Goal: Task Accomplishment & Management: Use online tool/utility

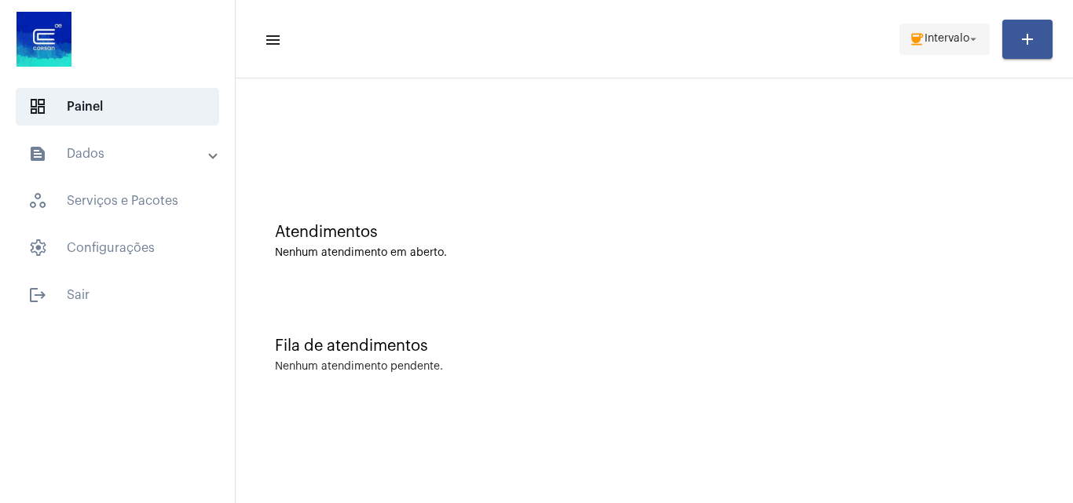
click at [923, 32] on span "coffee Intervalo arrow_drop_down" at bounding box center [944, 38] width 71 height 28
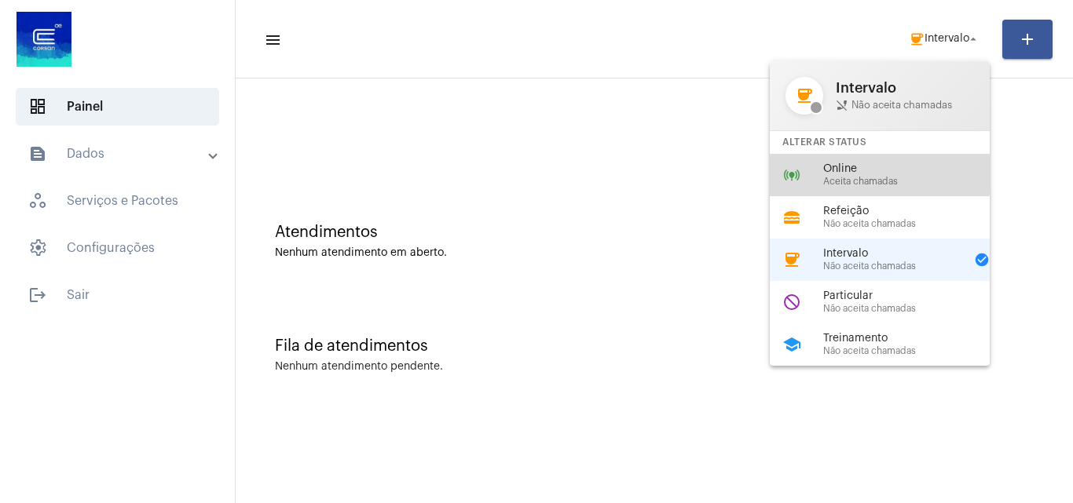
click at [862, 174] on span "Online" at bounding box center [912, 169] width 179 height 12
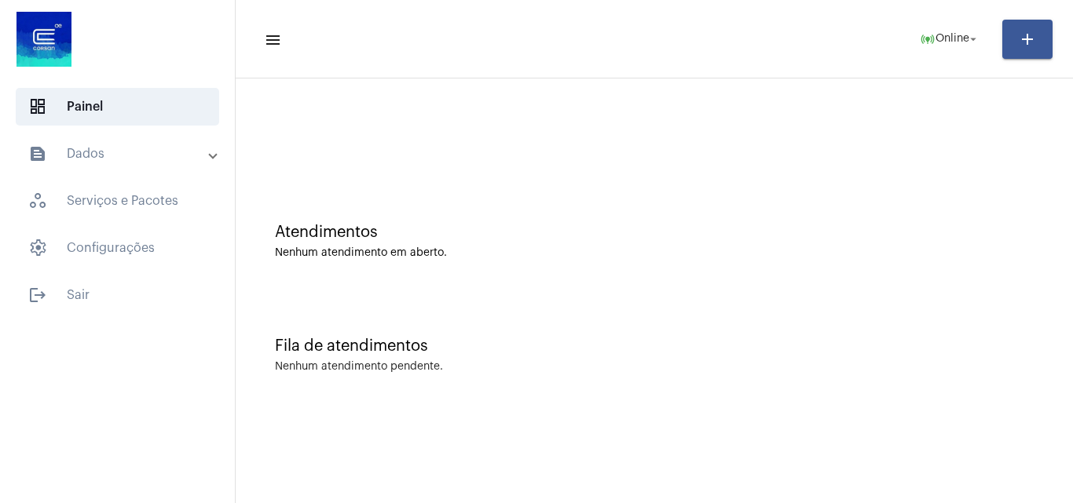
click at [909, 168] on div at bounding box center [653, 131] width 821 height 90
click at [960, 40] on span "Online" at bounding box center [952, 39] width 34 height 11
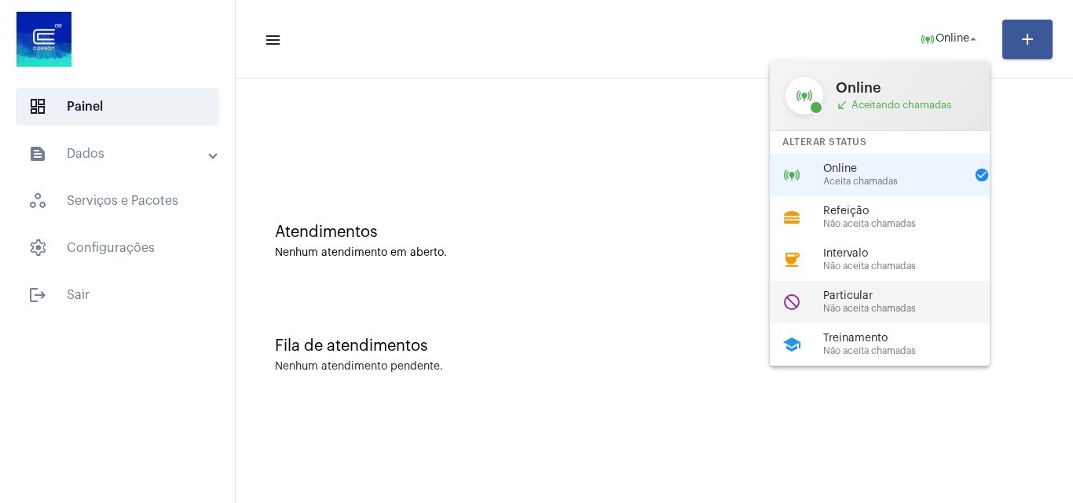
click at [886, 291] on span "Particular" at bounding box center [912, 297] width 179 height 12
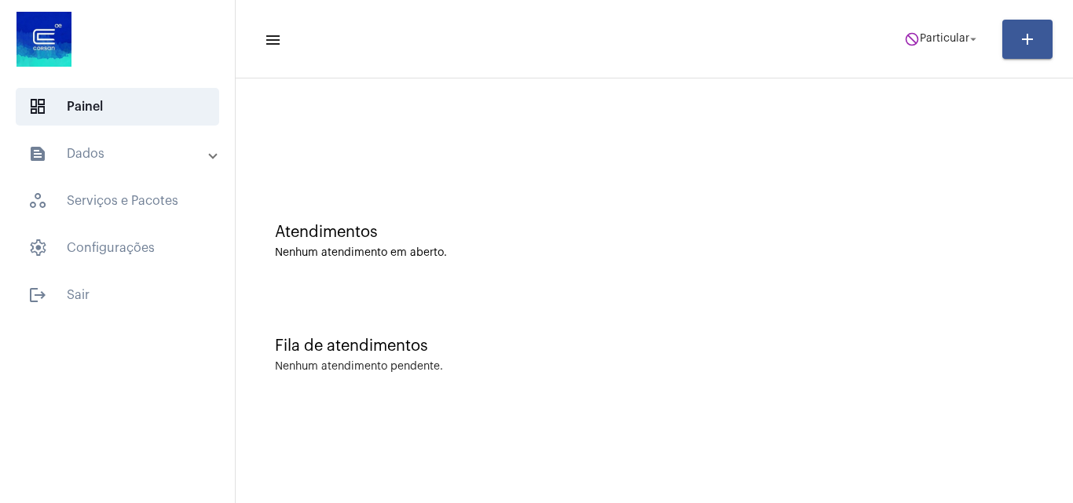
drag, startPoint x: 829, startPoint y: 250, endPoint x: 829, endPoint y: 241, distance: 9.4
click at [829, 250] on div "Nenhum atendimento em aberto." at bounding box center [654, 253] width 759 height 12
click at [975, 32] on mat-icon "arrow_drop_down" at bounding box center [973, 39] width 14 height 14
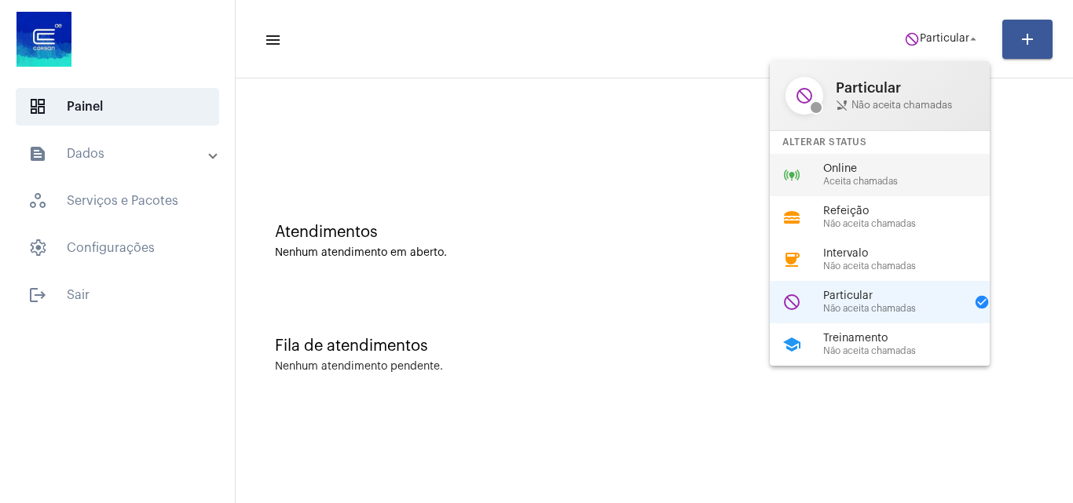
click at [885, 174] on span "Online" at bounding box center [912, 169] width 179 height 12
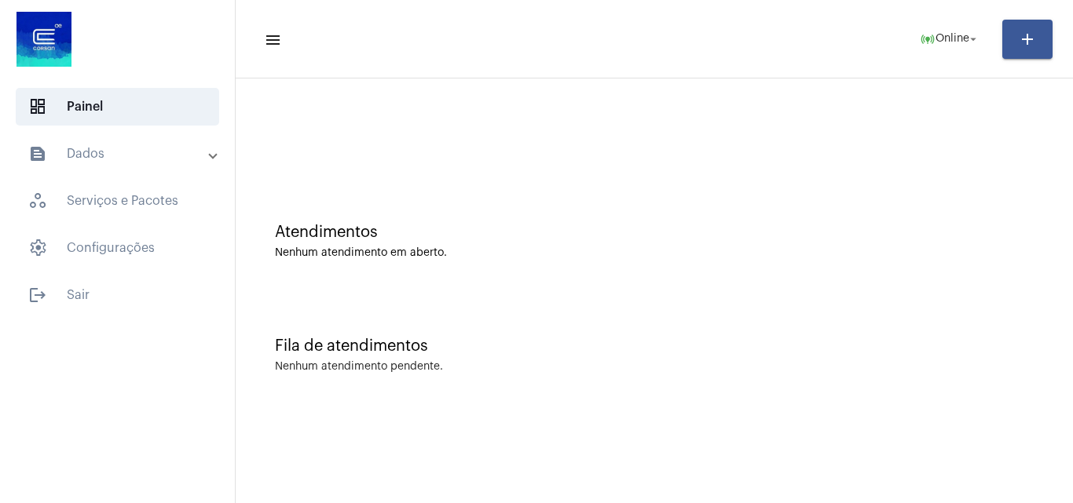
click at [646, 304] on div "Fila de atendimentos Nenhum atendimento pendente." at bounding box center [653, 348] width 821 height 114
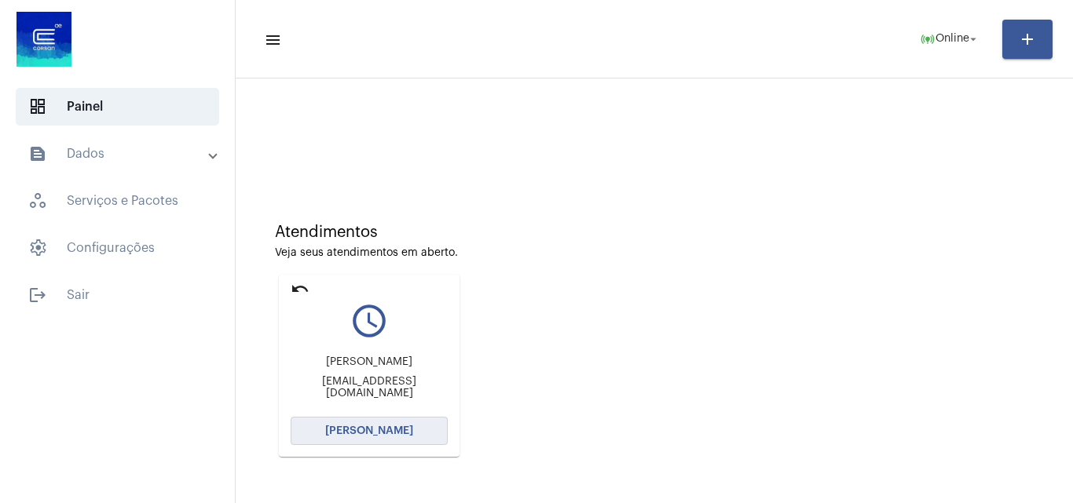
click at [377, 421] on button "[PERSON_NAME]" at bounding box center [369, 431] width 157 height 28
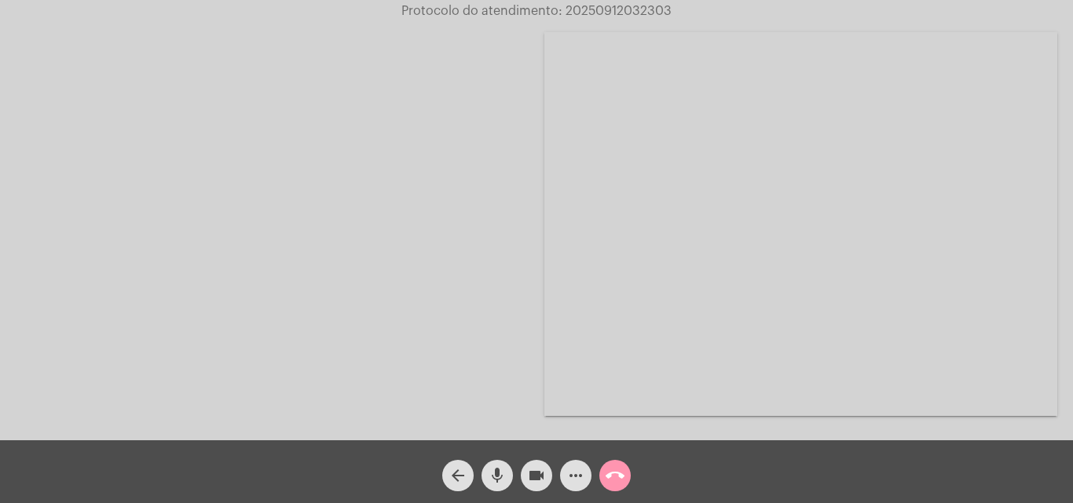
click at [1011, 346] on div "Acessando Câmera e Microfone..." at bounding box center [800, 224] width 513 height 437
click at [499, 472] on mat-icon "mic" at bounding box center [497, 475] width 19 height 19
click at [497, 473] on mat-icon "mic_off" at bounding box center [497, 475] width 19 height 19
click at [498, 460] on span "mic" at bounding box center [497, 475] width 19 height 31
click at [497, 478] on mat-icon "mic_off" at bounding box center [497, 475] width 19 height 19
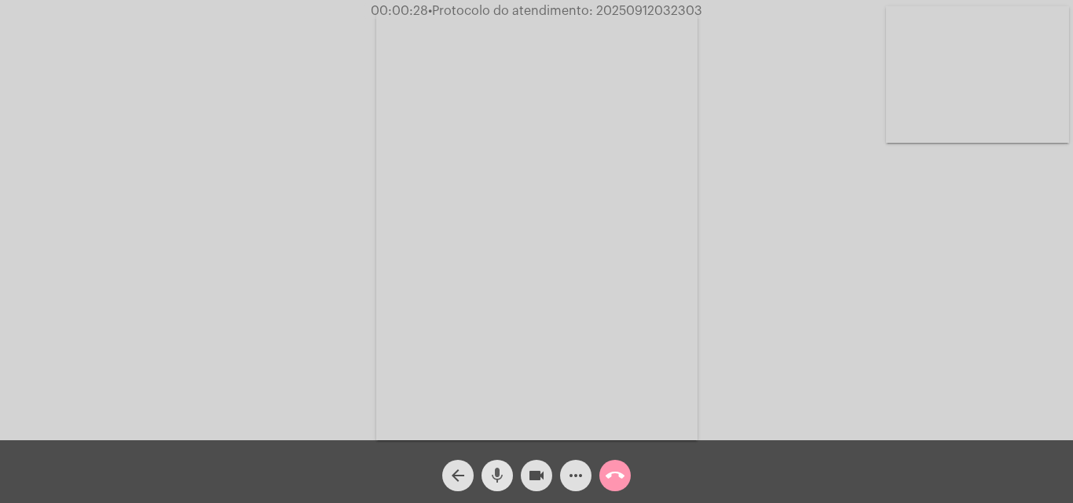
click at [491, 470] on mat-icon "mic" at bounding box center [497, 475] width 19 height 19
click at [496, 477] on mat-icon "mic_off" at bounding box center [497, 475] width 19 height 19
click at [500, 470] on mat-icon "mic" at bounding box center [497, 475] width 19 height 19
click at [501, 467] on mat-icon "mic_off" at bounding box center [497, 475] width 19 height 19
click at [500, 472] on mat-icon "mic" at bounding box center [497, 475] width 19 height 19
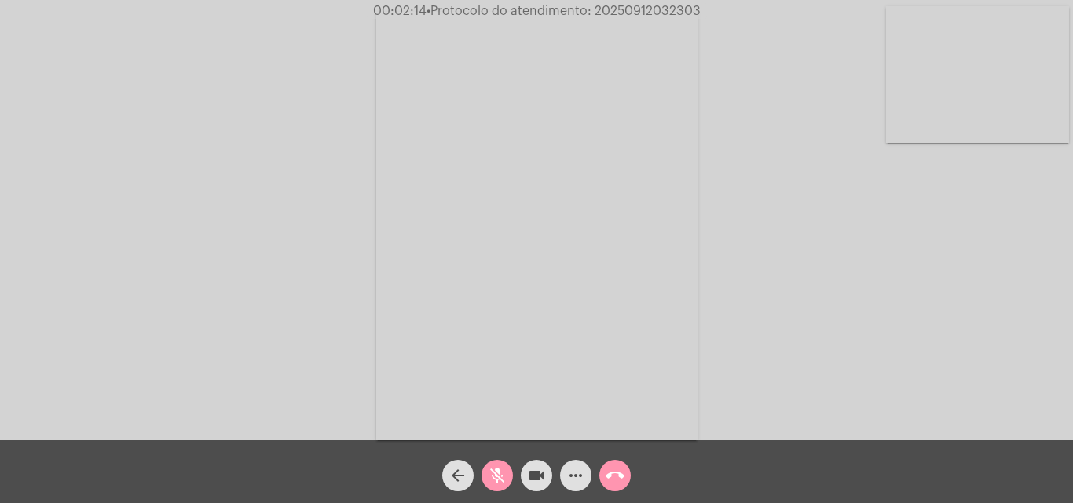
click at [494, 470] on mat-icon "mic_off" at bounding box center [497, 475] width 19 height 19
click at [502, 474] on mat-icon "mic" at bounding box center [497, 475] width 19 height 19
drag, startPoint x: 491, startPoint y: 477, endPoint x: 497, endPoint y: 464, distance: 14.8
click at [495, 474] on mat-icon "mic_off" at bounding box center [497, 475] width 19 height 19
click at [498, 472] on mat-icon "mic" at bounding box center [497, 475] width 19 height 19
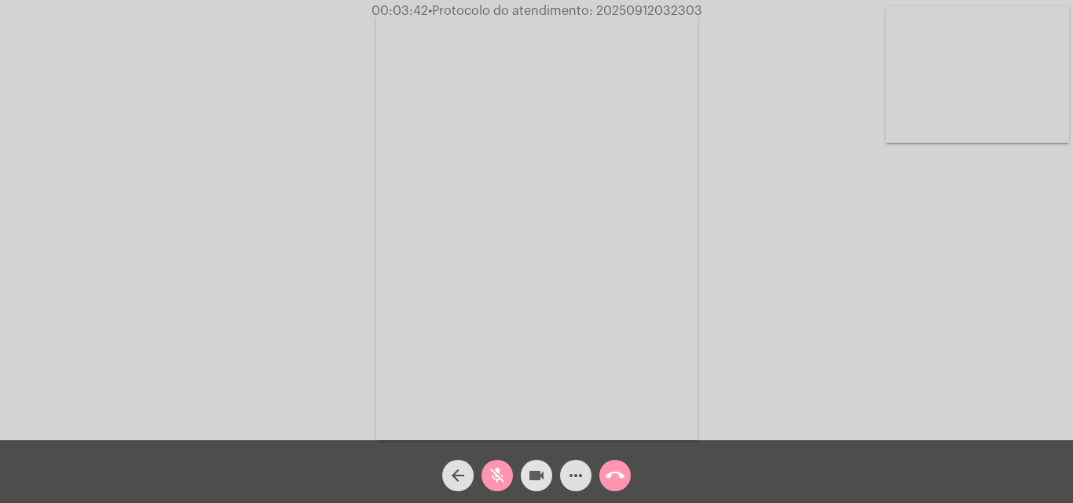
click at [536, 472] on mat-icon "videocam" at bounding box center [536, 475] width 19 height 19
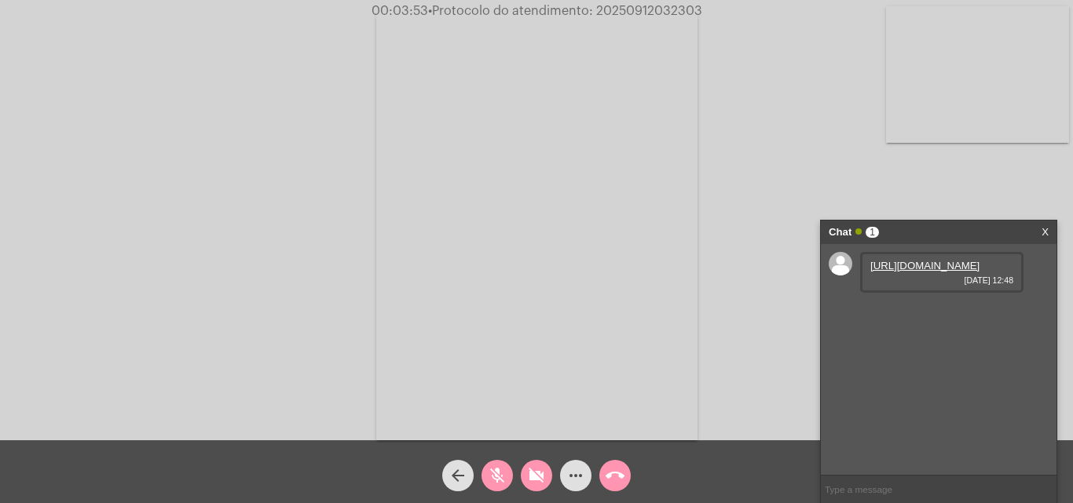
drag, startPoint x: 491, startPoint y: 470, endPoint x: 501, endPoint y: 470, distance: 10.2
click at [495, 470] on mat-icon "mic_off" at bounding box center [497, 475] width 19 height 19
click at [547, 470] on button "videocam_off" at bounding box center [536, 475] width 31 height 31
click at [898, 272] on link "https://neft-transfer-bucket.s3.amazonaws.com/temp-c99b0643-9581-fea4-8ee3-8197…" at bounding box center [924, 266] width 109 height 12
click at [503, 475] on mat-icon "mic" at bounding box center [497, 475] width 19 height 19
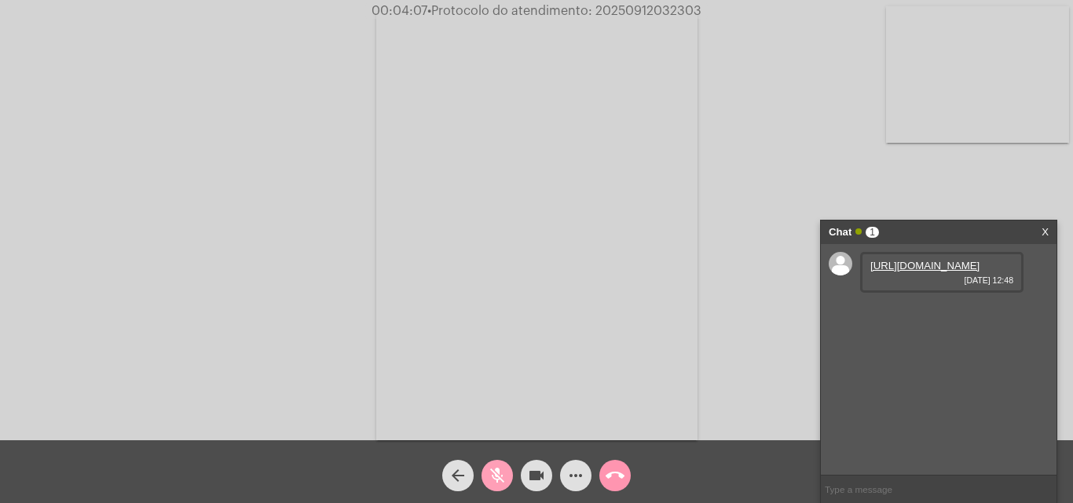
click at [497, 468] on mat-icon "mic_off" at bounding box center [497, 475] width 19 height 19
click at [497, 468] on mat-icon "mic" at bounding box center [497, 475] width 19 height 19
click at [495, 471] on mat-icon "mic_off" at bounding box center [497, 475] width 19 height 19
click at [885, 176] on div "Acessando Câmera e Microfone..." at bounding box center [536, 224] width 1069 height 441
click at [494, 475] on mat-icon "mic" at bounding box center [497, 475] width 19 height 19
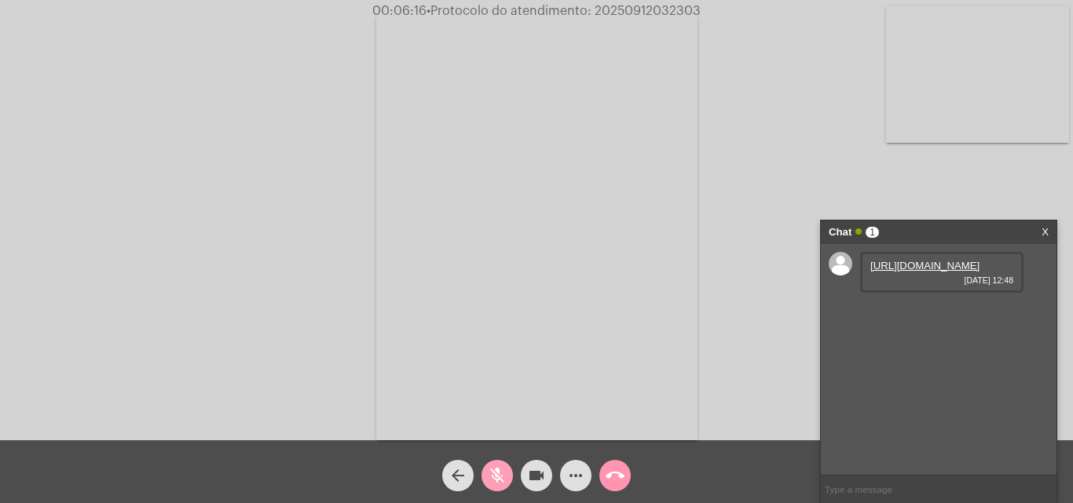
click at [485, 471] on button "mic_off" at bounding box center [496, 475] width 31 height 31
drag, startPoint x: 492, startPoint y: 466, endPoint x: 506, endPoint y: 463, distance: 14.7
click at [500, 466] on span "mic" at bounding box center [497, 475] width 19 height 31
click at [487, 466] on button "mic_off" at bounding box center [496, 475] width 31 height 31
click at [748, 268] on div "Acessando Câmera e Microfone..." at bounding box center [536, 224] width 1069 height 441
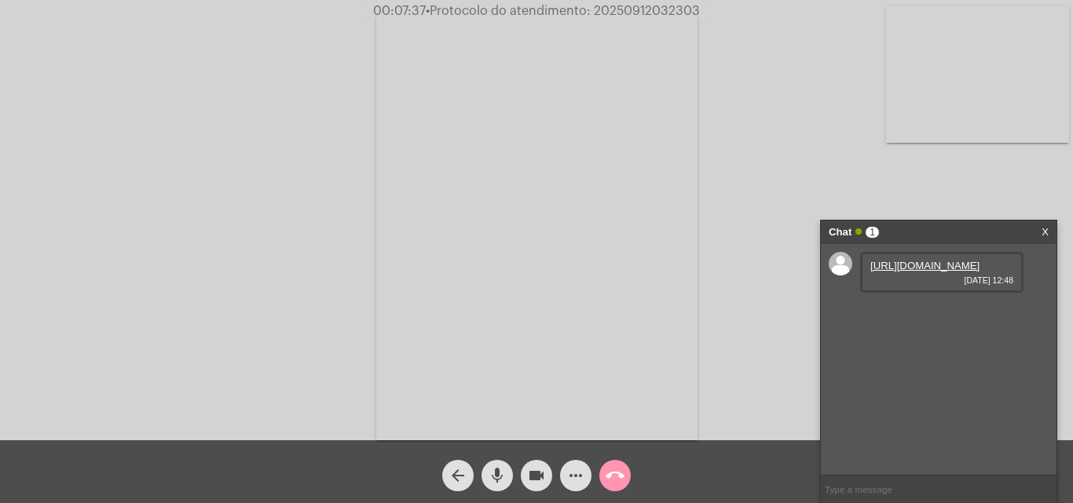
click at [633, 7] on span "• Protocolo do atendimento: 20250912032303" at bounding box center [563, 11] width 274 height 13
copy span "20250912032303"
click at [856, 488] on input "text" at bounding box center [939, 489] width 236 height 27
paste input "20250912032303"
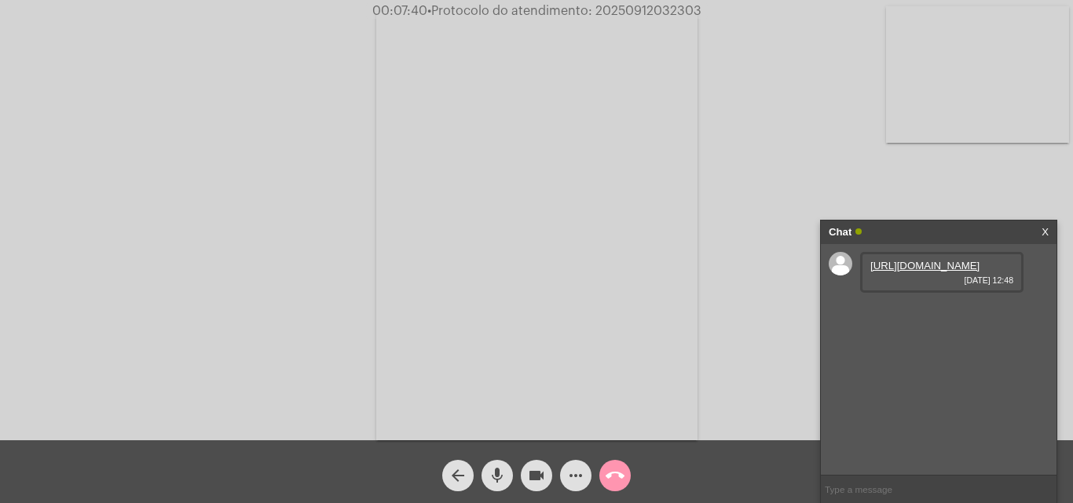
type input "20250912032303"
click at [495, 481] on mat-icon "mic" at bounding box center [497, 475] width 19 height 19
click at [499, 474] on mat-icon "mic_off" at bounding box center [497, 475] width 19 height 19
click at [492, 475] on mat-icon "mic" at bounding box center [497, 475] width 19 height 19
click at [497, 467] on mat-icon "mic_off" at bounding box center [497, 475] width 19 height 19
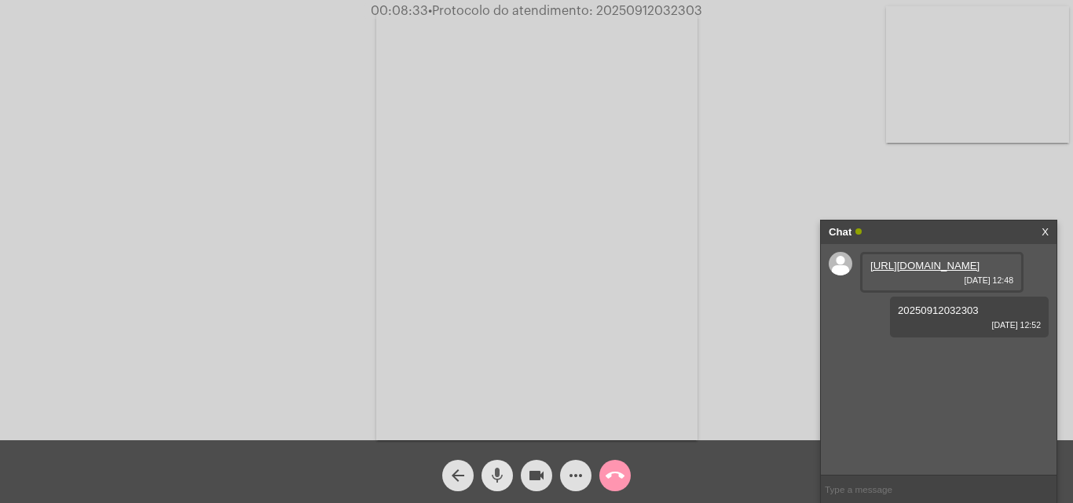
click at [495, 465] on span "mic" at bounding box center [497, 475] width 19 height 31
click at [496, 470] on mat-icon "mic_off" at bounding box center [497, 475] width 19 height 19
click at [576, 466] on span "more_horiz" at bounding box center [575, 475] width 19 height 31
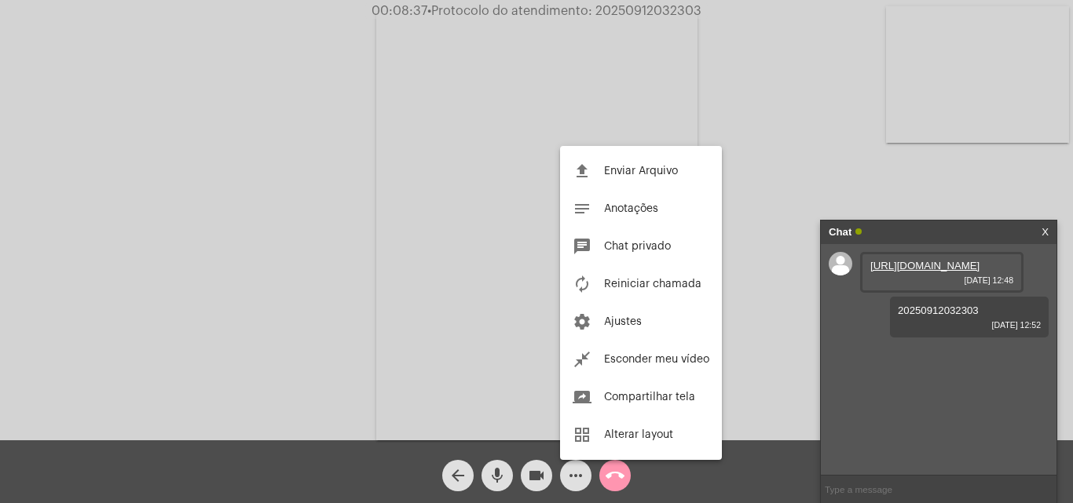
click at [406, 185] on div at bounding box center [536, 251] width 1073 height 503
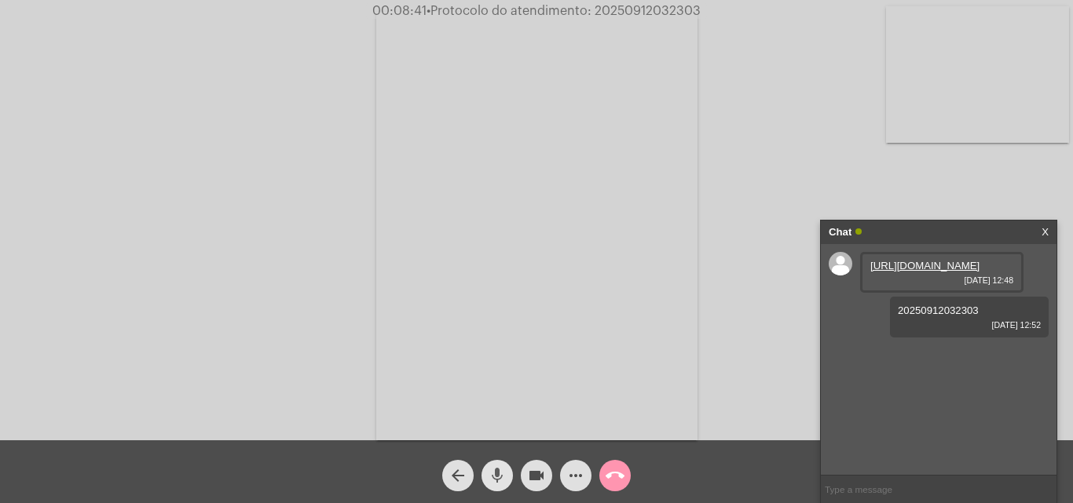
click at [503, 470] on mat-icon "mic" at bounding box center [497, 475] width 19 height 19
click at [510, 470] on button "mic_off" at bounding box center [496, 475] width 31 height 31
click at [491, 466] on mat-icon "mic" at bounding box center [497, 475] width 19 height 19
click at [491, 475] on mat-icon "mic_off" at bounding box center [497, 475] width 19 height 19
click at [900, 361] on link "https://neft-transfer-bucket.s3.amazonaws.com/temp-9c0d15d6-f1ee-8170-4e66-f427…" at bounding box center [924, 355] width 109 height 12
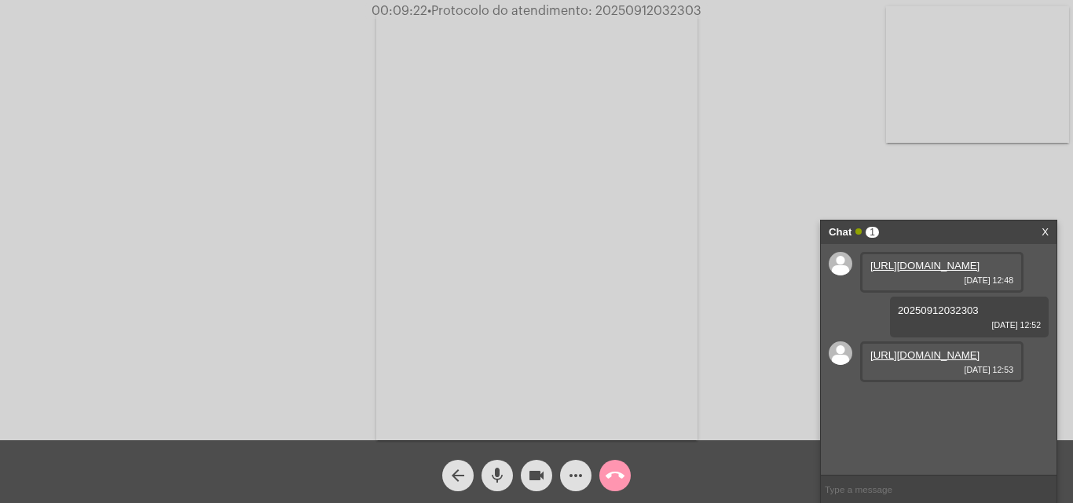
click at [787, 23] on div "Acessando Câmera e Microfone..." at bounding box center [536, 224] width 1069 height 441
click at [931, 406] on link "https://neft-transfer-bucket.s3.amazonaws.com/temp-1dc3d9b5-d05a-ea80-8f27-7cee…" at bounding box center [924, 400] width 109 height 12
click at [893, 406] on link "https://neft-transfer-bucket.s3.amazonaws.com/temp-1dc3d9b5-d05a-ea80-8f27-7cee…" at bounding box center [924, 400] width 109 height 12
click at [632, 48] on video at bounding box center [536, 226] width 321 height 429
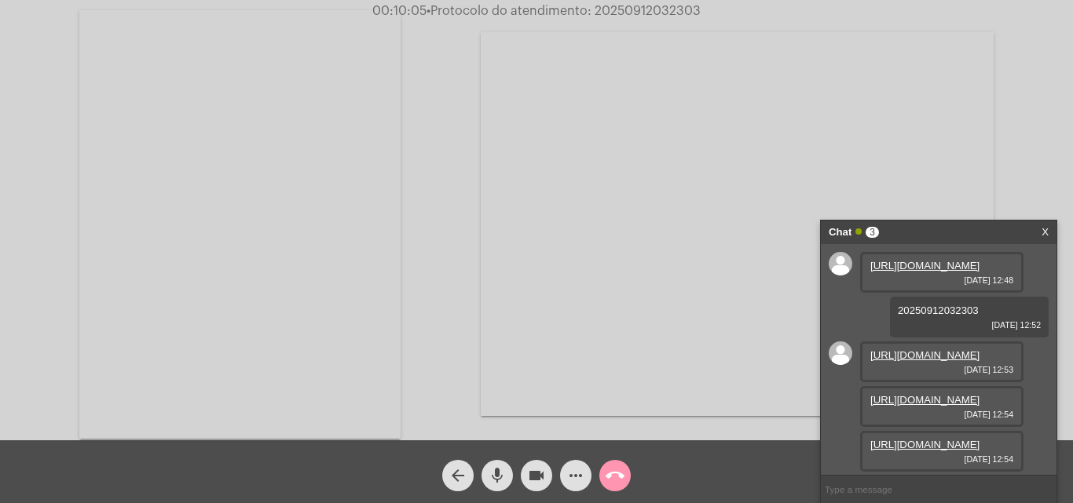
scroll to position [138, 0]
click at [920, 439] on link "https://neft-transfer-bucket.s3.amazonaws.com/temp-4348e68a-b555-678b-074c-6cda…" at bounding box center [924, 445] width 109 height 12
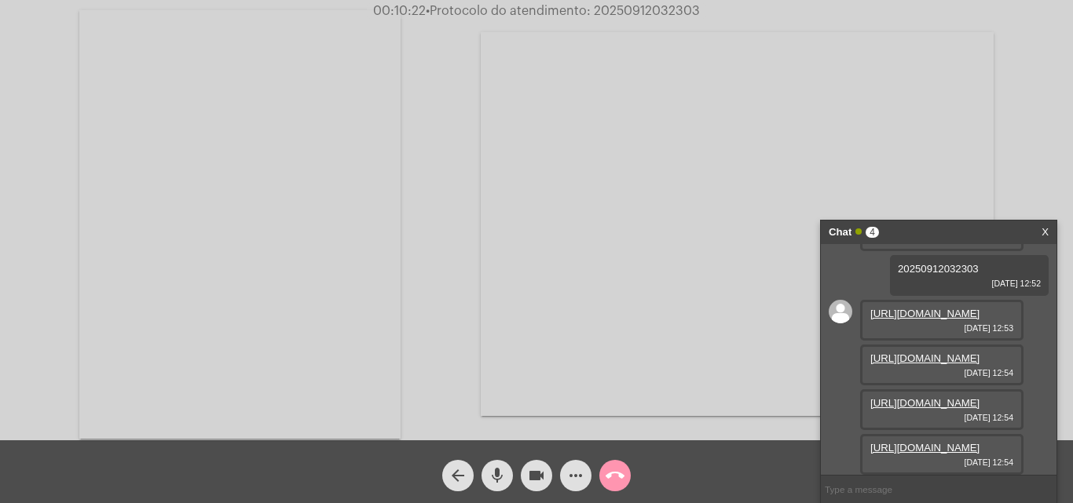
click at [1016, 116] on div "Acessando Câmera e Microfone..." at bounding box center [536, 222] width 1069 height 441
click at [948, 442] on link "https://neft-transfer-bucket.s3.amazonaws.com/temp-3a6c7f96-68da-5844-b2ad-b2b0…" at bounding box center [924, 448] width 109 height 12
drag, startPoint x: 1044, startPoint y: 140, endPoint x: 1015, endPoint y: 152, distance: 31.4
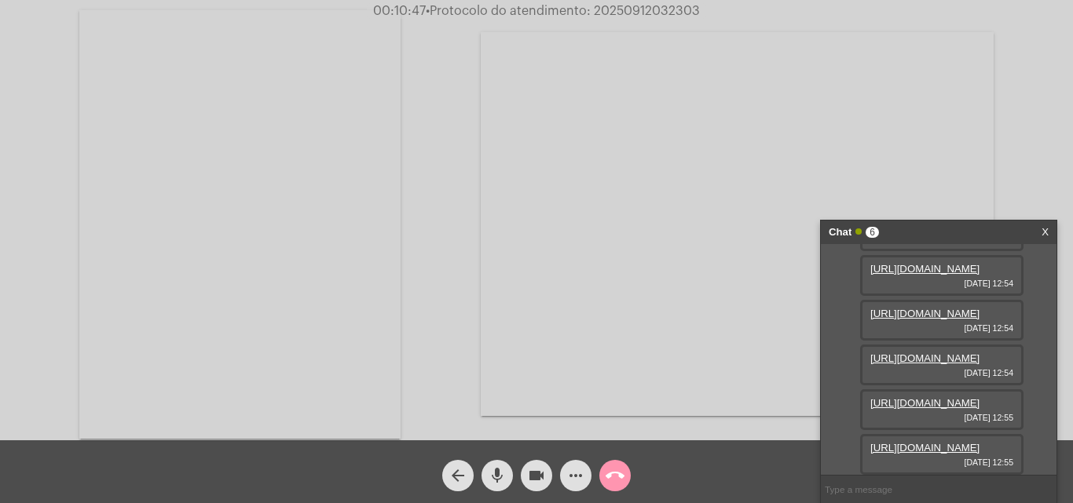
click at [1044, 140] on div "Acessando Câmera e Microfone..." at bounding box center [536, 222] width 1069 height 441
click at [921, 442] on link "https://neft-transfer-bucket.s3.amazonaws.com/temp-d61f2011-8584-ee50-5b76-c424…" at bounding box center [924, 448] width 109 height 12
click at [1047, 159] on div "Acessando Câmera e Microfone..." at bounding box center [536, 222] width 1069 height 441
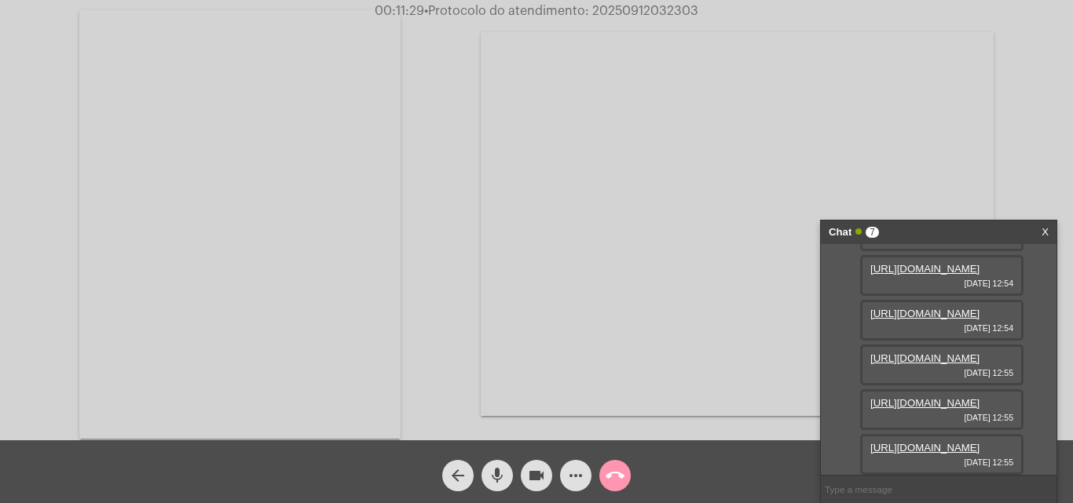
click at [924, 442] on link "https://neft-transfer-bucket.s3.amazonaws.com/temp-9b9034d3-ffde-4572-8f28-b21a…" at bounding box center [924, 448] width 109 height 12
click at [934, 442] on link "https://neft-transfer-bucket.s3.amazonaws.com/temp-9b9034d3-ffde-4572-8f28-b21a…" at bounding box center [924, 448] width 109 height 12
click at [506, 477] on mat-icon "mic" at bounding box center [497, 475] width 19 height 19
click at [501, 465] on span "mic_off" at bounding box center [497, 475] width 19 height 31
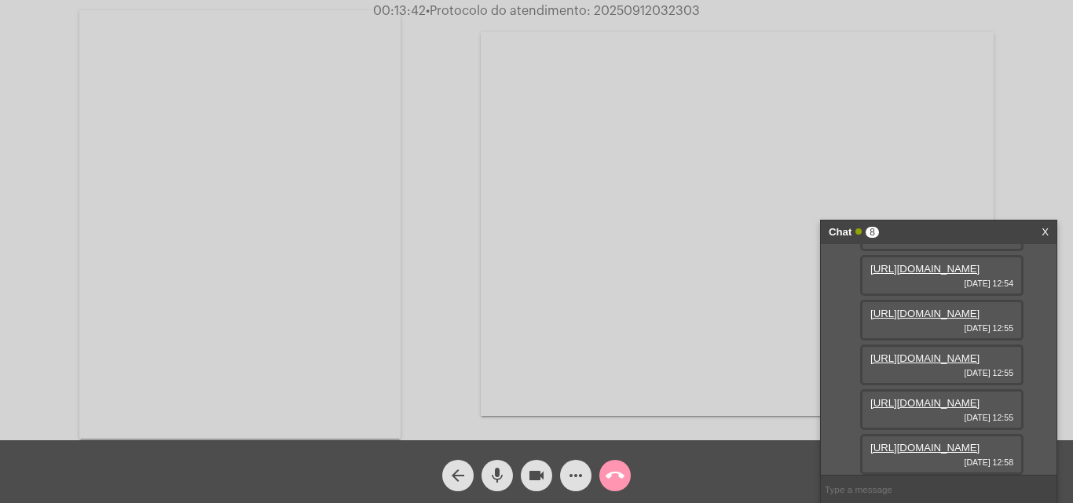
click at [923, 442] on link "https://neft-transfer-bucket.s3.amazonaws.com/temp-1f53dff5-2c4c-b0d6-8106-eb85…" at bounding box center [924, 448] width 109 height 12
click at [495, 467] on mat-icon "mic" at bounding box center [497, 475] width 19 height 19
click at [495, 474] on mat-icon "mic_off" at bounding box center [497, 475] width 19 height 19
click at [502, 463] on span "mic" at bounding box center [497, 475] width 19 height 31
click at [492, 473] on mat-icon "mic_off" at bounding box center [497, 475] width 19 height 19
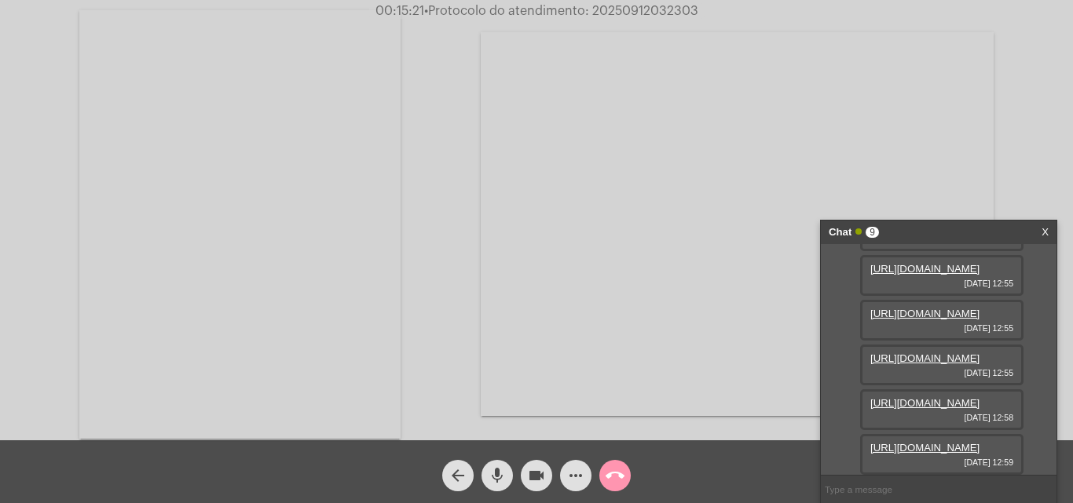
scroll to position [619, 0]
click at [495, 475] on mat-icon "mic" at bounding box center [497, 475] width 19 height 19
click at [500, 466] on span "mic_off" at bounding box center [497, 475] width 19 height 31
click at [492, 468] on mat-icon "mic" at bounding box center [497, 475] width 19 height 19
click at [503, 473] on mat-icon "mic_off" at bounding box center [497, 475] width 19 height 19
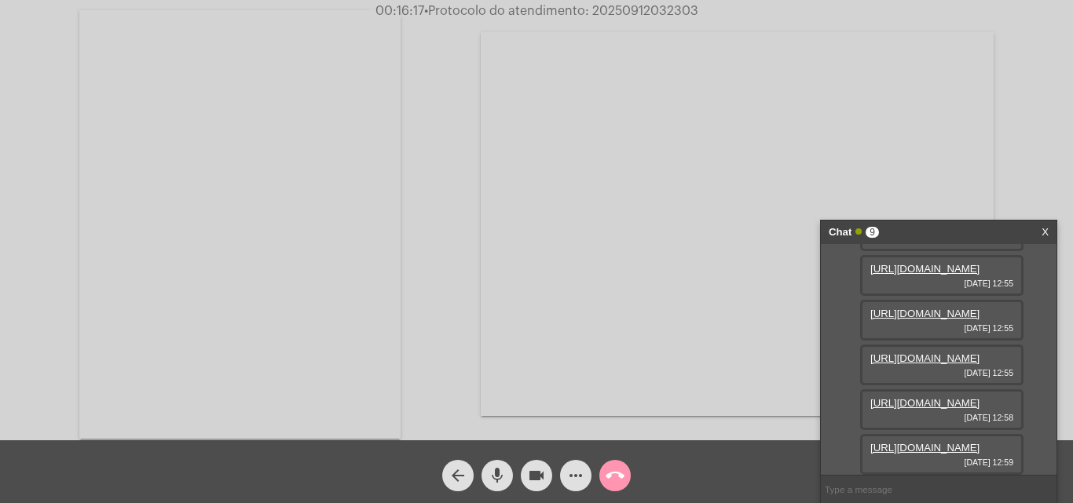
scroll to position [383, 0]
click at [496, 473] on mat-icon "mic" at bounding box center [497, 475] width 19 height 19
click at [497, 475] on mat-icon "mic_off" at bounding box center [497, 475] width 19 height 19
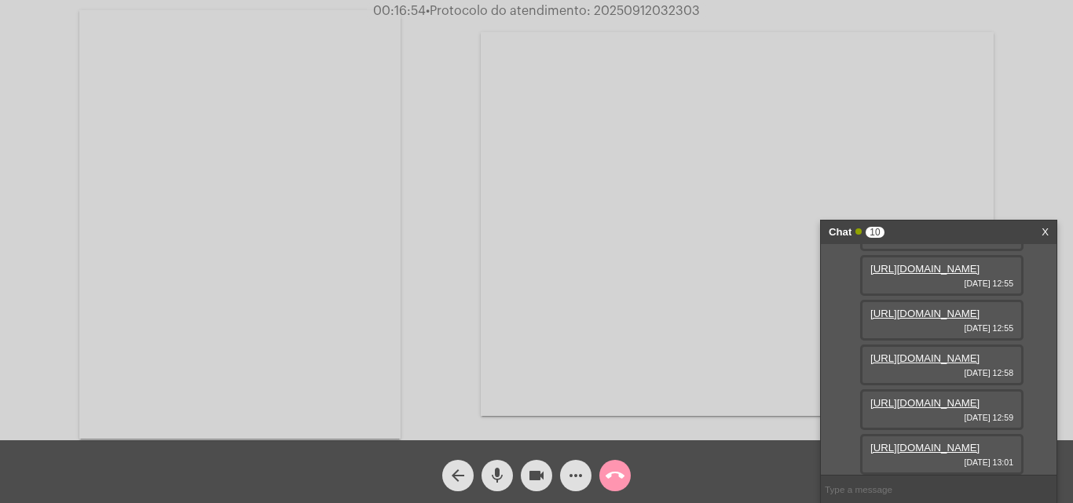
click at [946, 442] on link "https://neft-transfer-bucket.s3.amazonaws.com/temp-7483ba15-638c-07e1-cdb9-2bb1…" at bounding box center [924, 448] width 109 height 12
drag, startPoint x: 172, startPoint y: 184, endPoint x: 240, endPoint y: 214, distance: 74.5
click at [172, 184] on video at bounding box center [239, 224] width 321 height 429
drag, startPoint x: 499, startPoint y: 467, endPoint x: 505, endPoint y: 441, distance: 27.4
click at [499, 467] on mat-icon "mic" at bounding box center [497, 475] width 19 height 19
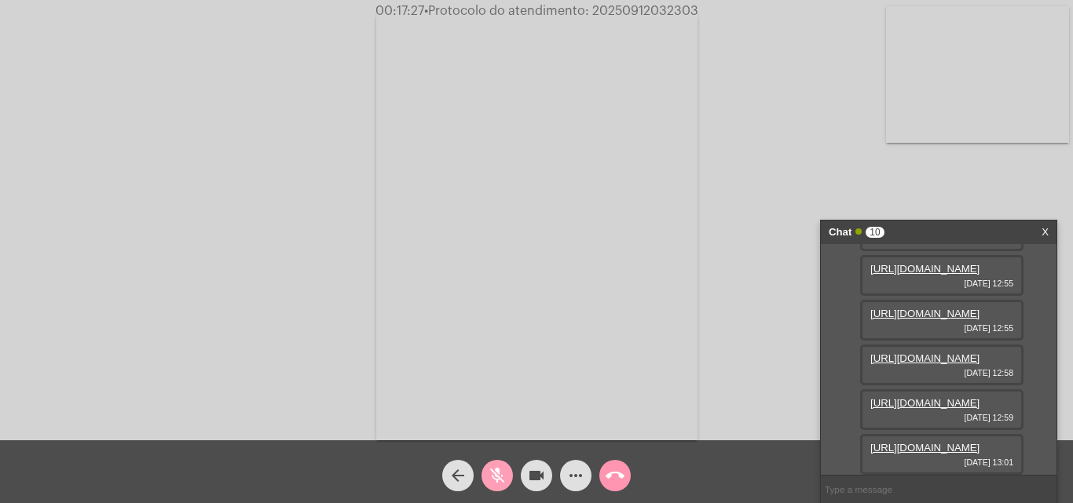
click at [491, 470] on mat-icon "mic_off" at bounding box center [497, 475] width 19 height 19
click at [627, 9] on span "• Protocolo do atendimento: 20250912032303" at bounding box center [561, 11] width 274 height 13
copy span "20250912032303"
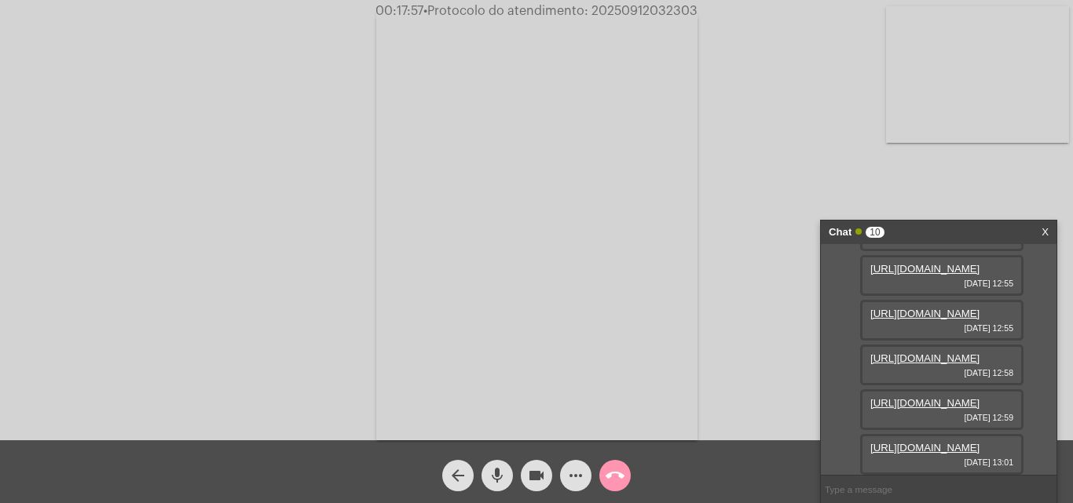
click at [622, 476] on mat-icon "call_end" at bounding box center [614, 475] width 19 height 19
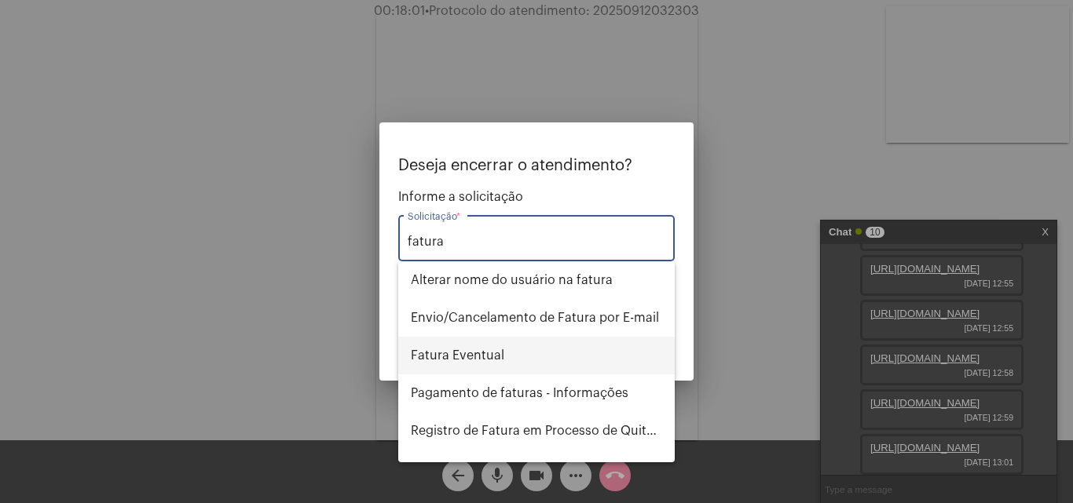
type input "fatura"
click at [528, 363] on span "Fatura Eventual" at bounding box center [536, 356] width 251 height 38
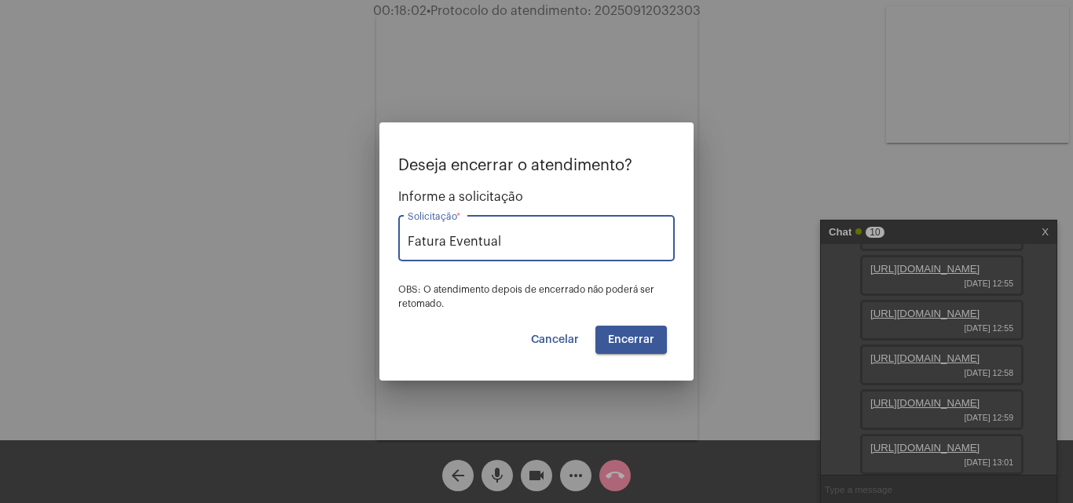
click at [646, 337] on span "Encerrar" at bounding box center [631, 340] width 46 height 11
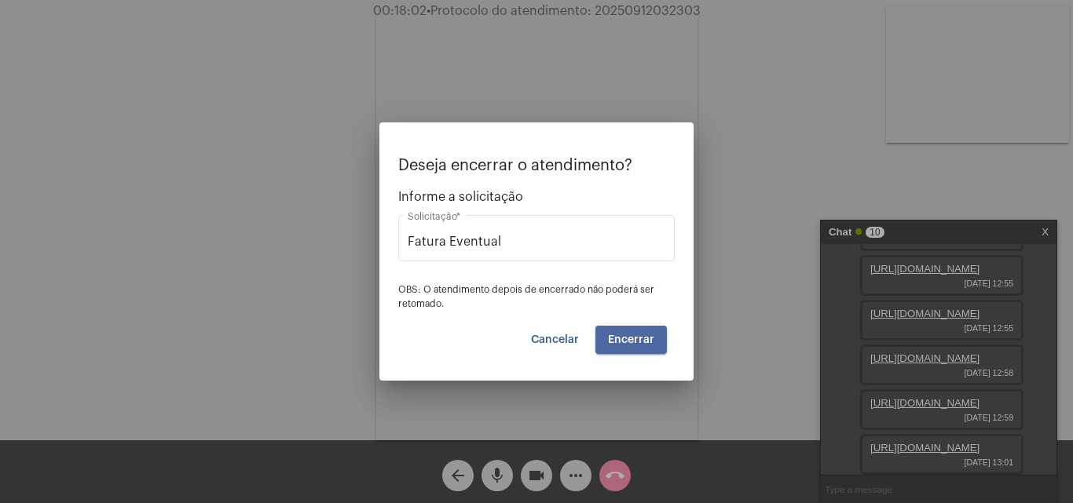
click at [646, 337] on span "Encerrar" at bounding box center [631, 340] width 46 height 11
click at [566, 338] on span "Cancelar" at bounding box center [555, 340] width 48 height 11
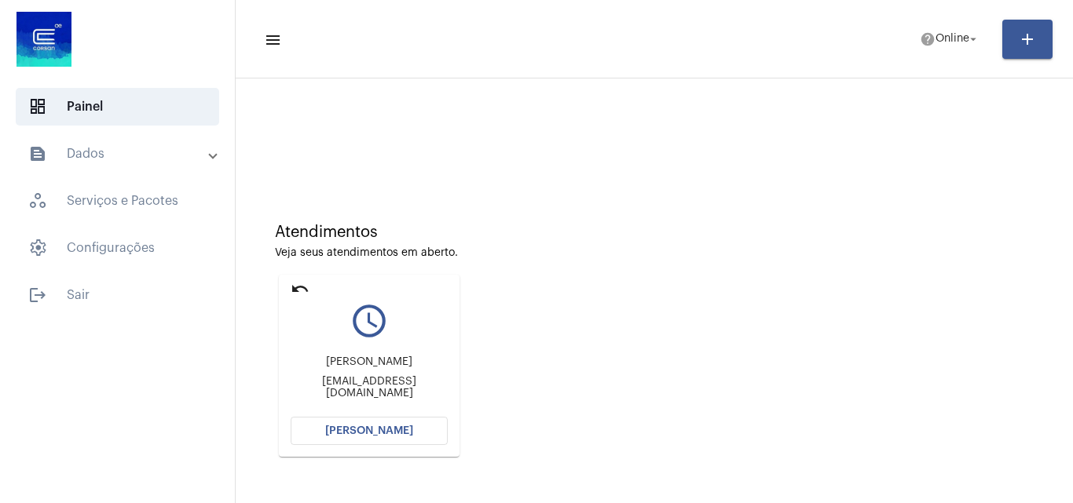
click at [398, 426] on span "Abrir Chamada" at bounding box center [369, 431] width 88 height 11
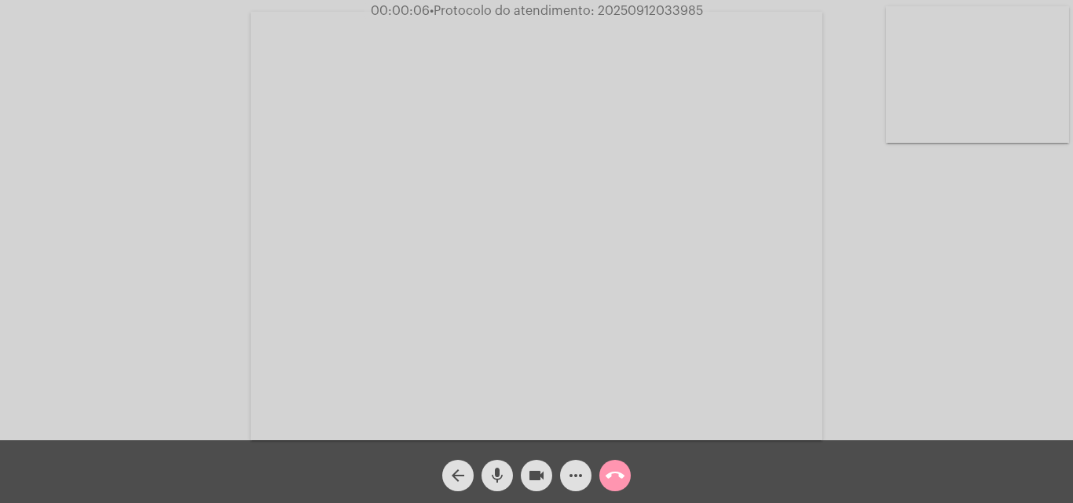
click at [499, 477] on mat-icon "mic" at bounding box center [497, 475] width 19 height 19
click at [504, 464] on span "mic_off" at bounding box center [497, 475] width 19 height 31
click at [495, 474] on mat-icon "mic" at bounding box center [497, 475] width 19 height 19
click at [495, 466] on mat-icon "mic_off" at bounding box center [497, 475] width 19 height 19
click at [493, 466] on mat-icon "mic" at bounding box center [497, 475] width 19 height 19
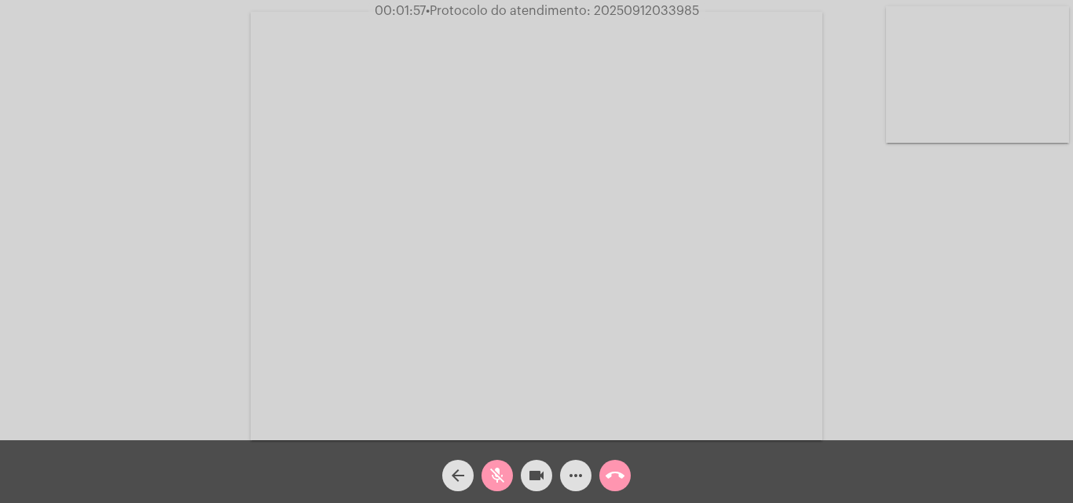
click at [494, 464] on span "mic_off" at bounding box center [497, 475] width 19 height 31
click at [495, 477] on mat-icon "mic" at bounding box center [497, 475] width 19 height 19
click at [495, 477] on mat-icon "mic_off" at bounding box center [497, 475] width 19 height 19
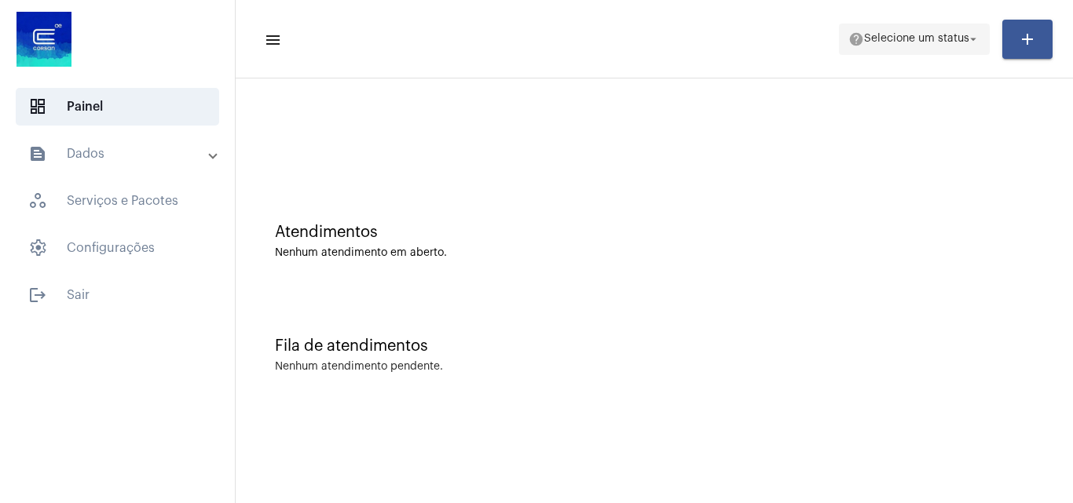
click at [868, 46] on span "help Selecione um status arrow_drop_down" at bounding box center [914, 38] width 132 height 28
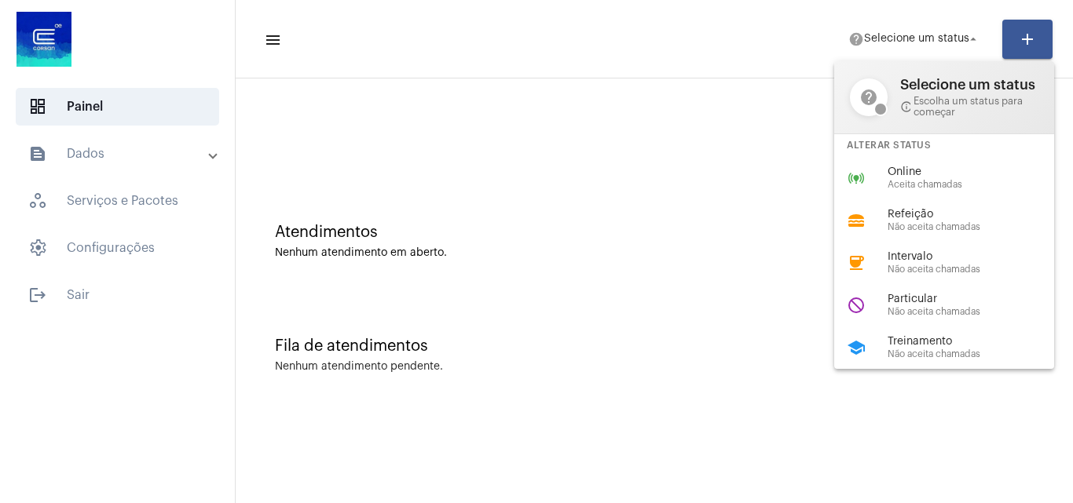
click at [938, 336] on span "Treinamento" at bounding box center [976, 342] width 179 height 12
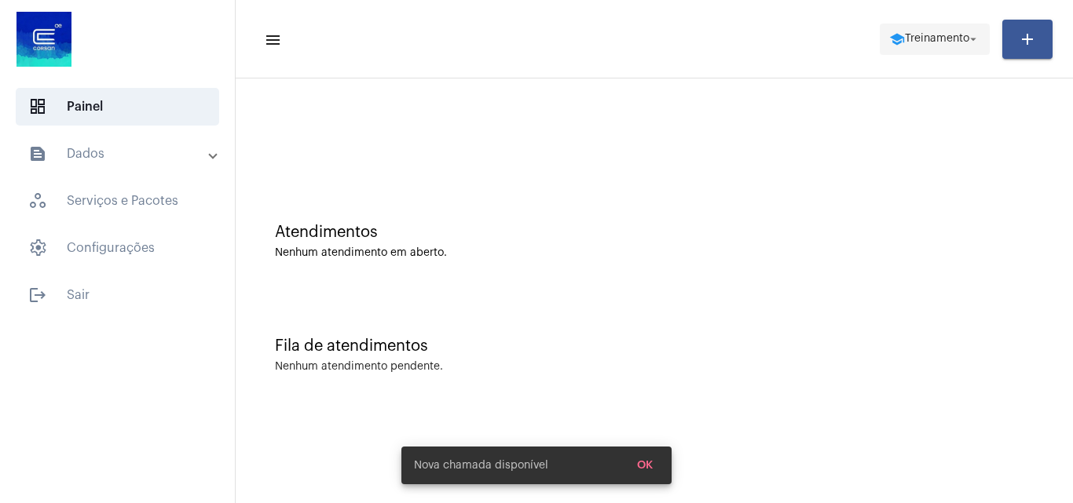
click at [914, 42] on span "Treinamento" at bounding box center [937, 39] width 64 height 11
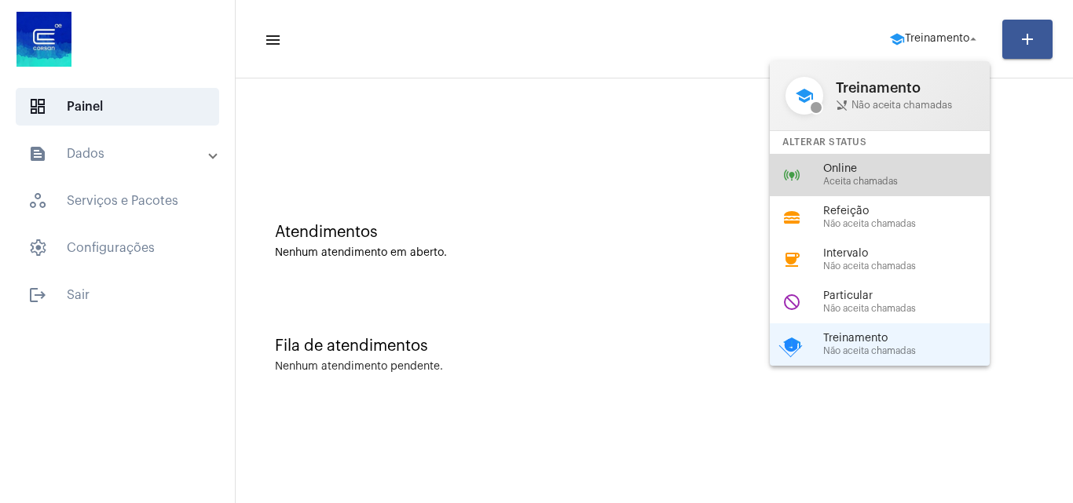
click at [854, 158] on div "online_prediction Online Aceita chamadas" at bounding box center [892, 175] width 245 height 42
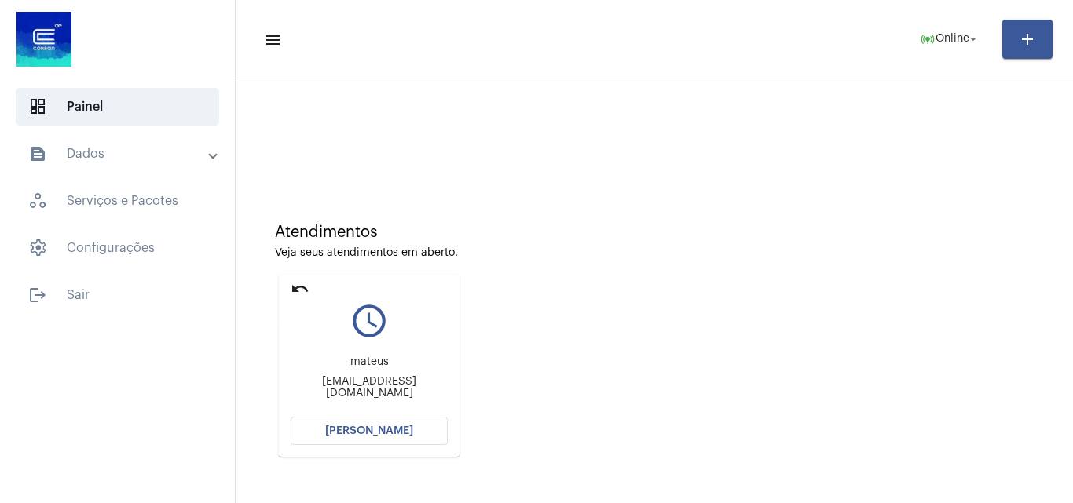
click at [294, 285] on mat-icon "undo" at bounding box center [300, 289] width 19 height 19
click at [397, 425] on button "[PERSON_NAME]" at bounding box center [369, 431] width 157 height 28
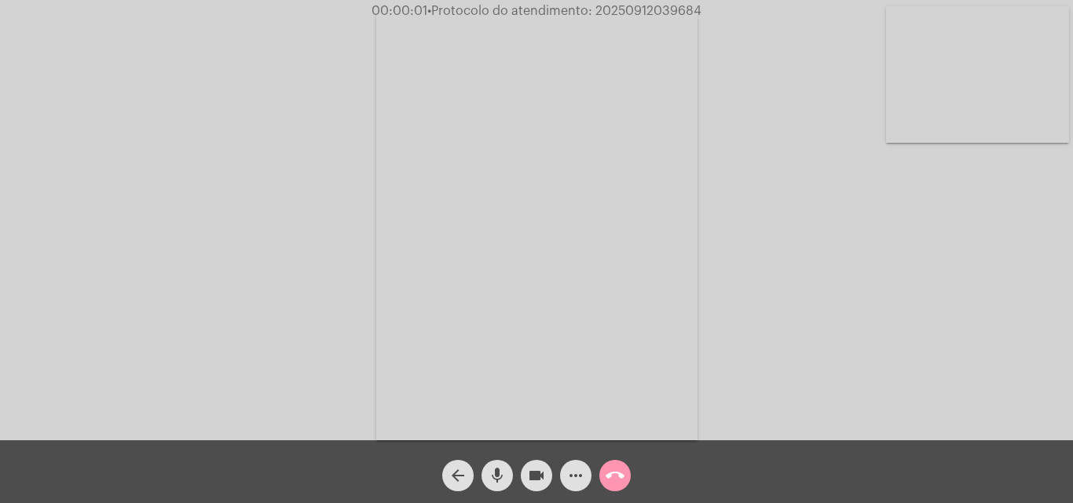
click at [274, 330] on div "Acessando Câmera e Microfone..." at bounding box center [536, 224] width 1069 height 441
click at [986, 404] on div "Acessando Câmera e Microfone..." at bounding box center [536, 224] width 1069 height 441
click at [576, 477] on mat-icon "more_horiz" at bounding box center [575, 475] width 19 height 19
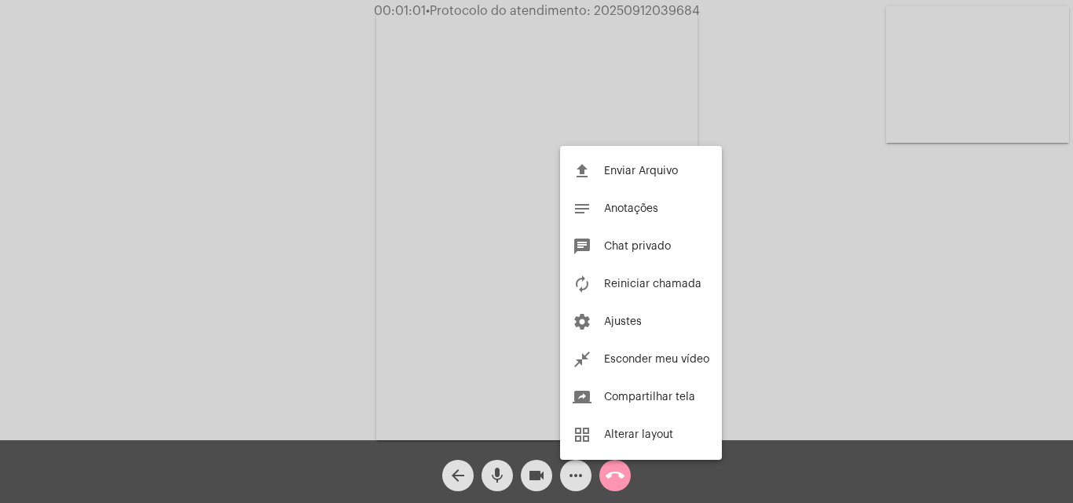
click at [488, 336] on div at bounding box center [536, 251] width 1073 height 503
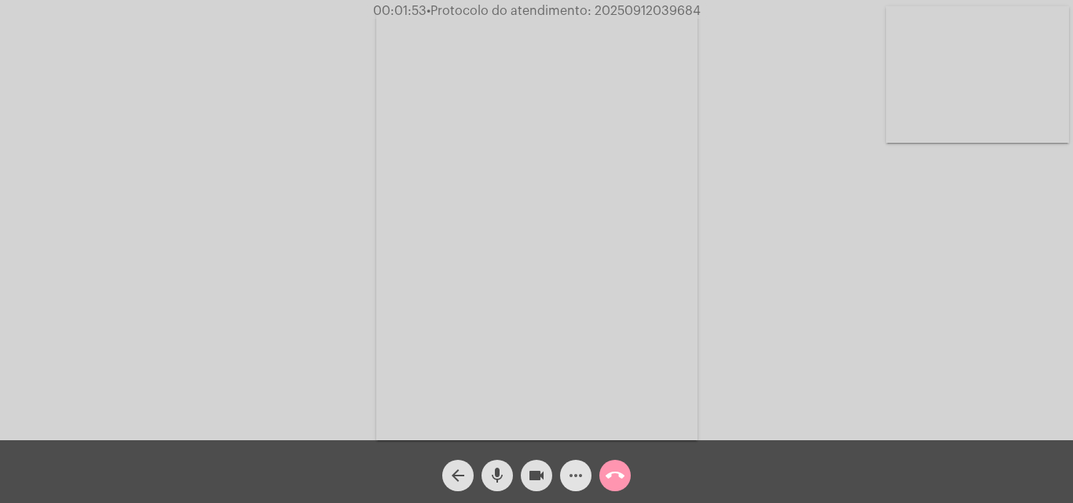
click at [567, 477] on mat-icon "more_horiz" at bounding box center [575, 475] width 19 height 19
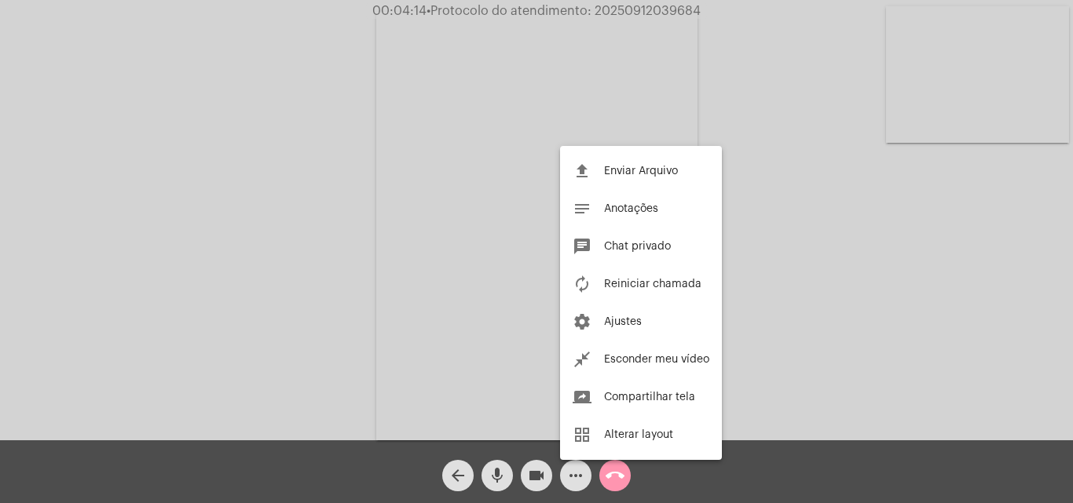
click at [499, 477] on div at bounding box center [536, 251] width 1073 height 503
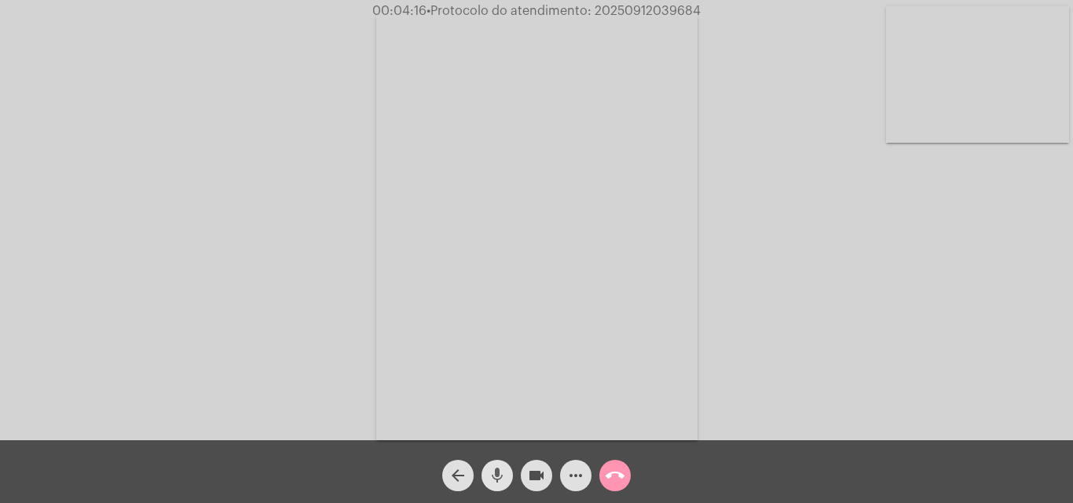
click at [499, 477] on mat-icon "mic" at bounding box center [497, 475] width 19 height 19
click at [503, 473] on mat-icon "mic_off" at bounding box center [497, 475] width 19 height 19
click at [503, 471] on mat-icon "mic" at bounding box center [497, 475] width 19 height 19
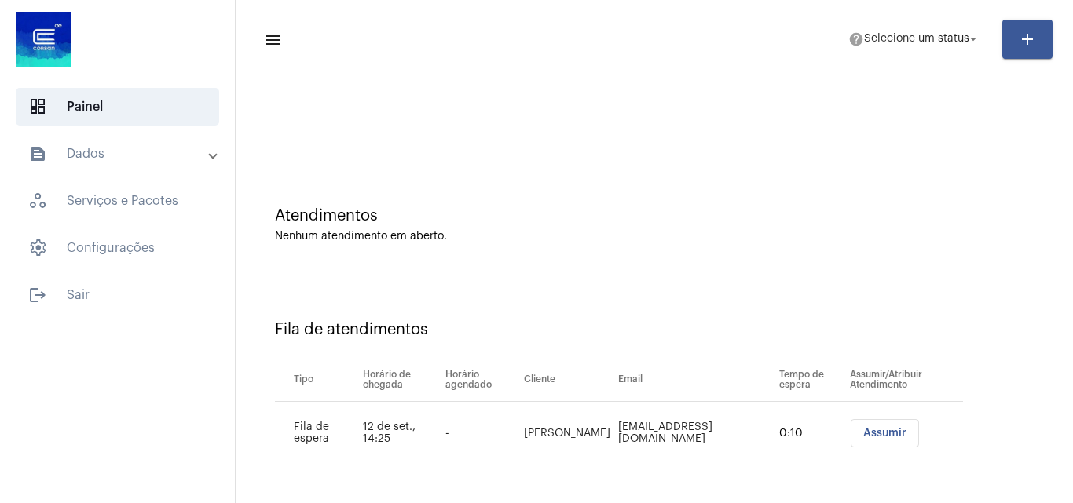
scroll to position [21, 0]
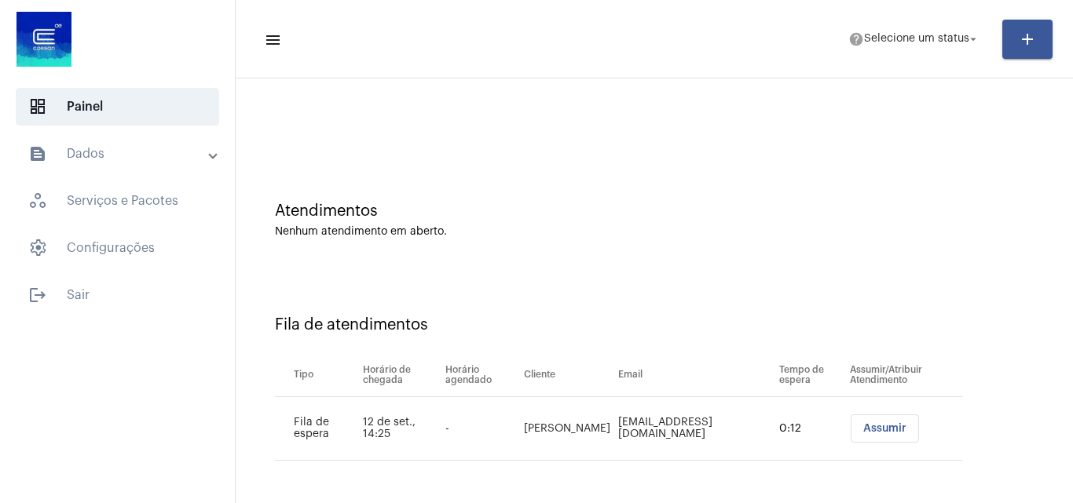
click at [850, 437] on button "Assumir" at bounding box center [884, 429] width 68 height 28
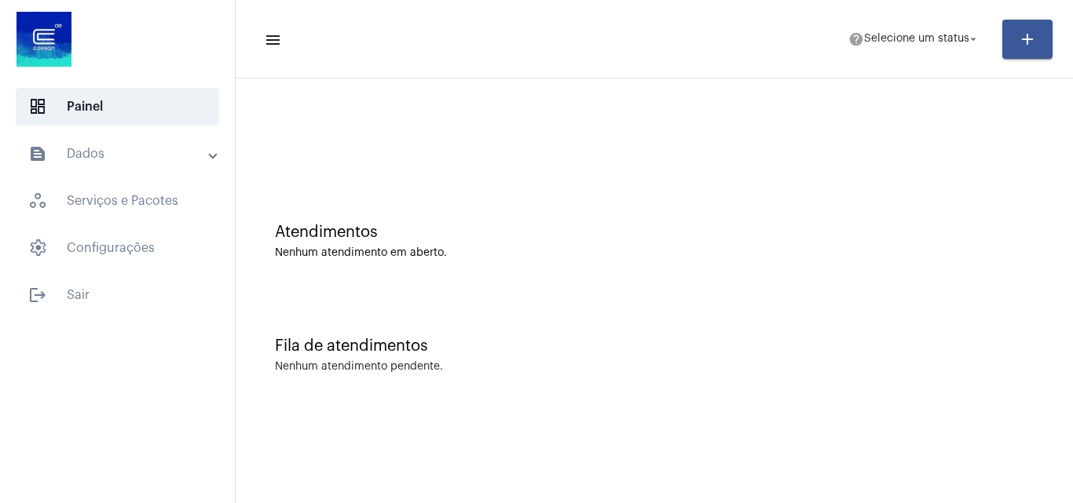
scroll to position [0, 0]
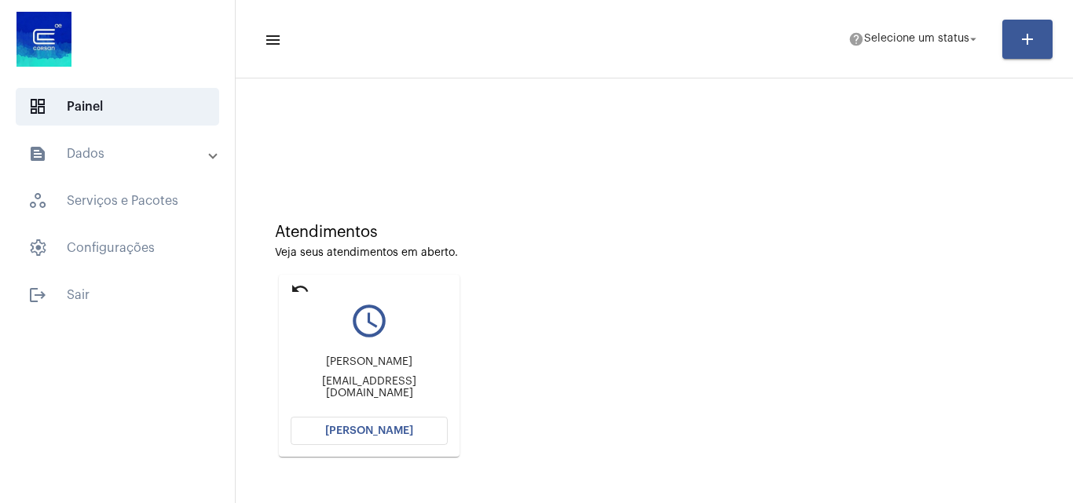
click at [367, 434] on span "[PERSON_NAME]" at bounding box center [369, 431] width 88 height 11
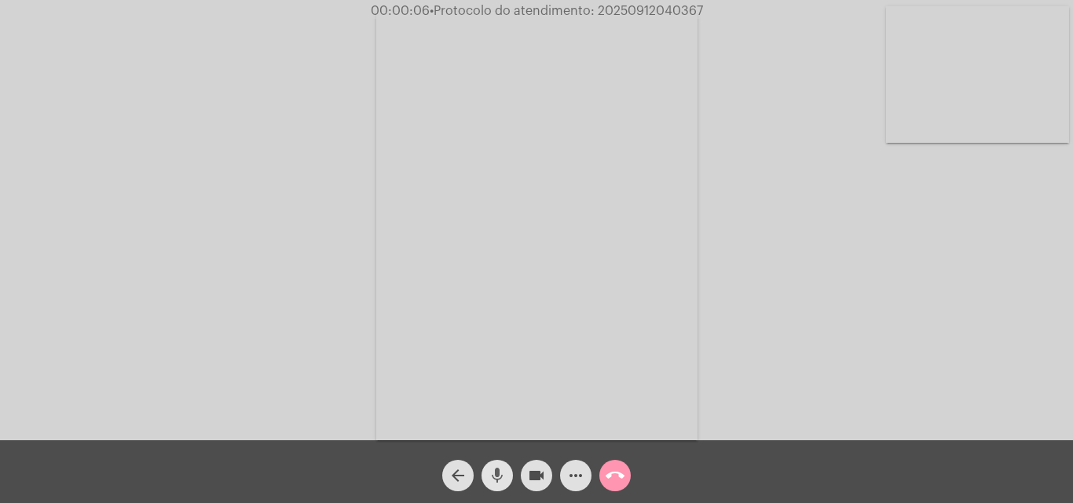
click at [495, 477] on mat-icon "mic" at bounding box center [497, 475] width 19 height 19
click at [781, 241] on div "Acessando Câmera e Microfone..." at bounding box center [536, 224] width 1069 height 441
click at [499, 472] on mat-icon "mic_off" at bounding box center [497, 475] width 19 height 19
click at [498, 470] on mat-icon "mic" at bounding box center [497, 475] width 19 height 19
click at [496, 474] on mat-icon "mic_off" at bounding box center [497, 475] width 19 height 19
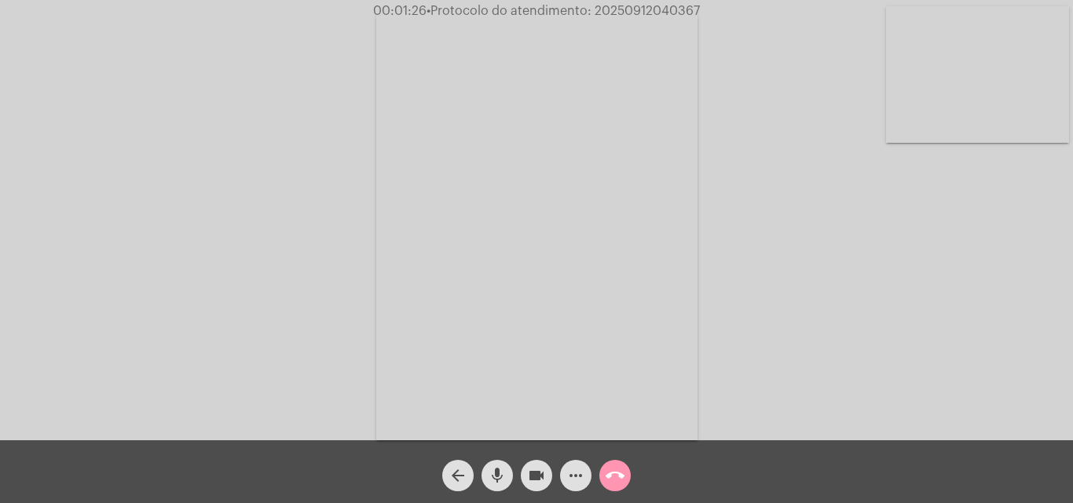
click at [493, 474] on mat-icon "mic" at bounding box center [497, 475] width 19 height 19
click at [496, 468] on mat-icon "mic_off" at bounding box center [497, 475] width 19 height 19
click at [506, 482] on button "mic" at bounding box center [496, 475] width 31 height 31
click at [495, 473] on mat-icon "mic_off" at bounding box center [497, 475] width 19 height 19
click at [495, 467] on mat-icon "mic" at bounding box center [497, 475] width 19 height 19
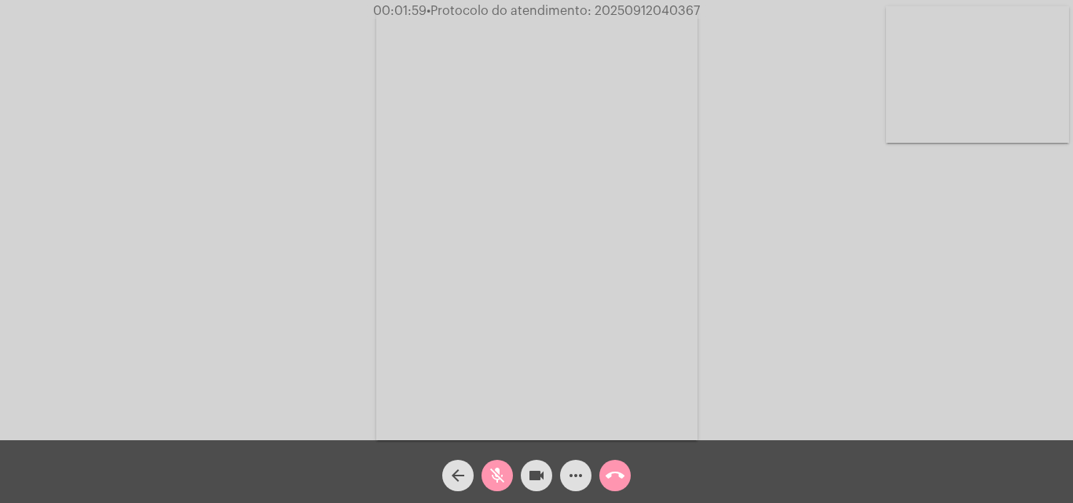
click at [494, 470] on mat-icon "mic_off" at bounding box center [497, 475] width 19 height 19
click at [505, 473] on mat-icon "mic" at bounding box center [497, 475] width 19 height 19
click at [491, 470] on mat-icon "mic_off" at bounding box center [497, 475] width 19 height 19
click at [497, 467] on mat-icon "mic" at bounding box center [497, 475] width 19 height 19
click at [497, 475] on mat-icon "mic_off" at bounding box center [497, 475] width 19 height 19
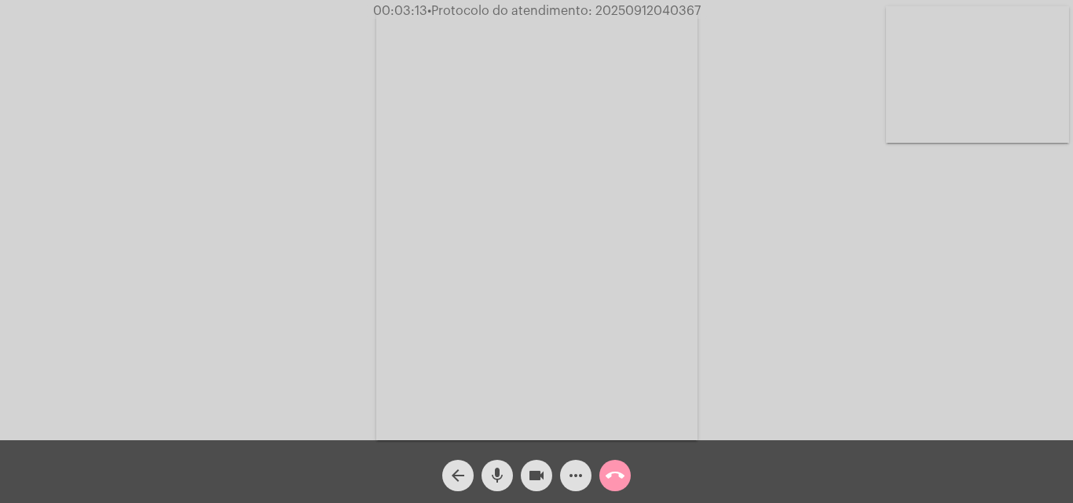
click at [573, 477] on mat-icon "more_horiz" at bounding box center [575, 475] width 19 height 19
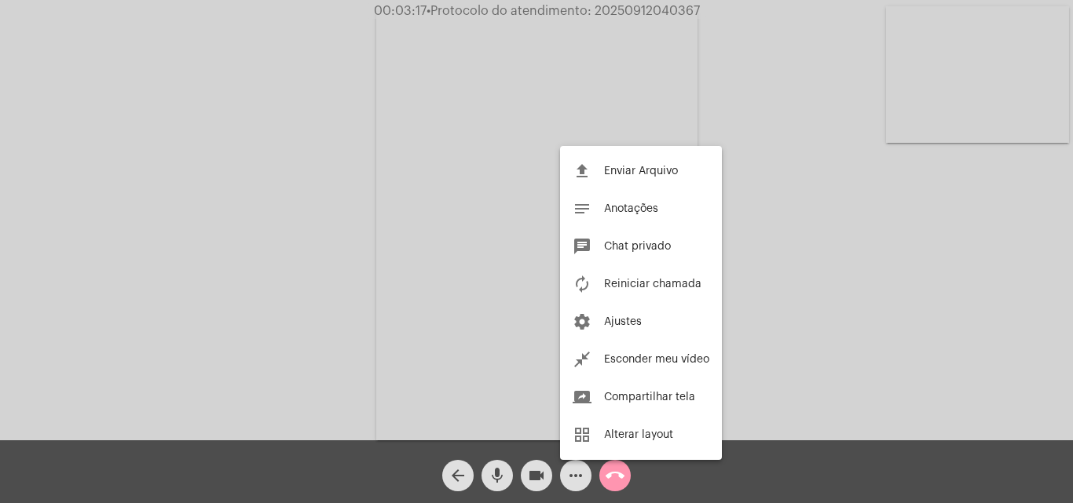
click at [311, 187] on div at bounding box center [536, 251] width 1073 height 503
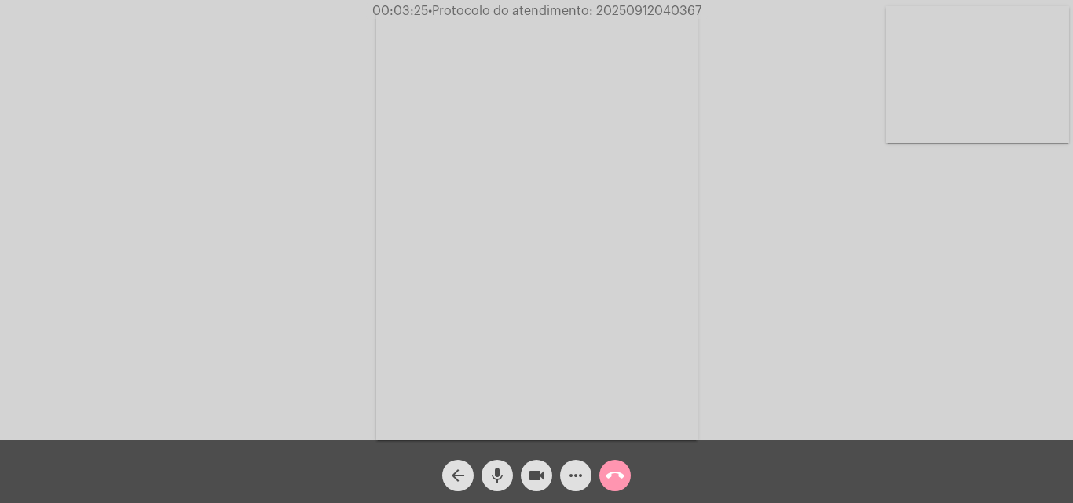
click at [499, 470] on mat-icon "mic" at bounding box center [497, 475] width 19 height 19
click at [502, 470] on mat-icon "mic_off" at bounding box center [497, 475] width 19 height 19
click at [503, 479] on mat-icon "mic" at bounding box center [497, 475] width 19 height 19
click at [498, 476] on mat-icon "mic_off" at bounding box center [497, 475] width 19 height 19
click at [572, 474] on mat-icon "more_horiz" at bounding box center [575, 475] width 19 height 19
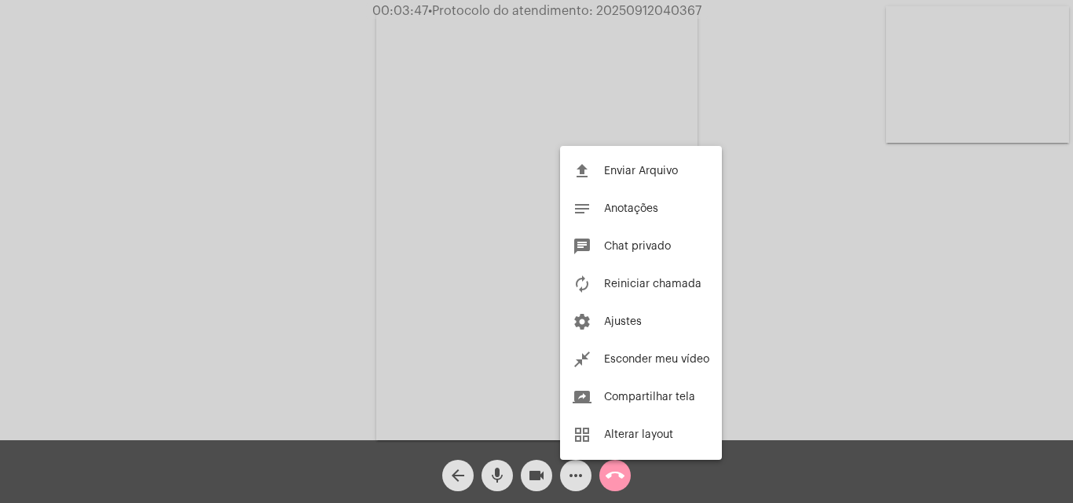
click at [359, 212] on div at bounding box center [536, 251] width 1073 height 503
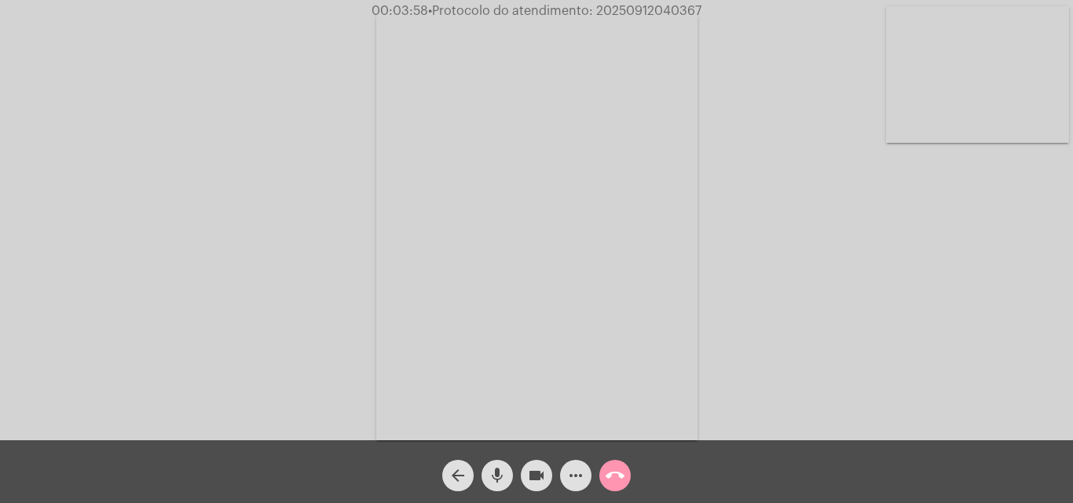
click at [496, 471] on mat-icon "mic" at bounding box center [497, 475] width 19 height 19
click at [500, 475] on mat-icon "mic_off" at bounding box center [497, 475] width 19 height 19
click at [495, 475] on mat-icon "mic" at bounding box center [497, 475] width 19 height 19
click at [495, 475] on mat-icon "mic_off" at bounding box center [497, 475] width 19 height 19
click at [495, 475] on mat-icon "mic" at bounding box center [497, 475] width 19 height 19
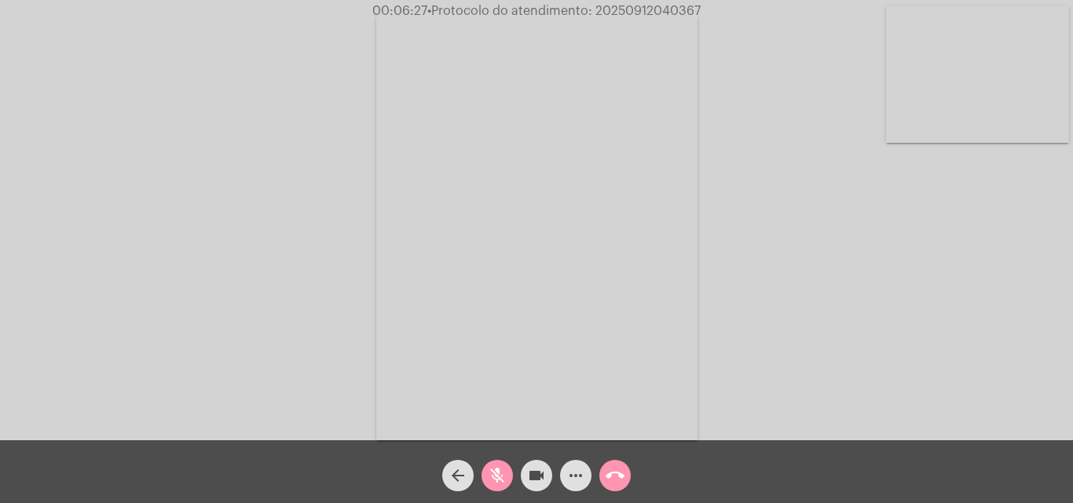
click at [495, 470] on mat-icon "mic_off" at bounding box center [497, 475] width 19 height 19
click at [493, 474] on mat-icon "mic" at bounding box center [497, 475] width 19 height 19
click at [497, 473] on mat-icon "mic_off" at bounding box center [497, 475] width 19 height 19
click at [505, 477] on mat-icon "mic" at bounding box center [497, 475] width 19 height 19
click at [503, 469] on mat-icon "mic_off" at bounding box center [497, 475] width 19 height 19
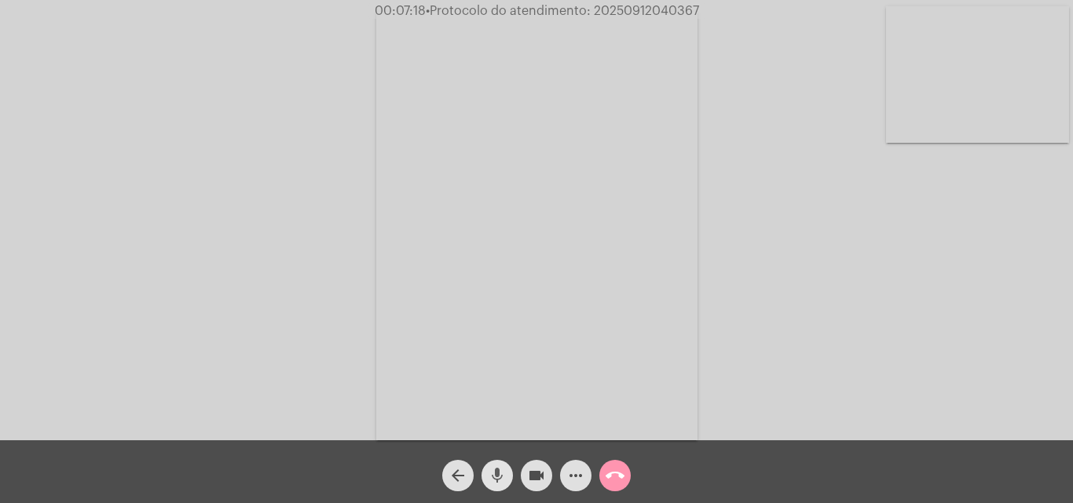
click at [499, 468] on mat-icon "mic" at bounding box center [497, 475] width 19 height 19
click at [503, 473] on mat-icon "mic_off" at bounding box center [497, 475] width 19 height 19
click at [502, 468] on mat-icon "mic" at bounding box center [497, 475] width 19 height 19
click at [493, 470] on mat-icon "mic_off" at bounding box center [497, 475] width 19 height 19
click at [495, 470] on mat-icon "mic" at bounding box center [497, 475] width 19 height 19
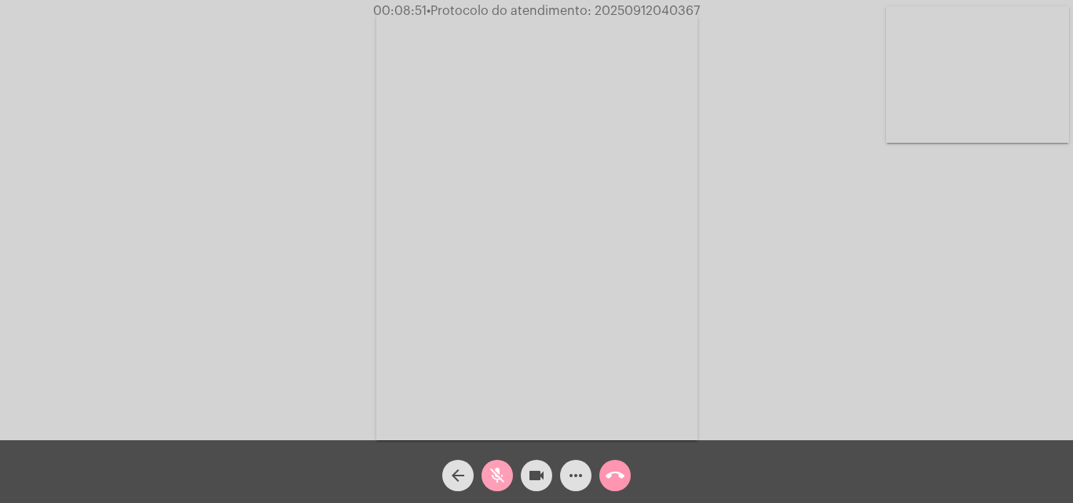
click at [499, 465] on span "mic_off" at bounding box center [497, 475] width 19 height 31
click at [501, 469] on mat-icon "mic" at bounding box center [497, 475] width 19 height 19
click at [495, 467] on mat-icon "mic_off" at bounding box center [497, 475] width 19 height 19
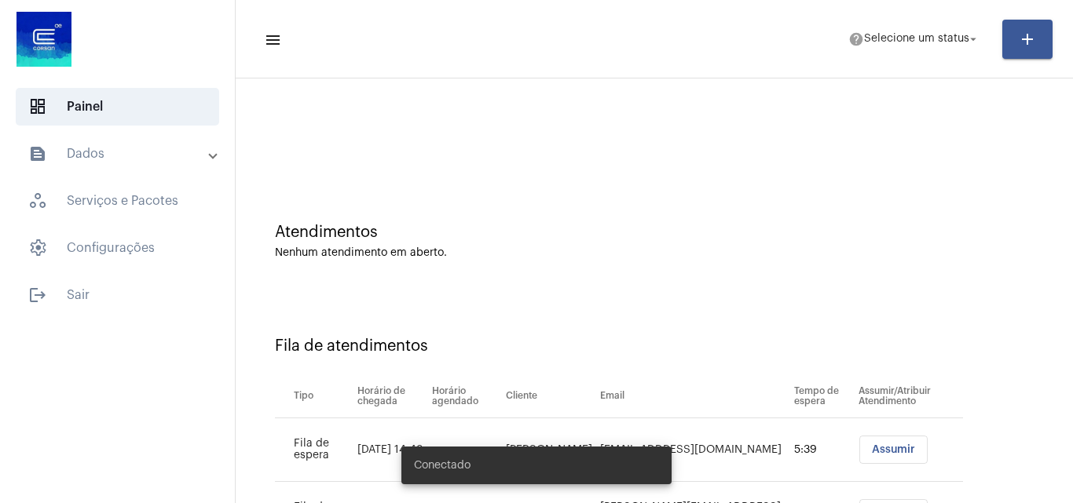
scroll to position [148, 0]
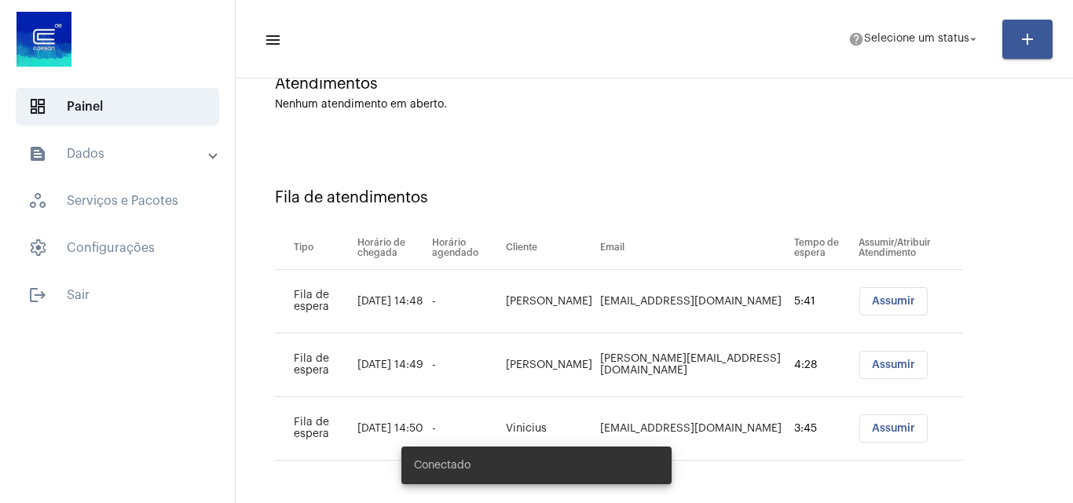
click at [886, 302] on span "Assumir" at bounding box center [893, 301] width 43 height 11
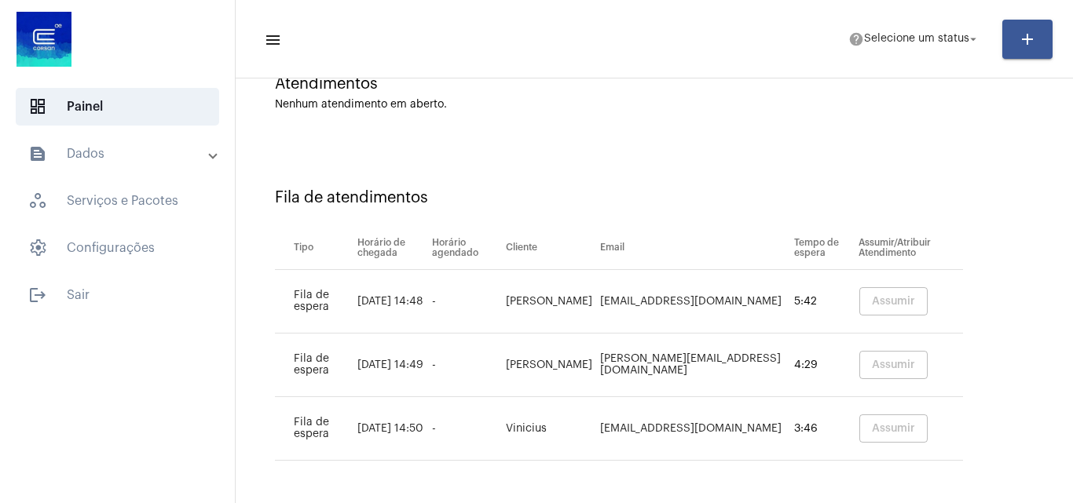
scroll to position [0, 0]
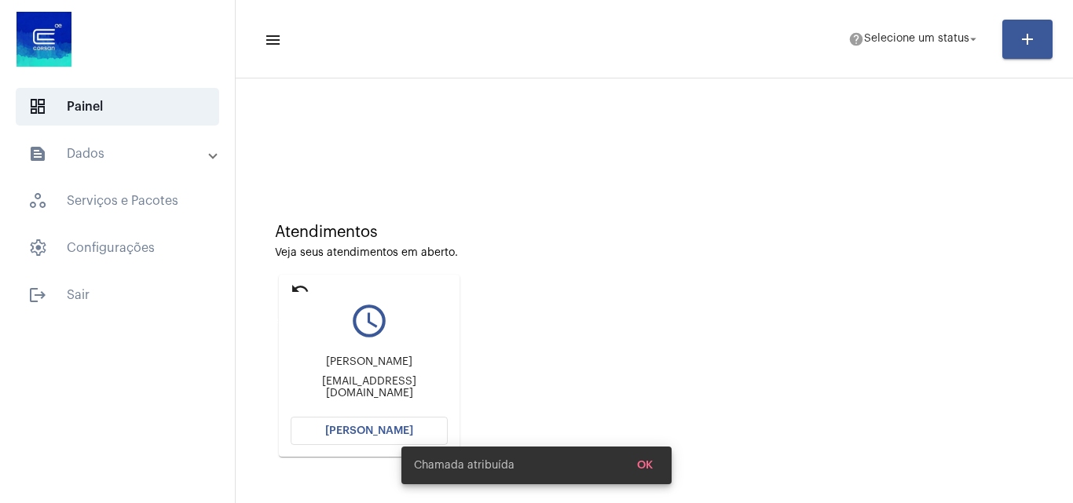
click at [296, 288] on mat-icon "undo" at bounding box center [300, 289] width 19 height 19
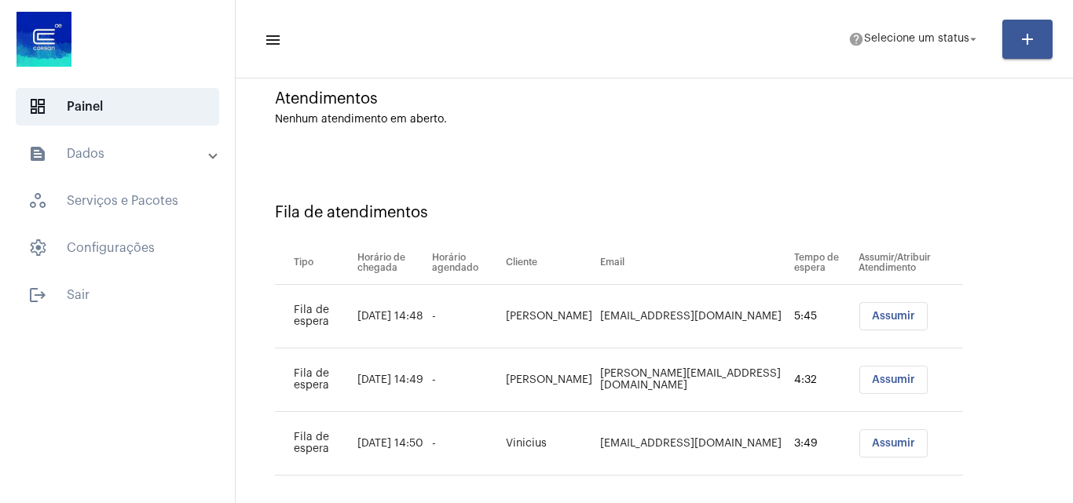
scroll to position [148, 0]
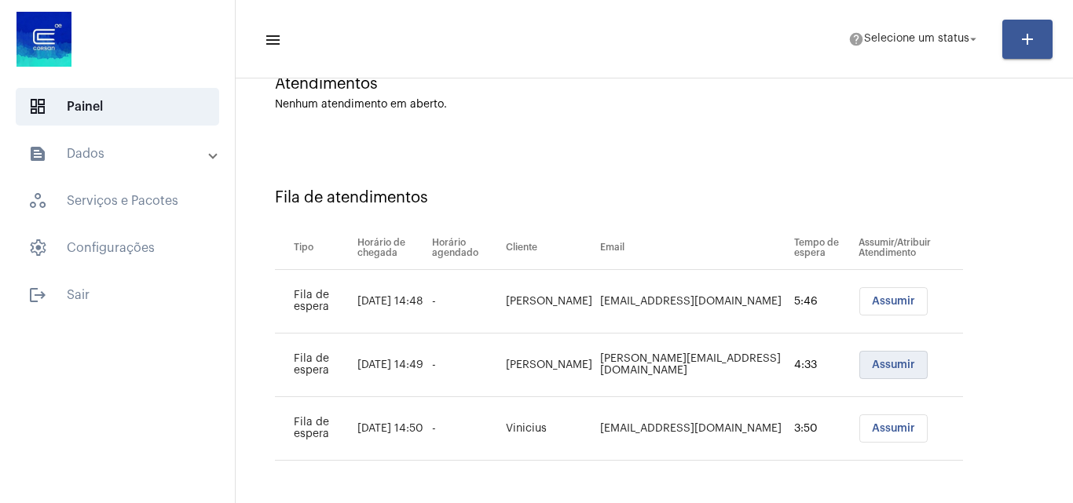
click at [888, 367] on span "Assumir" at bounding box center [893, 365] width 43 height 11
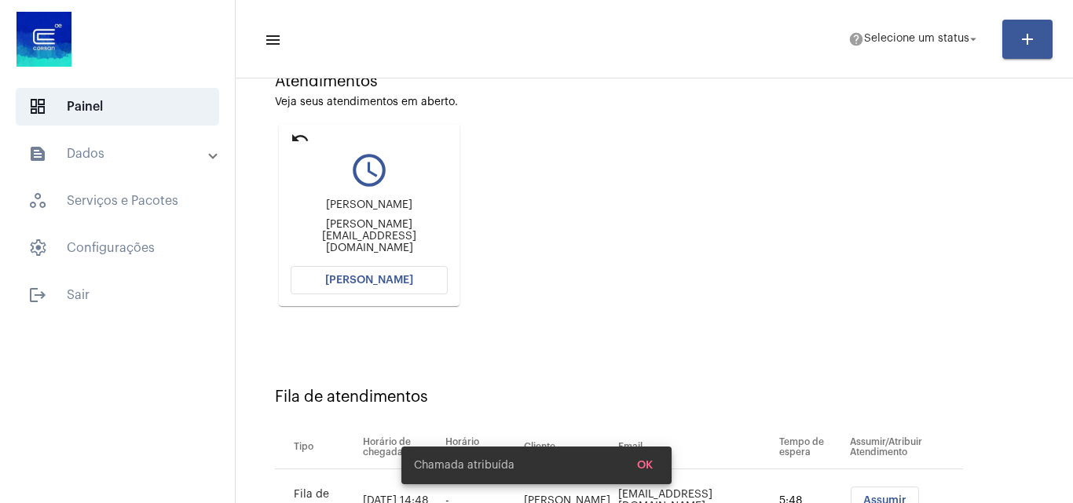
scroll to position [157, 0]
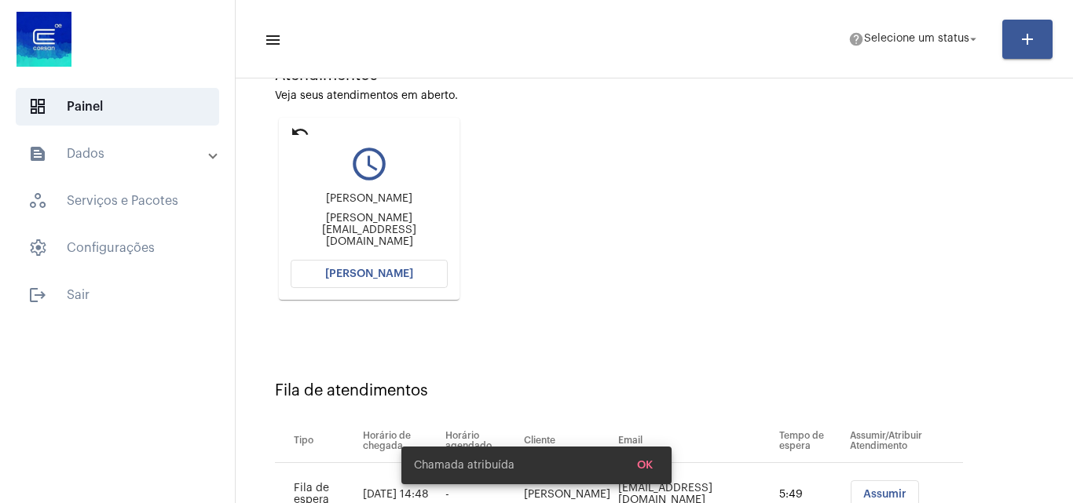
click at [401, 276] on span "[PERSON_NAME]" at bounding box center [369, 274] width 88 height 11
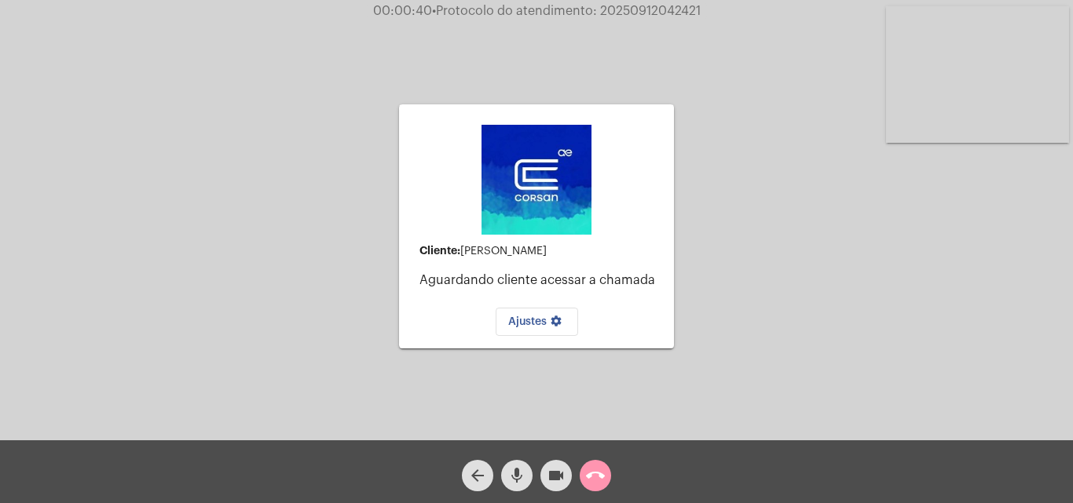
click at [511, 477] on mat-icon "mic" at bounding box center [516, 475] width 19 height 19
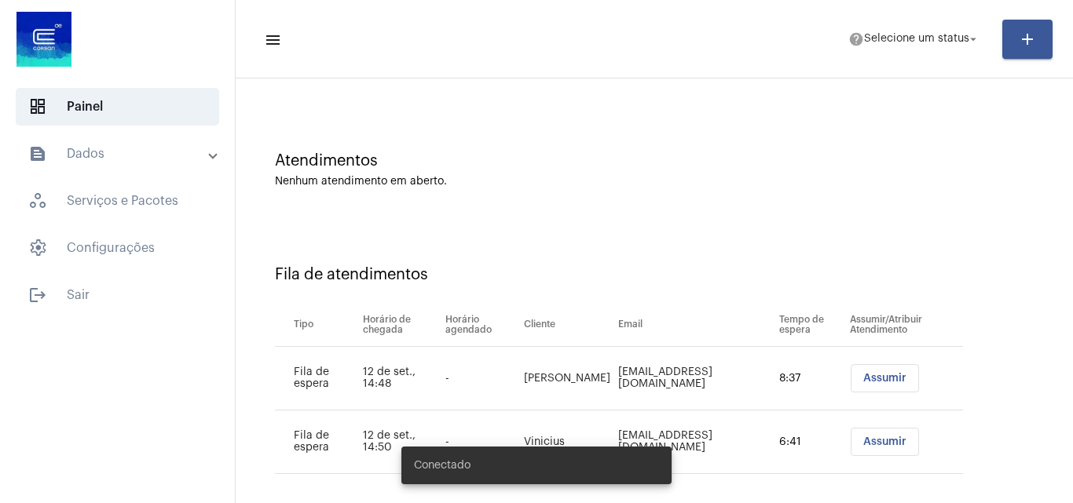
scroll to position [85, 0]
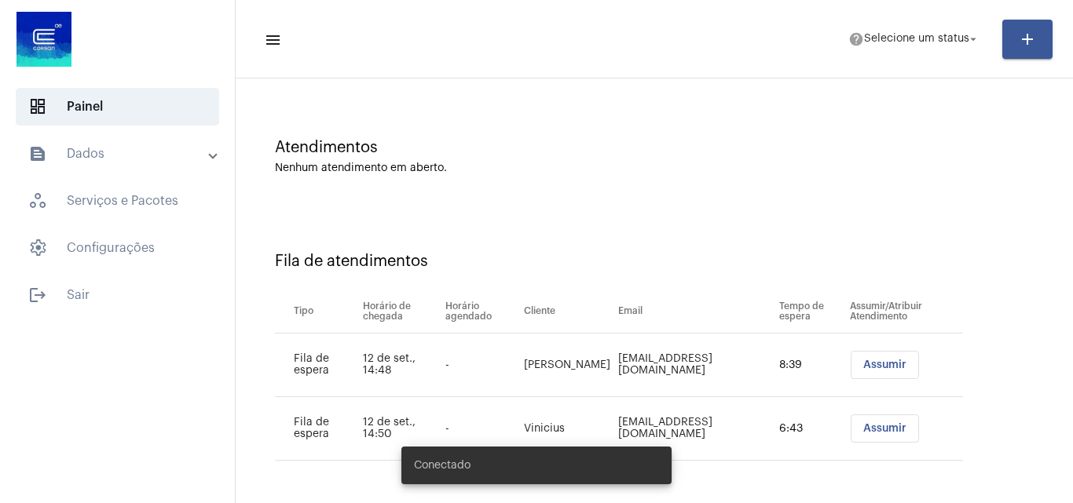
click at [876, 364] on span "Assumir" at bounding box center [884, 365] width 43 height 11
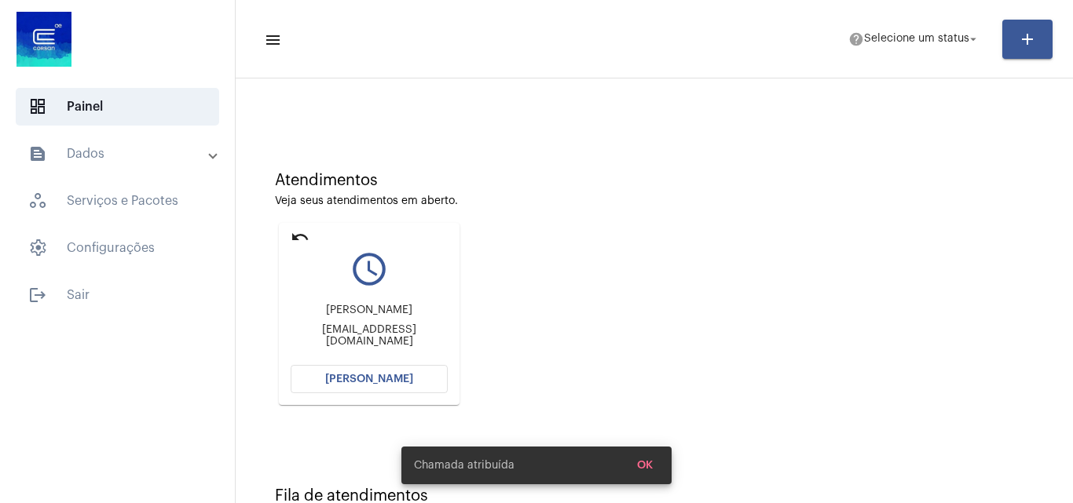
scroll to position [79, 0]
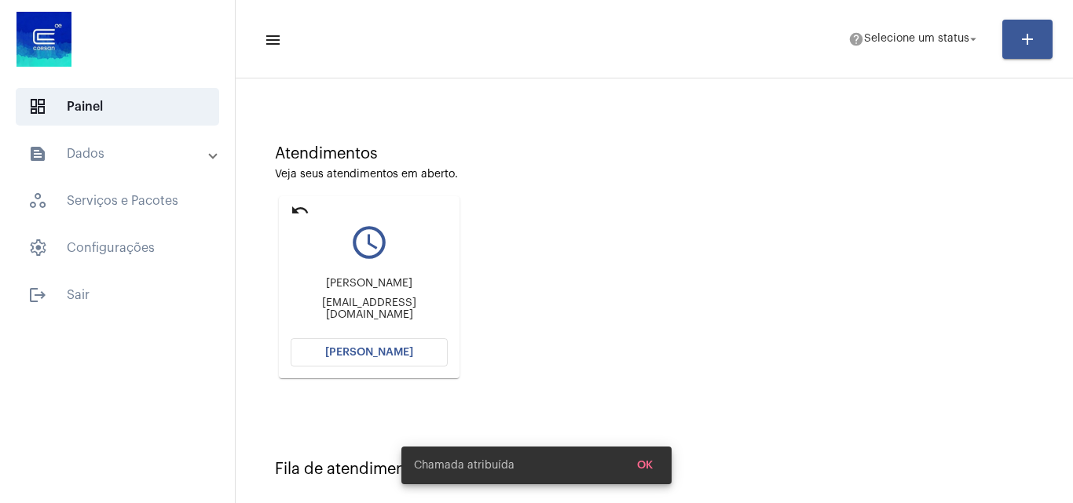
click at [402, 350] on span "[PERSON_NAME]" at bounding box center [369, 352] width 88 height 11
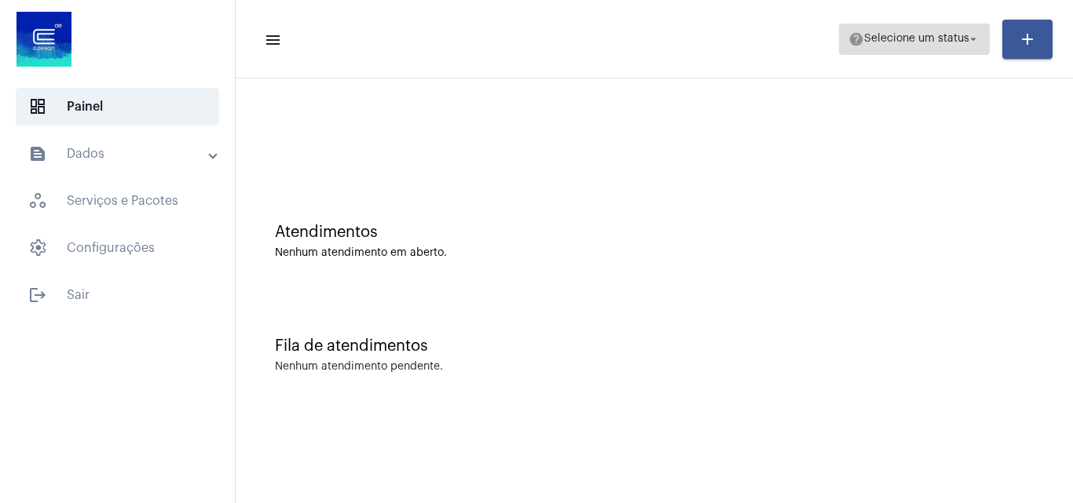
click at [918, 51] on span "help Selecione um status arrow_drop_down" at bounding box center [914, 38] width 132 height 28
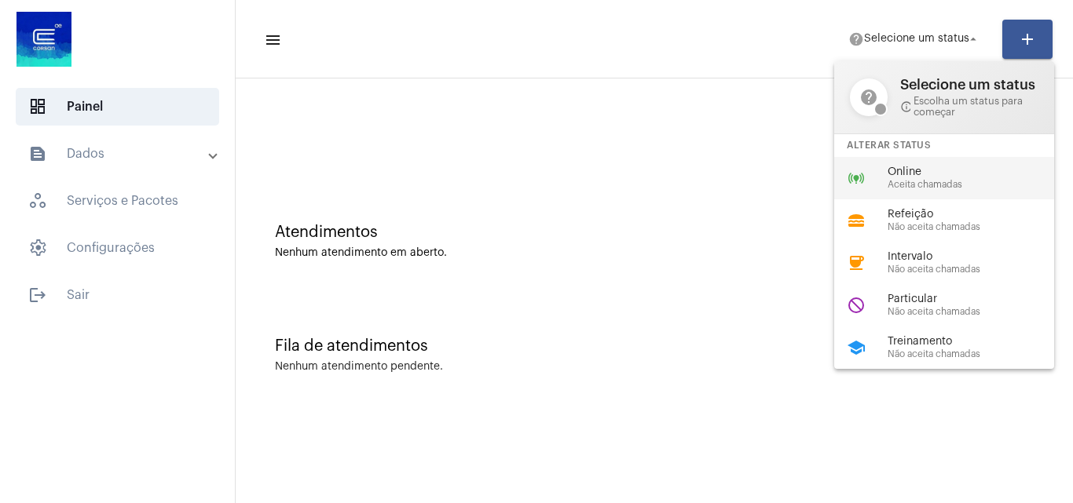
click at [942, 180] on span "Aceita chamadas" at bounding box center [976, 185] width 179 height 10
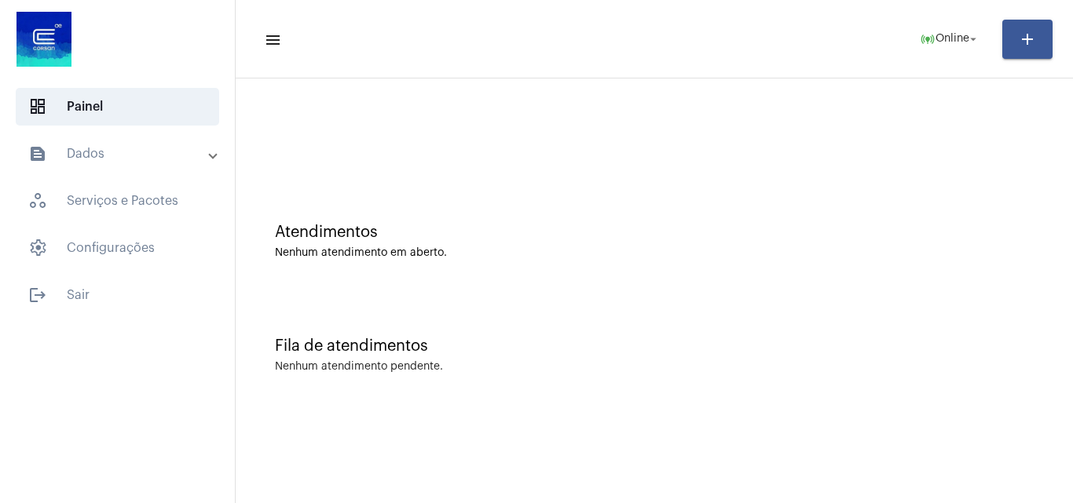
click at [923, 287] on div "Atendimentos Nenhum atendimento em aberto." at bounding box center [653, 234] width 821 height 114
click at [946, 14] on mat-toolbar-row "menu online_prediction Online arrow_drop_down add" at bounding box center [654, 39] width 837 height 50
click at [938, 34] on span "Online" at bounding box center [952, 39] width 34 height 11
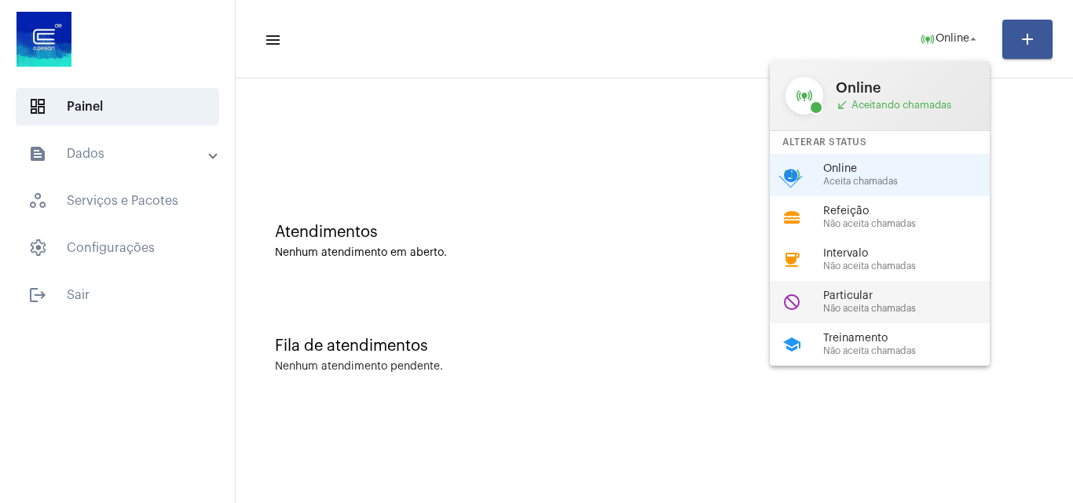
click at [858, 308] on span "Não aceita chamadas" at bounding box center [912, 309] width 179 height 10
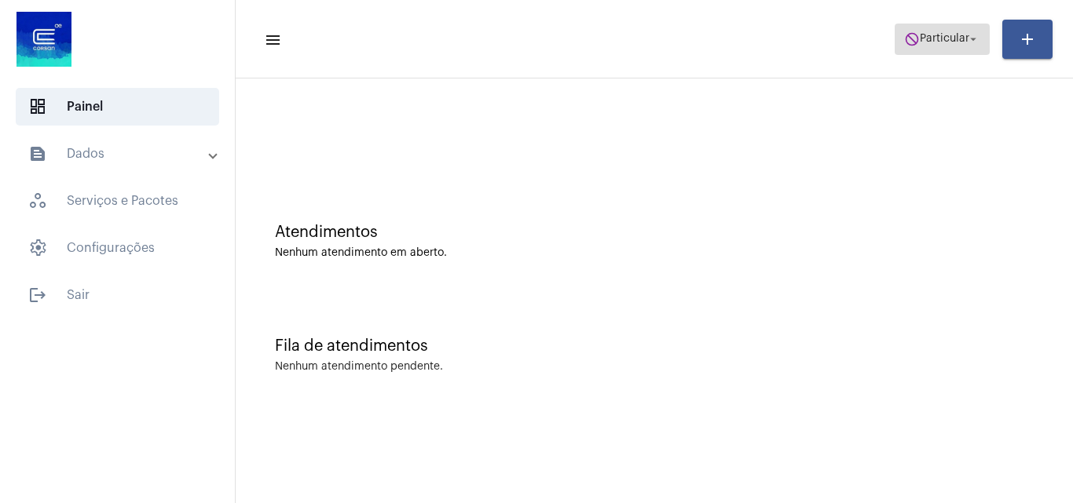
click at [916, 50] on span "do_not_disturb Particular arrow_drop_down" at bounding box center [942, 38] width 76 height 28
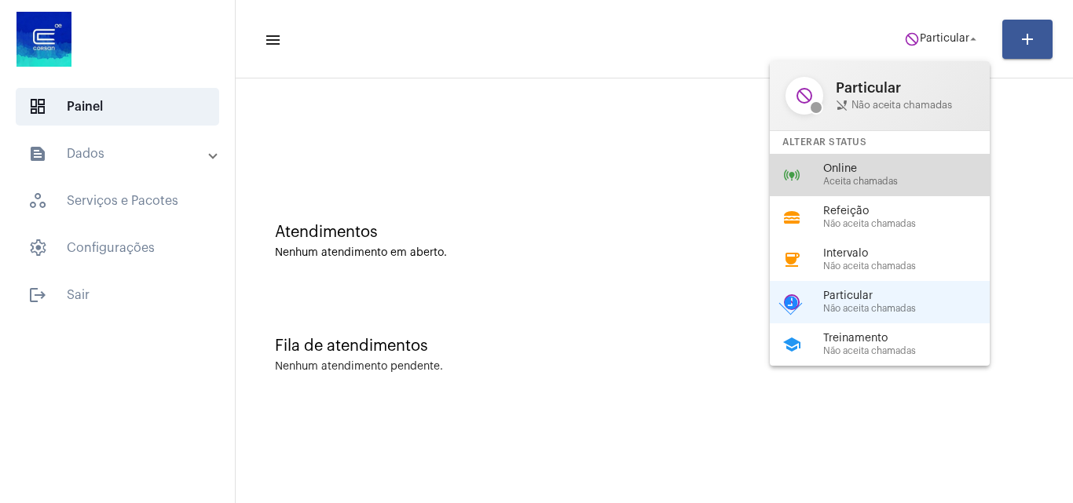
click at [893, 178] on span "Aceita chamadas" at bounding box center [912, 182] width 179 height 10
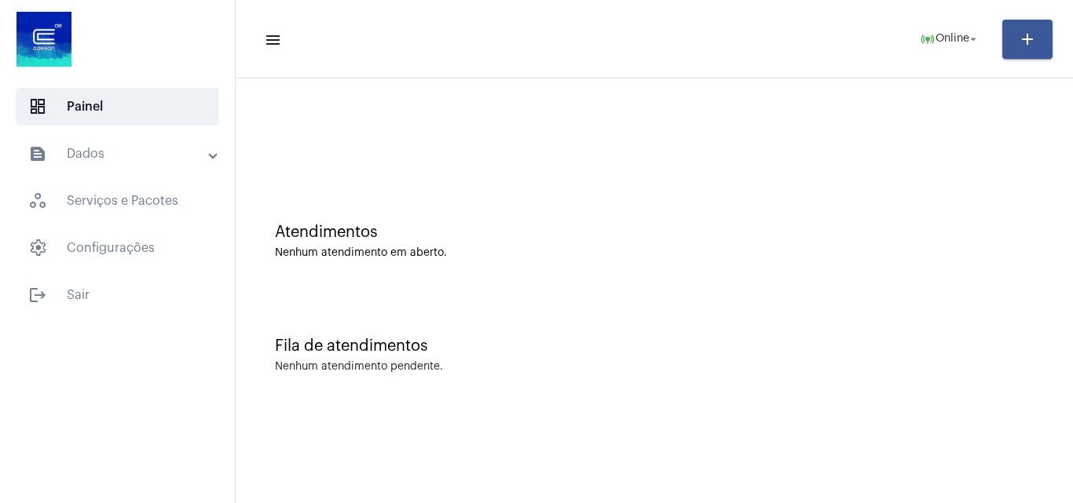
click at [884, 204] on div "Atendimentos Nenhum atendimento em aberto." at bounding box center [653, 234] width 821 height 114
click at [1001, 288] on div "Atendimentos Nenhum atendimento em aberto." at bounding box center [653, 234] width 821 height 114
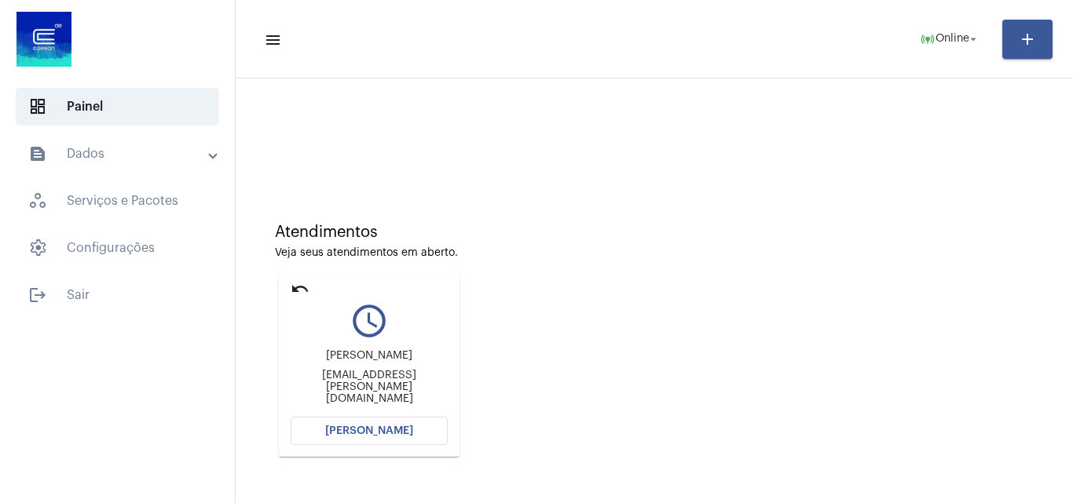
click at [378, 429] on span "Abrir Chamada" at bounding box center [369, 431] width 88 height 11
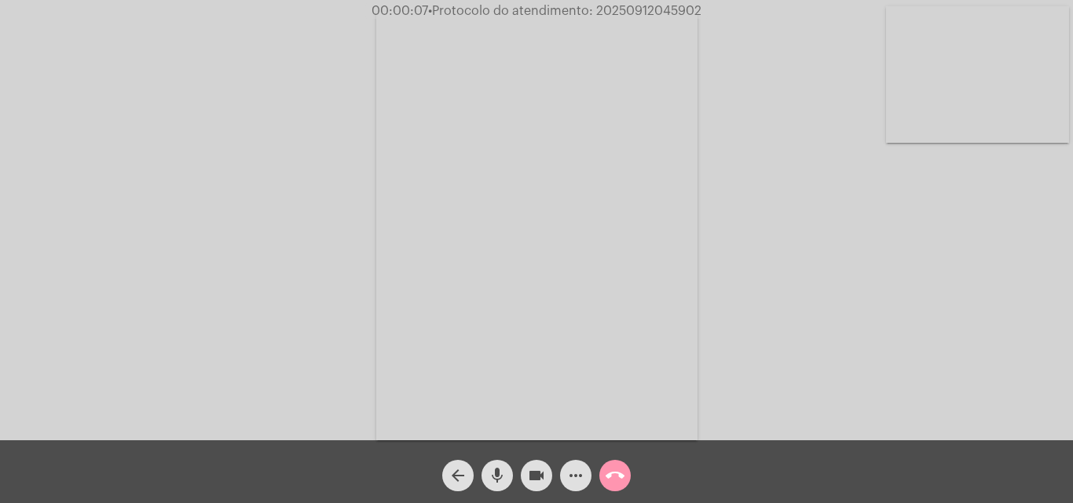
click at [497, 470] on mat-icon "mic" at bounding box center [497, 475] width 19 height 19
click at [1032, 378] on div "Acessando Câmera e Microfone..." at bounding box center [536, 224] width 1069 height 441
click at [495, 475] on mat-icon "mic_off" at bounding box center [497, 475] width 19 height 19
click at [576, 476] on mat-icon "more_horiz" at bounding box center [575, 475] width 19 height 19
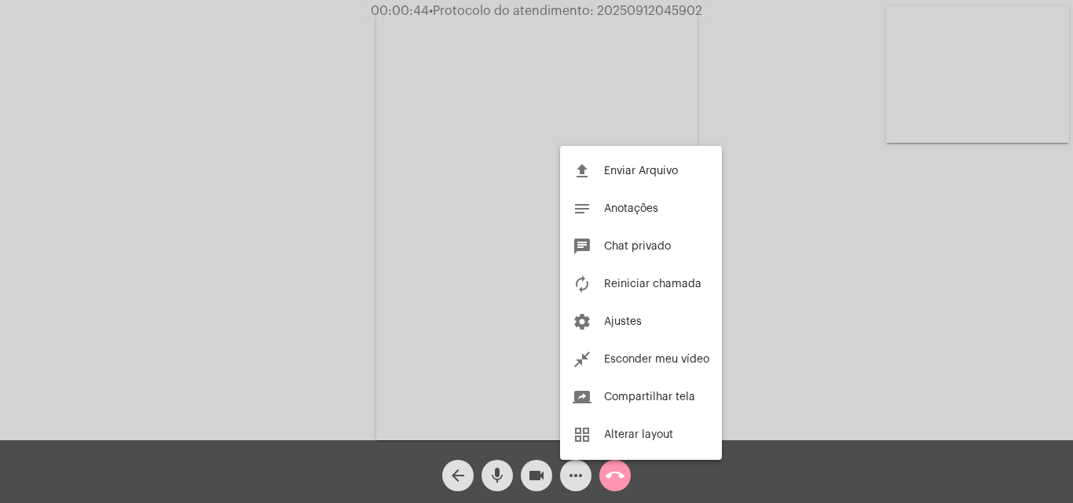
click at [357, 192] on div at bounding box center [536, 251] width 1073 height 503
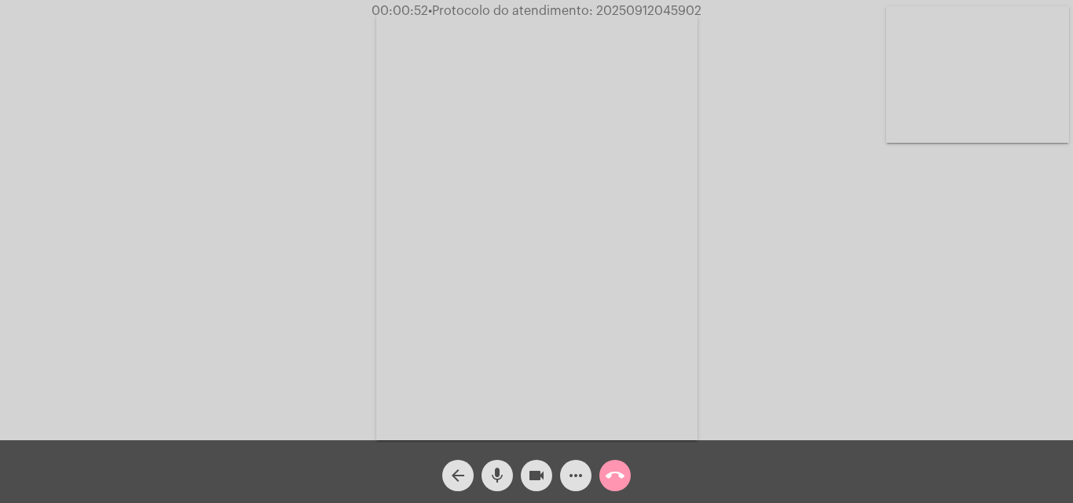
click at [488, 469] on mat-icon "mic" at bounding box center [497, 475] width 19 height 19
click at [499, 464] on span "mic_off" at bounding box center [497, 475] width 19 height 31
click at [494, 471] on mat-icon "mic" at bounding box center [497, 475] width 19 height 19
click at [497, 475] on mat-icon "mic_off" at bounding box center [497, 475] width 19 height 19
click at [497, 475] on mat-icon "mic" at bounding box center [497, 475] width 19 height 19
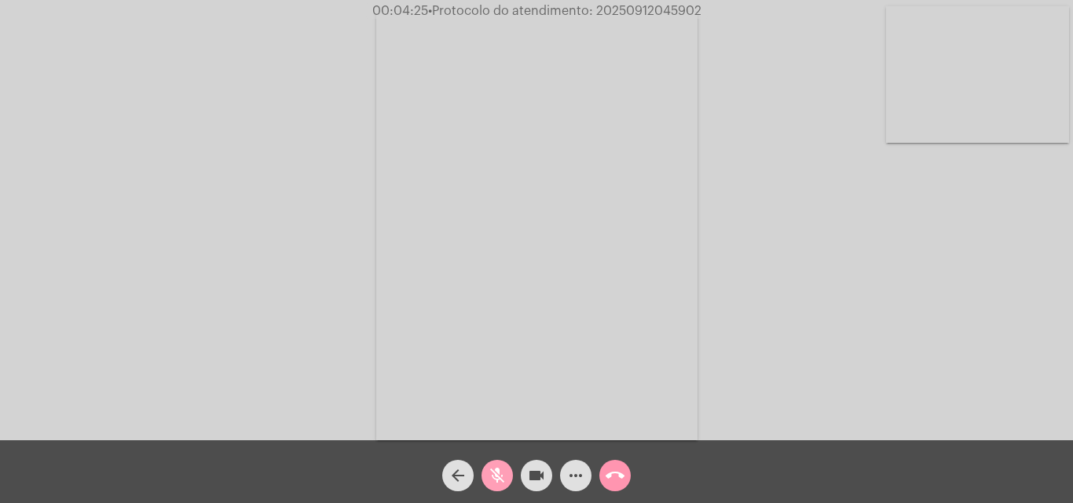
click at [497, 473] on mat-icon "mic_off" at bounding box center [497, 475] width 19 height 19
click at [508, 478] on button "mic" at bounding box center [496, 475] width 31 height 31
click at [503, 468] on mat-icon "mic_off" at bounding box center [497, 475] width 19 height 19
click at [490, 468] on mat-icon "mic" at bounding box center [497, 475] width 19 height 19
click at [497, 468] on mat-icon "mic_off" at bounding box center [497, 475] width 19 height 19
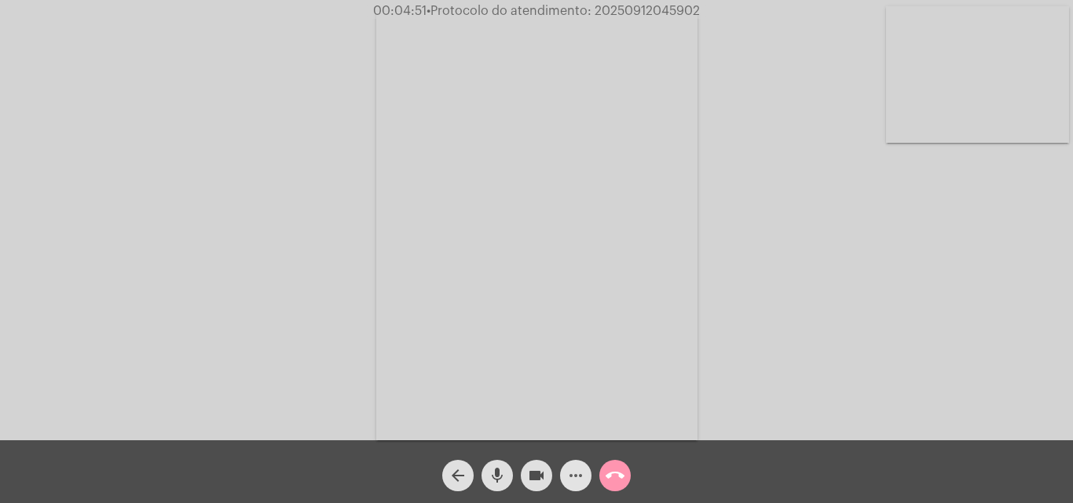
click at [576, 481] on mat-icon "more_horiz" at bounding box center [575, 475] width 19 height 19
click at [499, 469] on mat-icon "mic" at bounding box center [497, 475] width 19 height 19
click at [495, 478] on mat-icon "mic_off" at bounding box center [497, 475] width 19 height 19
click at [575, 469] on mat-icon "more_horiz" at bounding box center [575, 475] width 19 height 19
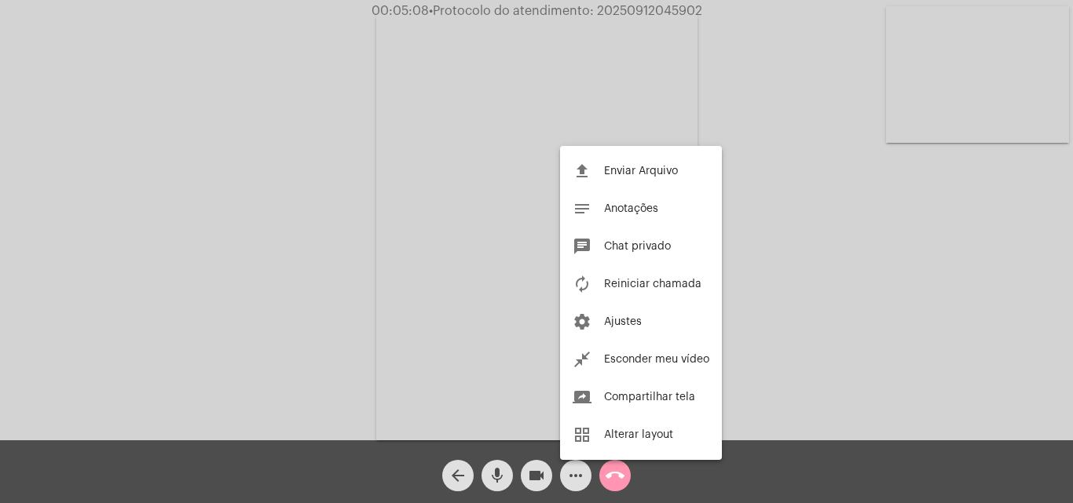
click at [302, 224] on div at bounding box center [536, 251] width 1073 height 503
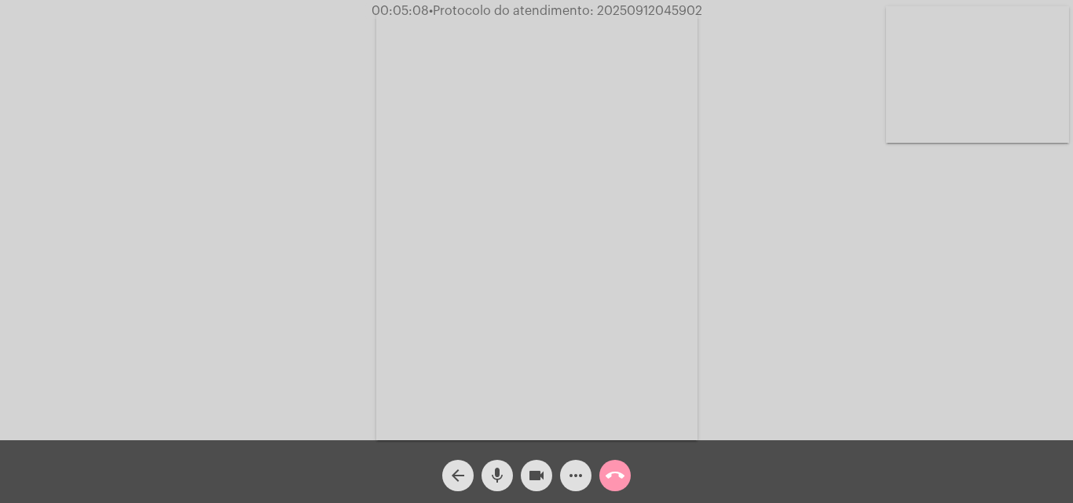
click at [492, 473] on mat-icon "mic" at bounding box center [497, 475] width 19 height 19
click at [500, 468] on mat-icon "mic_off" at bounding box center [497, 475] width 19 height 19
click at [488, 473] on mat-icon "mic" at bounding box center [497, 475] width 19 height 19
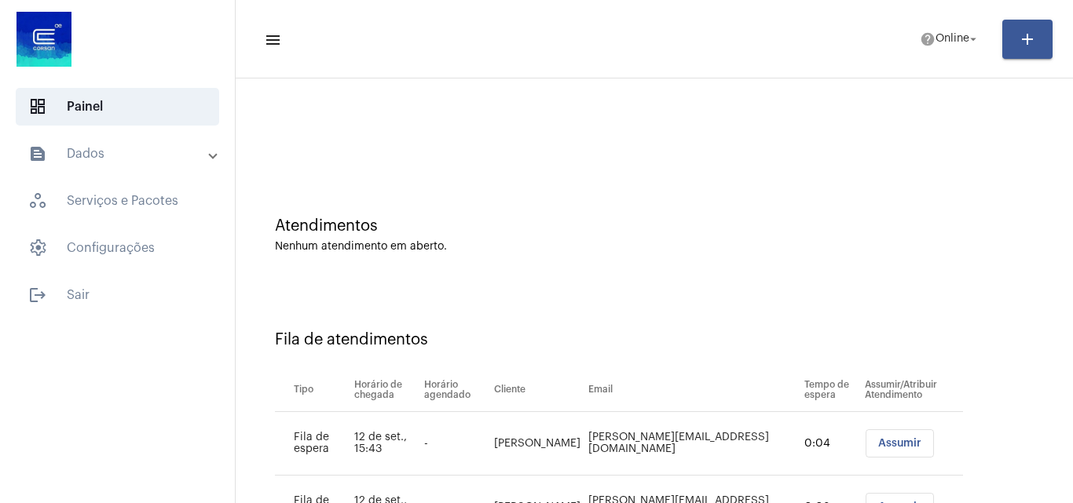
scroll to position [85, 0]
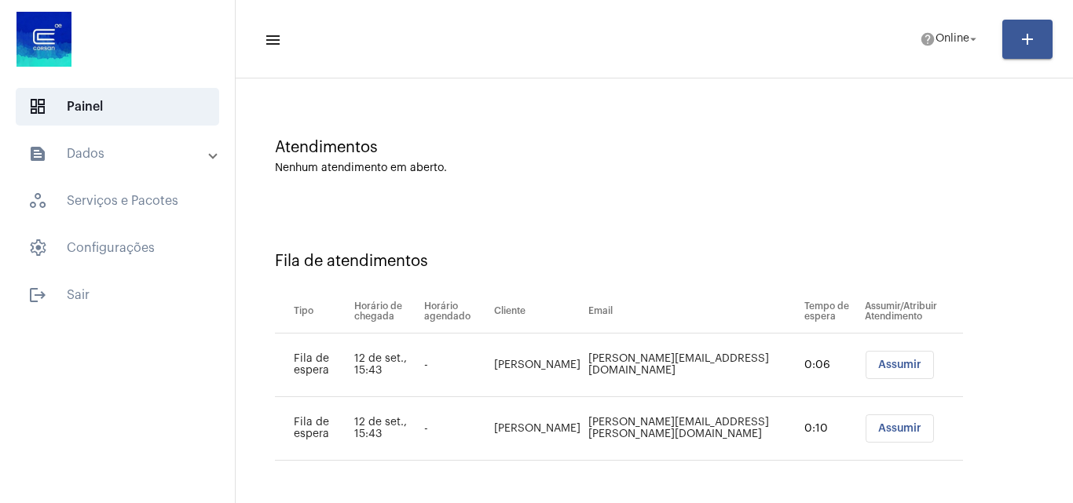
click at [878, 430] on span "Assumir" at bounding box center [899, 428] width 43 height 11
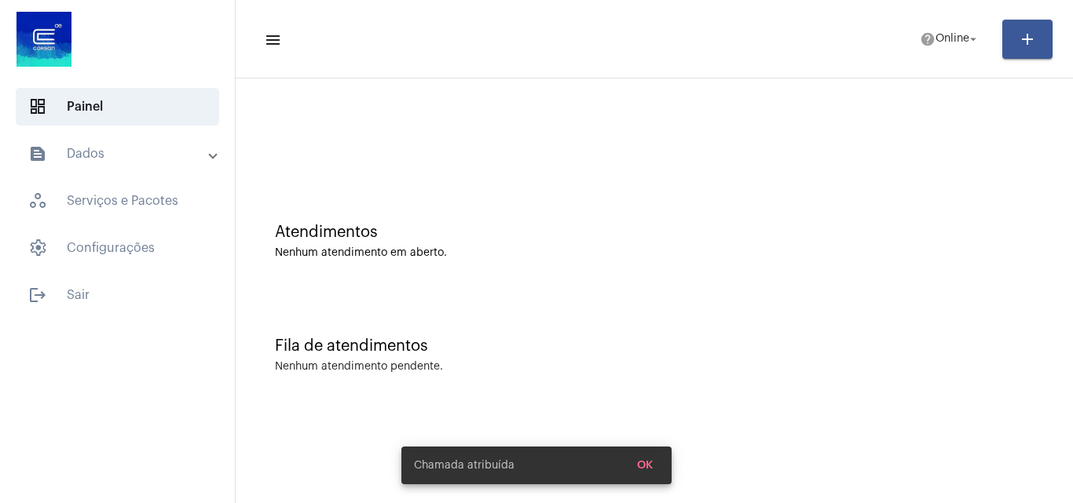
scroll to position [0, 0]
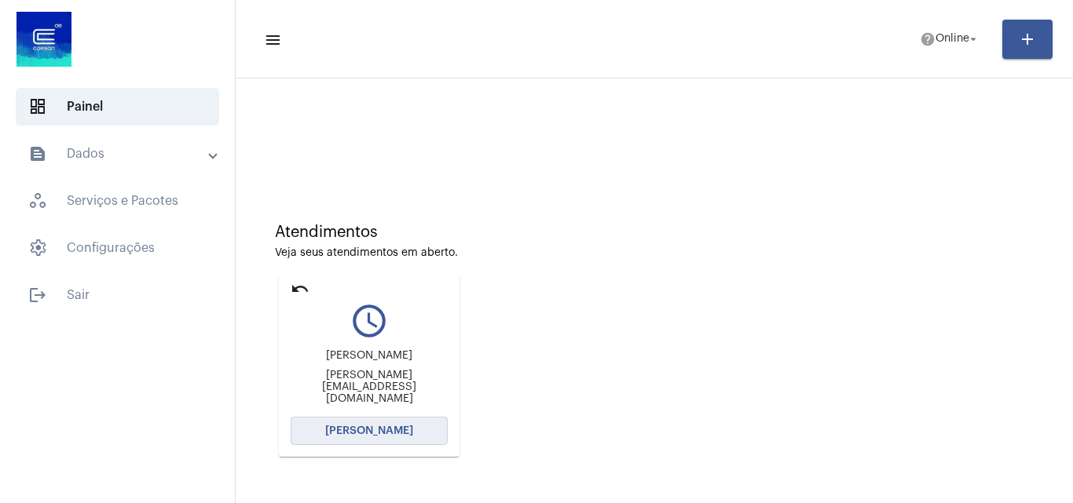
click at [373, 426] on span "[PERSON_NAME]" at bounding box center [369, 431] width 88 height 11
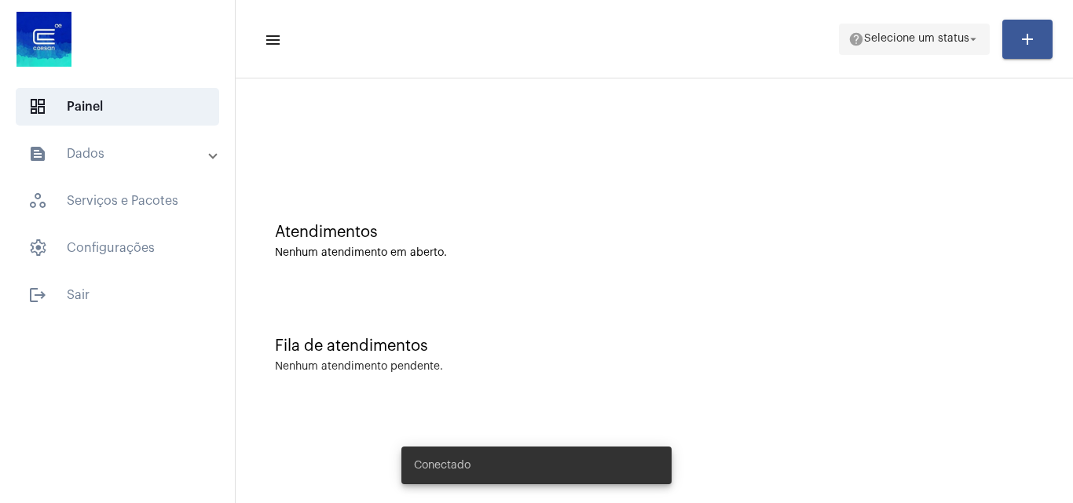
click at [920, 38] on span "Selecione um status" at bounding box center [916, 39] width 105 height 11
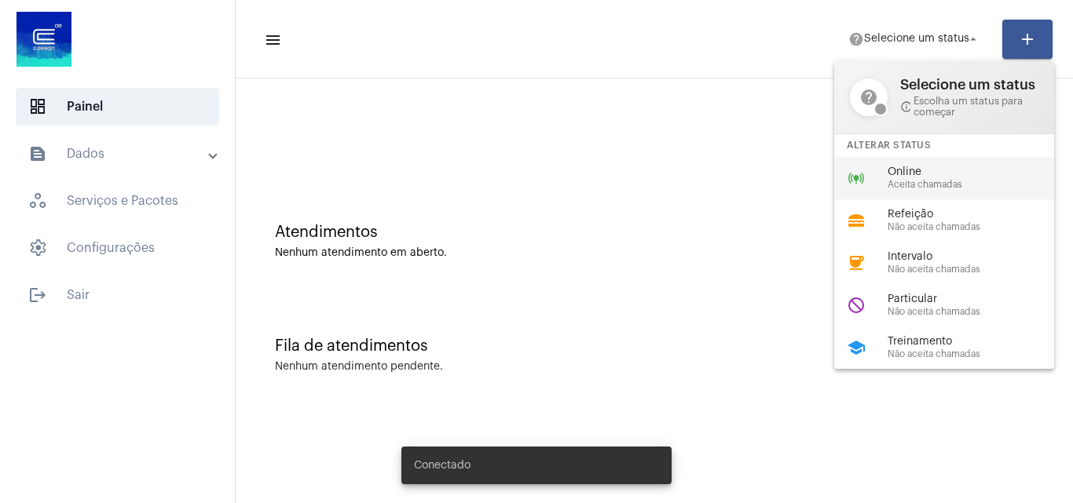
click at [912, 171] on span "Online" at bounding box center [976, 172] width 179 height 12
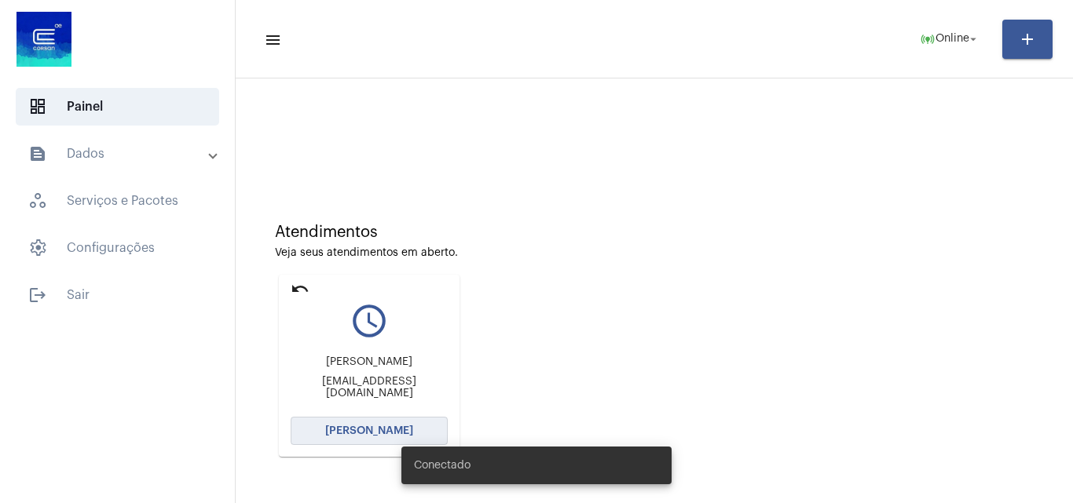
click at [355, 434] on span "[PERSON_NAME]" at bounding box center [369, 431] width 88 height 11
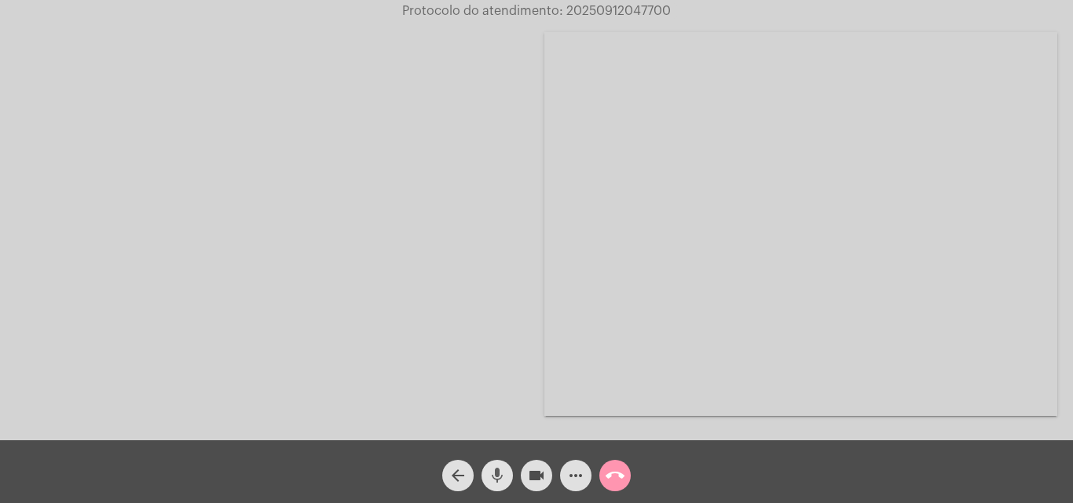
click at [501, 477] on mat-icon "mic" at bounding box center [497, 475] width 19 height 19
click at [496, 477] on mat-icon "mic_off" at bounding box center [497, 475] width 19 height 19
click at [500, 469] on mat-icon "mic" at bounding box center [497, 475] width 19 height 19
click at [495, 470] on mat-icon "mic_off" at bounding box center [497, 475] width 19 height 19
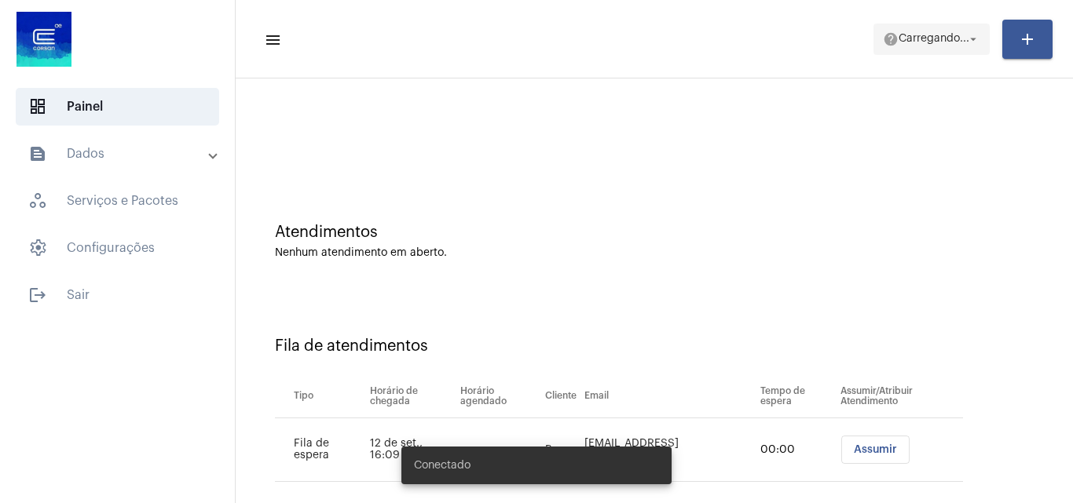
click at [927, 37] on span "Carregando..." at bounding box center [933, 39] width 71 height 11
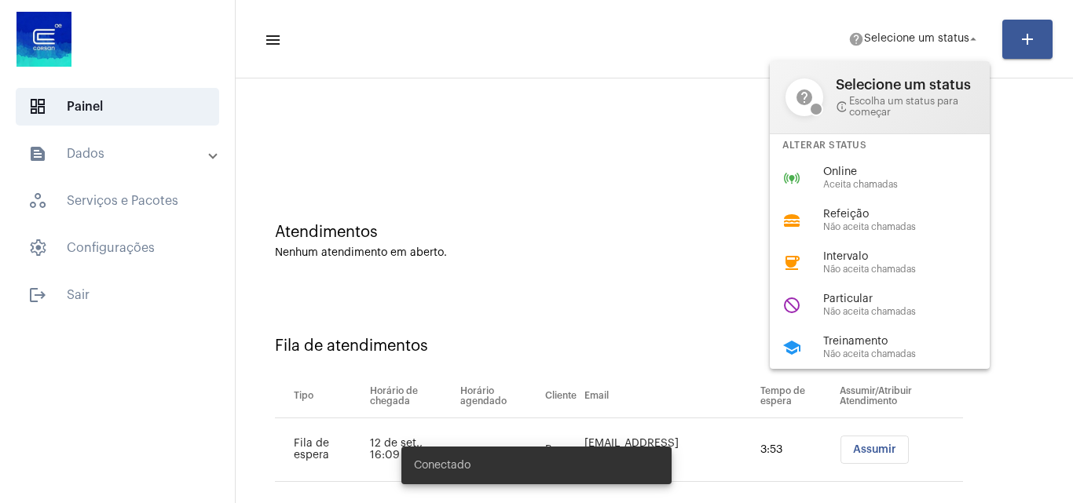
click at [550, 245] on div at bounding box center [536, 251] width 1073 height 503
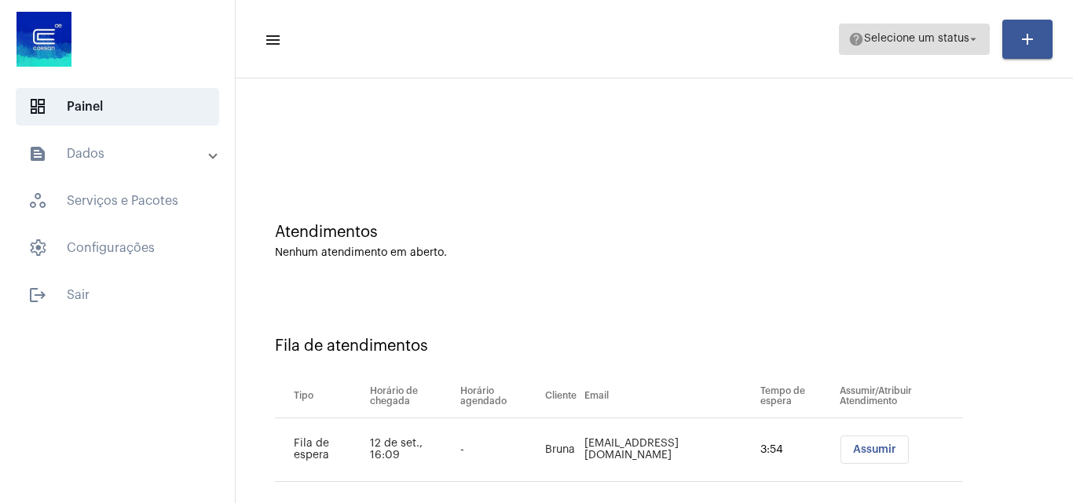
click at [884, 24] on span "help Selecione um status arrow_drop_down" at bounding box center [914, 38] width 132 height 28
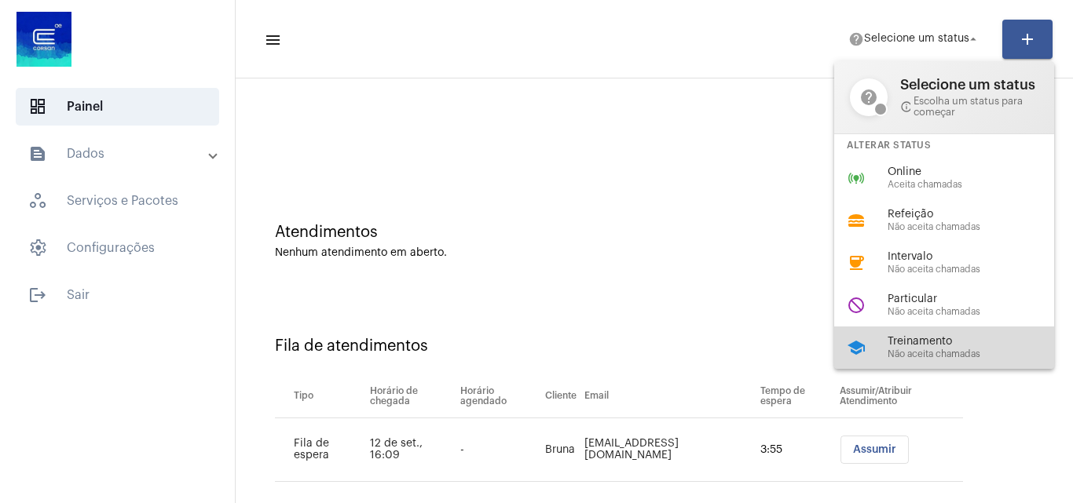
click at [943, 351] on span "Não aceita chamadas" at bounding box center [976, 354] width 179 height 10
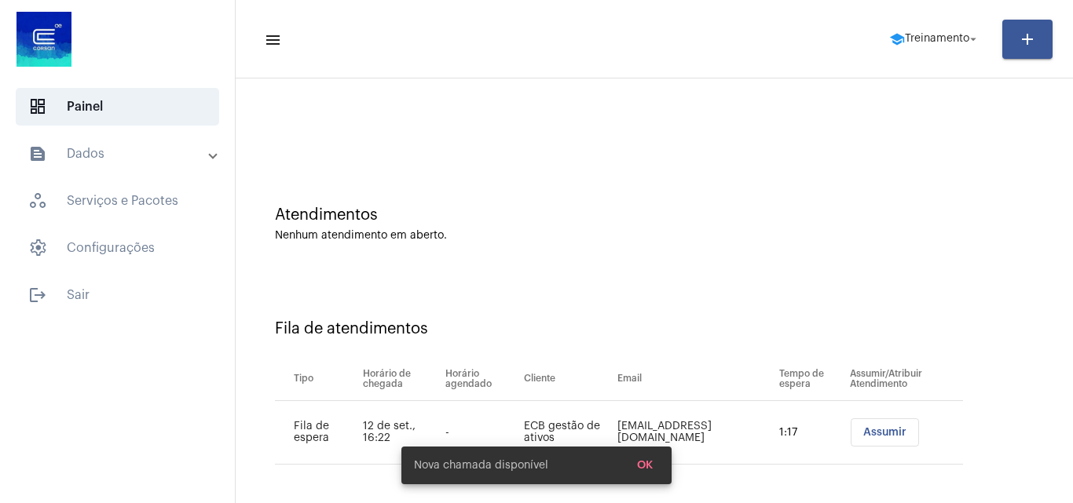
scroll to position [21, 0]
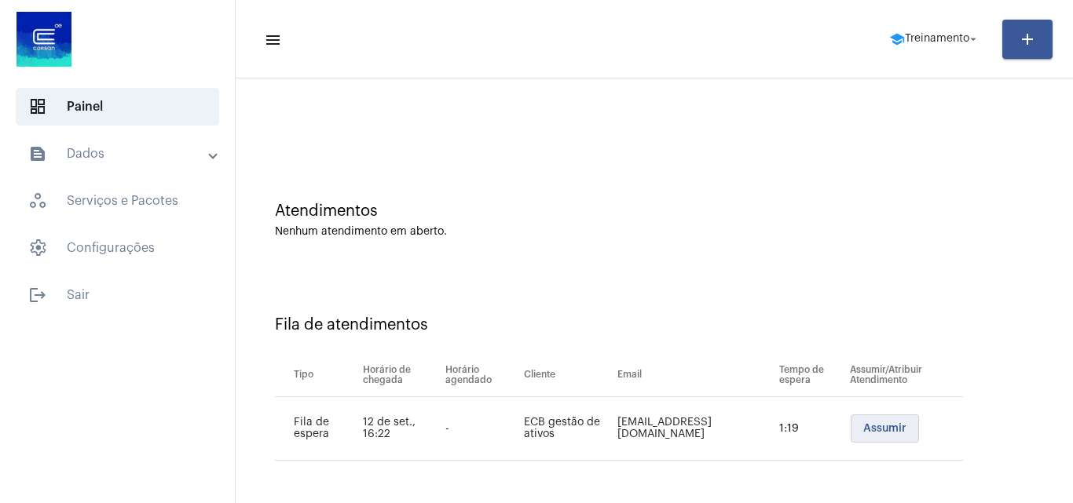
click at [864, 435] on button "Assumir" at bounding box center [884, 429] width 68 height 28
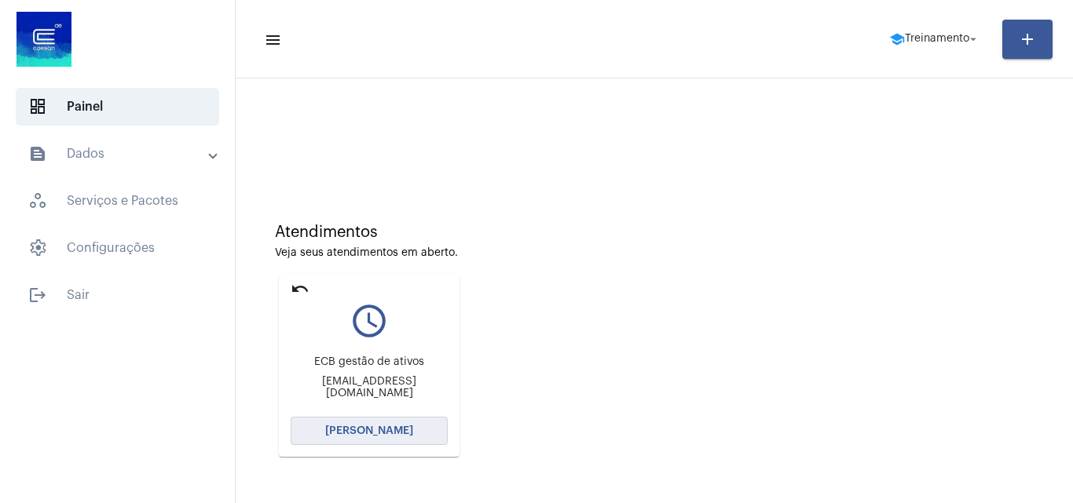
click at [417, 424] on button "Abrir Chamada" at bounding box center [369, 431] width 157 height 28
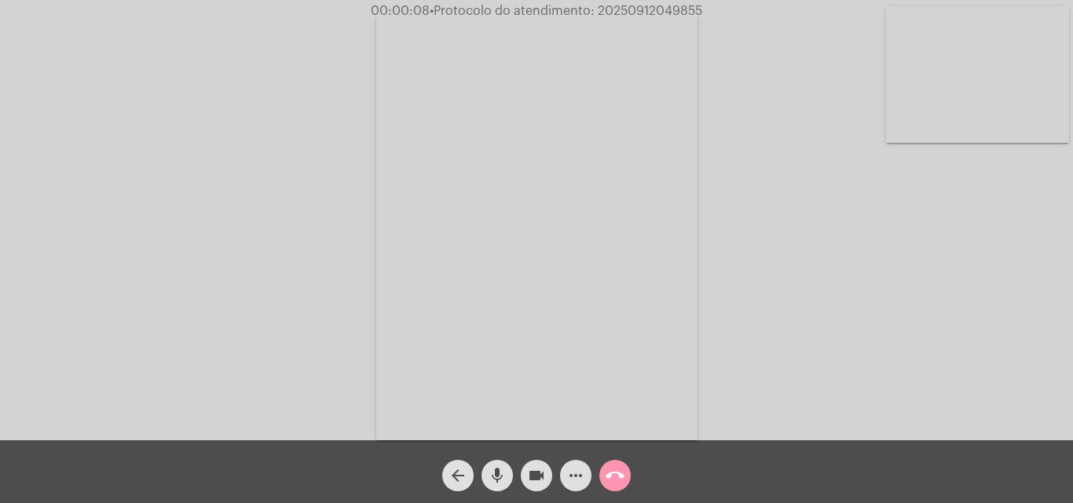
click at [488, 471] on mat-icon "mic" at bounding box center [497, 475] width 19 height 19
click at [901, 305] on div "Acessando Câmera e Microfone..." at bounding box center [536, 224] width 1069 height 441
click at [499, 466] on mat-icon "mic_off" at bounding box center [497, 475] width 19 height 19
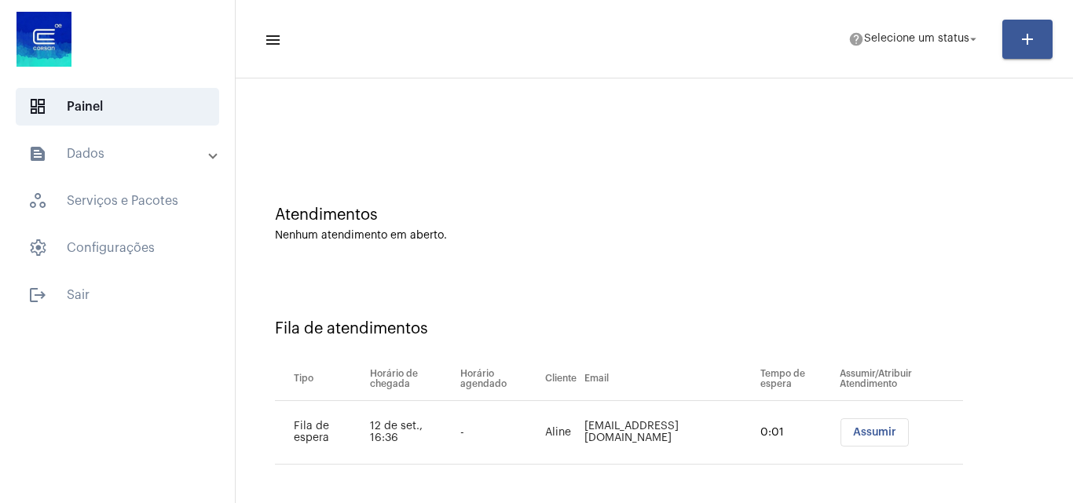
scroll to position [21, 0]
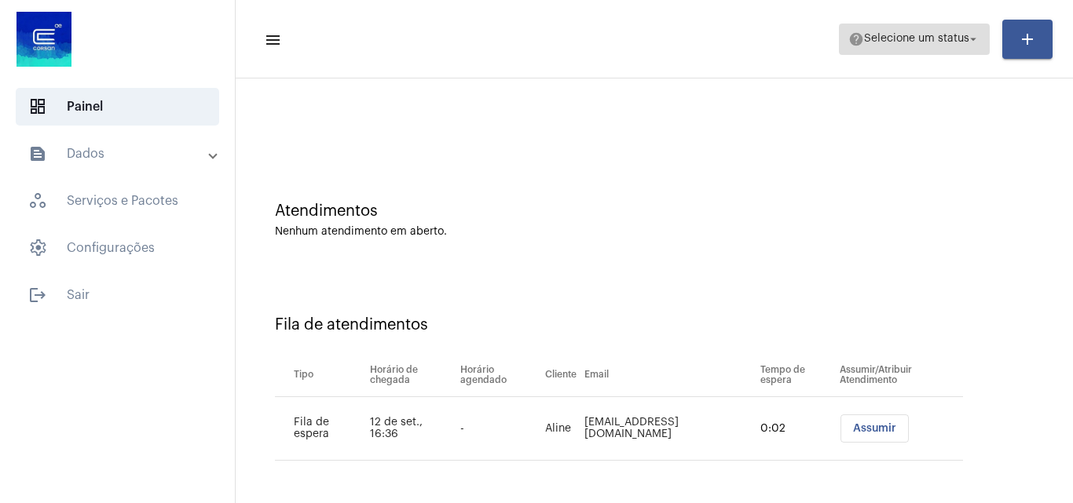
click at [937, 31] on span "help Selecione um status arrow_drop_down" at bounding box center [914, 38] width 132 height 28
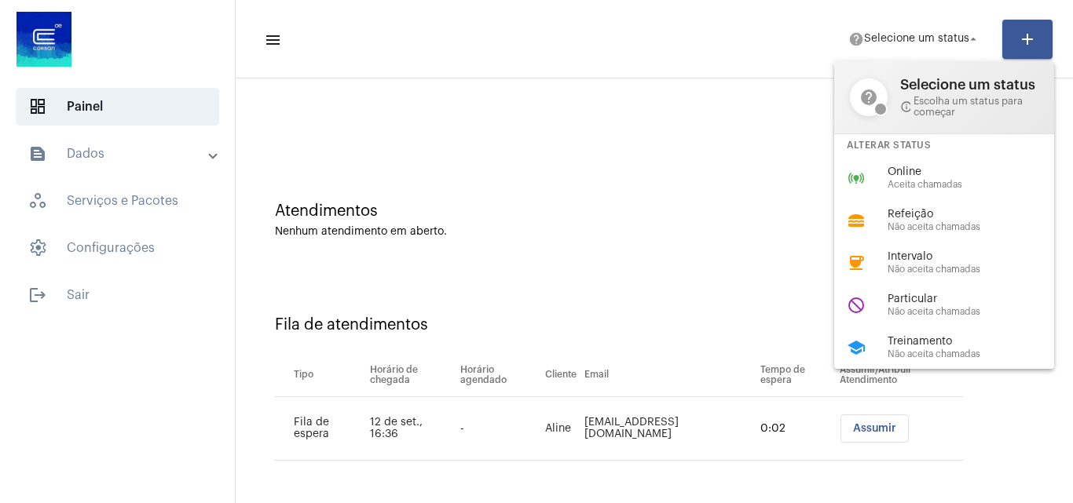
scroll to position [0, 0]
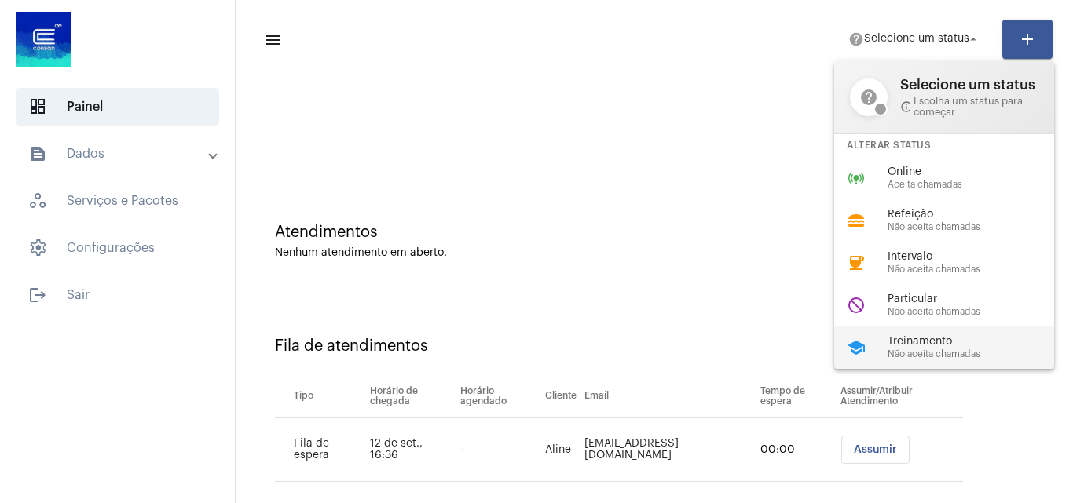
click at [884, 353] on div "school Treinamento Não aceita chamadas" at bounding box center [956, 348] width 245 height 42
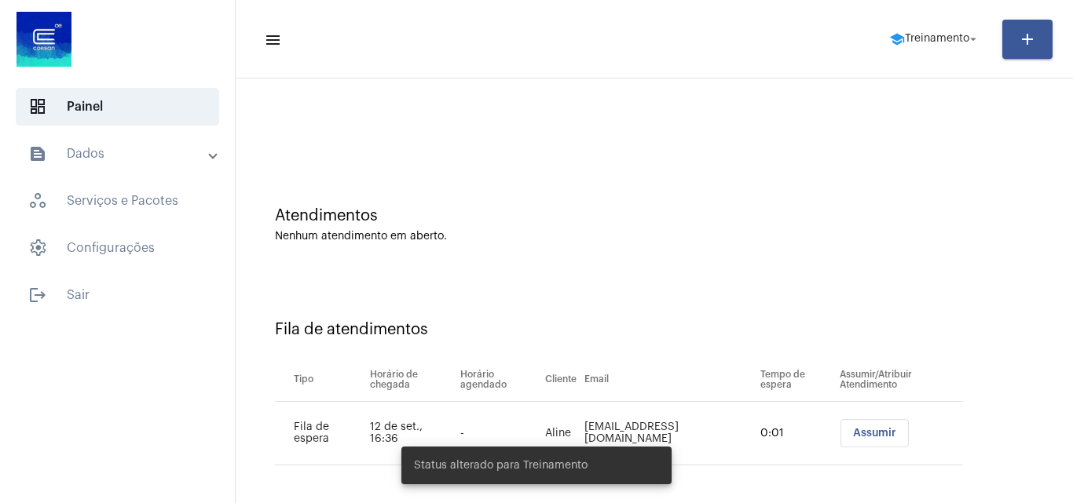
scroll to position [21, 0]
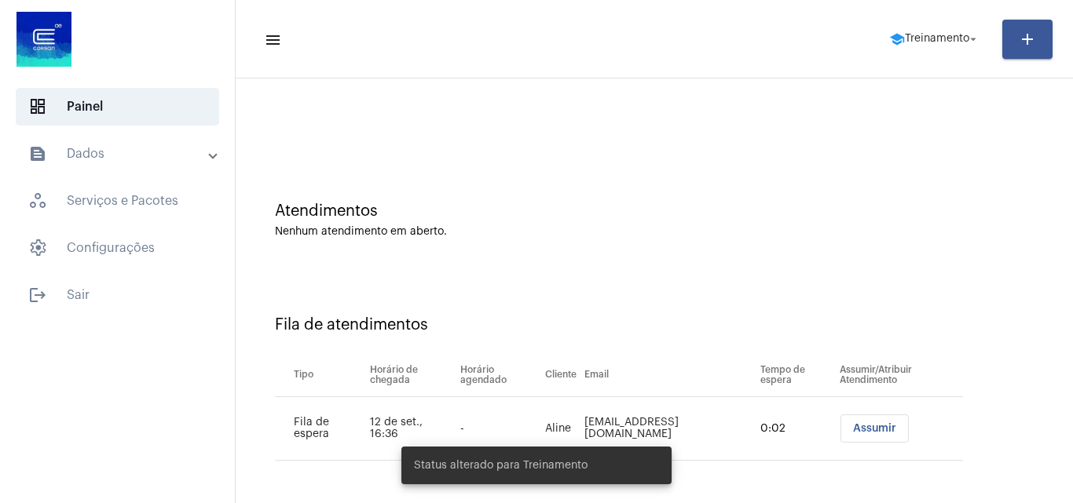
click at [914, 20] on mat-toolbar-row "menu school Treinamento arrow_drop_down add" at bounding box center [654, 39] width 837 height 50
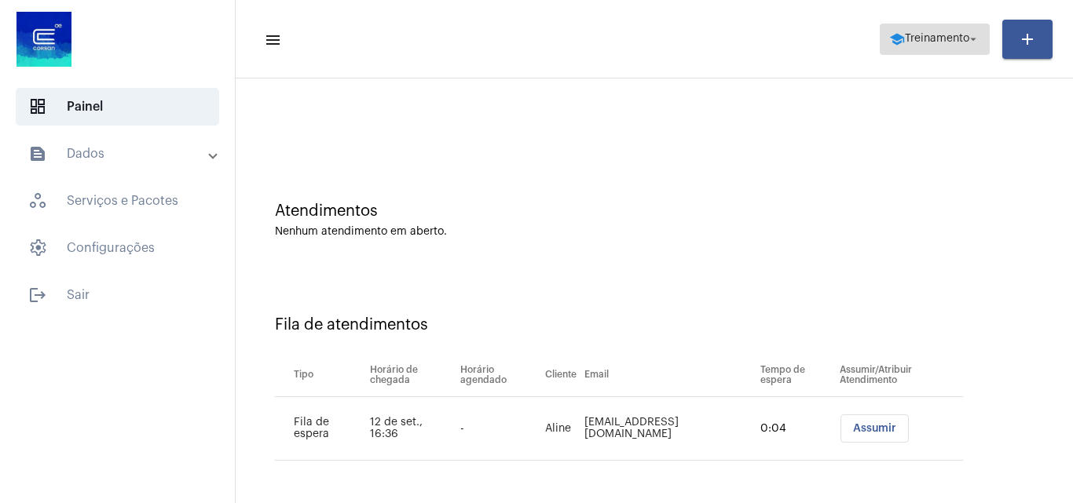
click at [916, 41] on span "Treinamento" at bounding box center [937, 39] width 64 height 11
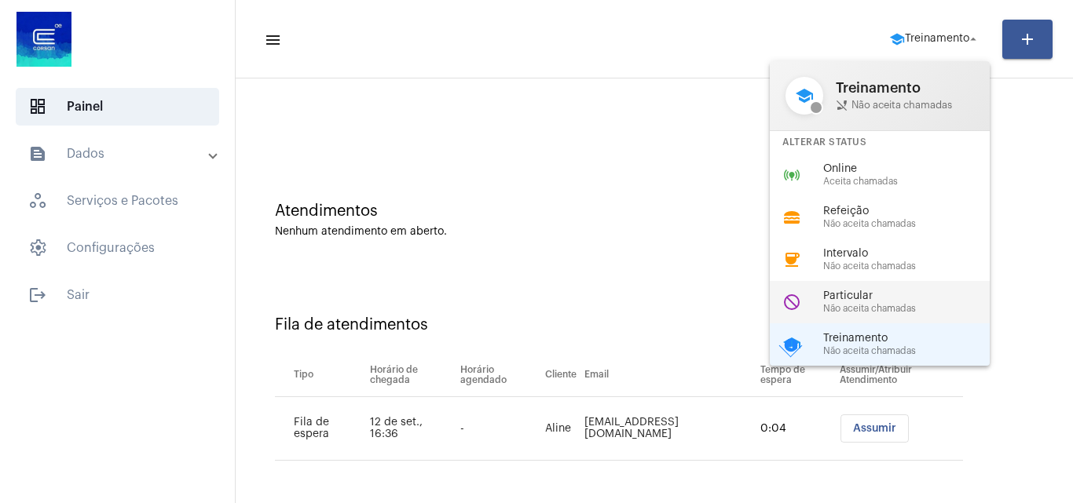
click at [870, 297] on span "Particular" at bounding box center [912, 297] width 179 height 12
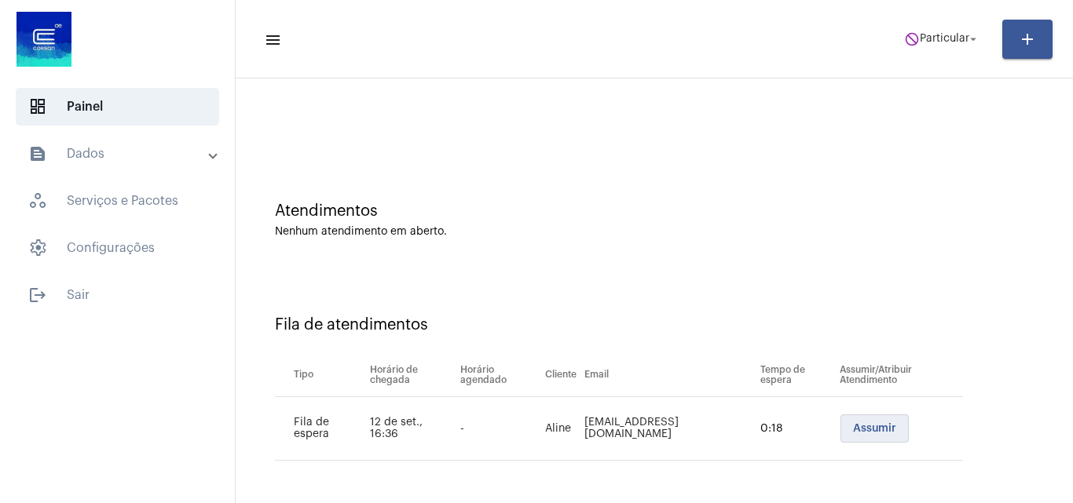
click at [853, 427] on span "Assumir" at bounding box center [874, 428] width 43 height 11
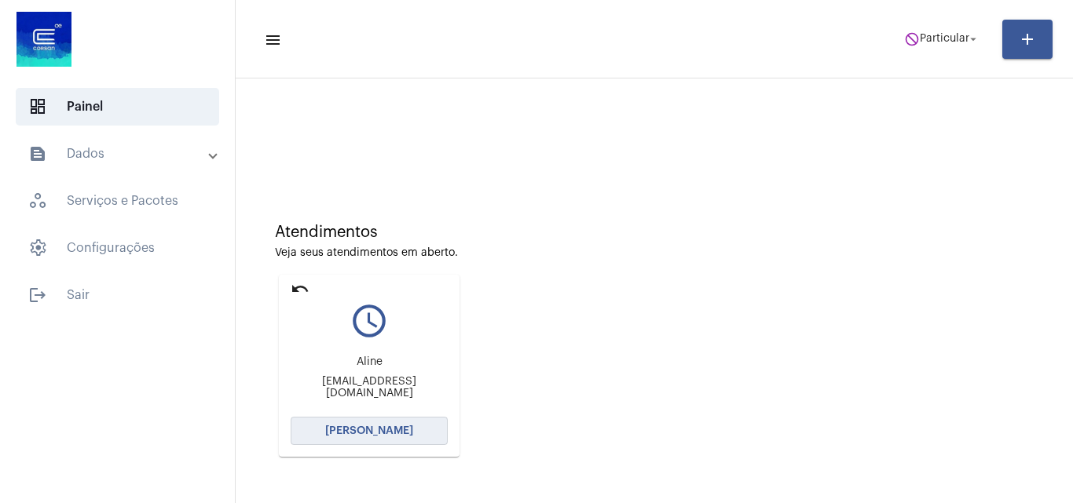
click at [362, 427] on span "[PERSON_NAME]" at bounding box center [369, 431] width 88 height 11
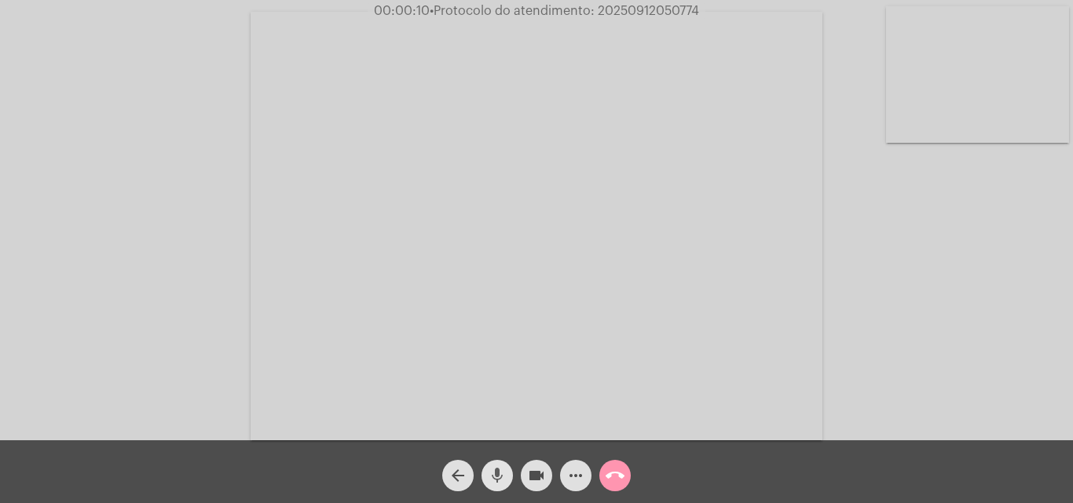
drag, startPoint x: 499, startPoint y: 466, endPoint x: 540, endPoint y: 389, distance: 86.4
click at [499, 468] on span "mic" at bounding box center [497, 475] width 19 height 31
click at [499, 472] on mat-icon "mic_off" at bounding box center [497, 475] width 19 height 19
click at [499, 470] on mat-icon "mic" at bounding box center [497, 475] width 19 height 19
click at [920, 324] on div "Acessando Câmera e Microfone..." at bounding box center [536, 224] width 1069 height 441
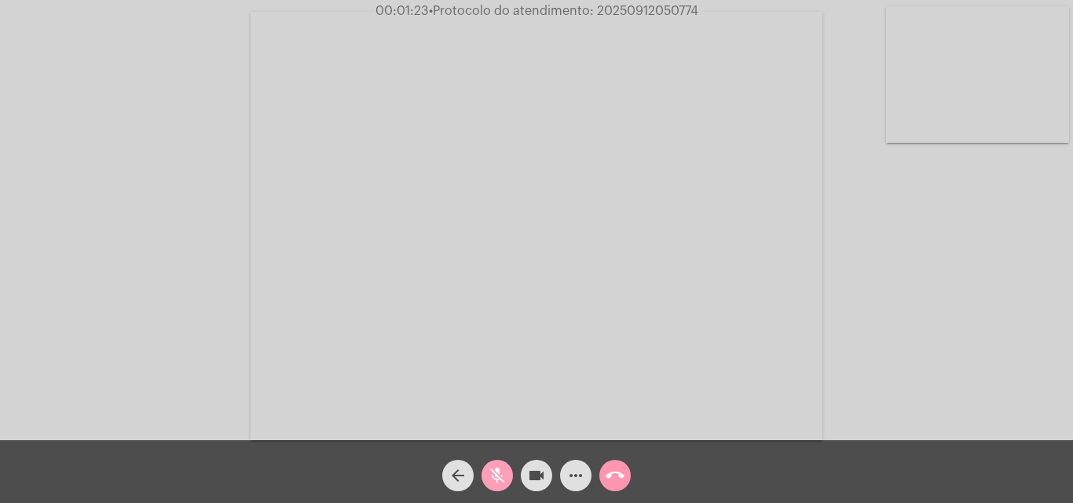
click at [498, 465] on span "mic_off" at bounding box center [497, 475] width 19 height 31
click at [498, 465] on span "mic" at bounding box center [497, 475] width 19 height 31
click at [499, 478] on mat-icon "mic_off" at bounding box center [497, 475] width 19 height 19
click at [498, 464] on span "mic" at bounding box center [497, 475] width 19 height 31
click at [500, 466] on span "mic_off" at bounding box center [497, 475] width 19 height 31
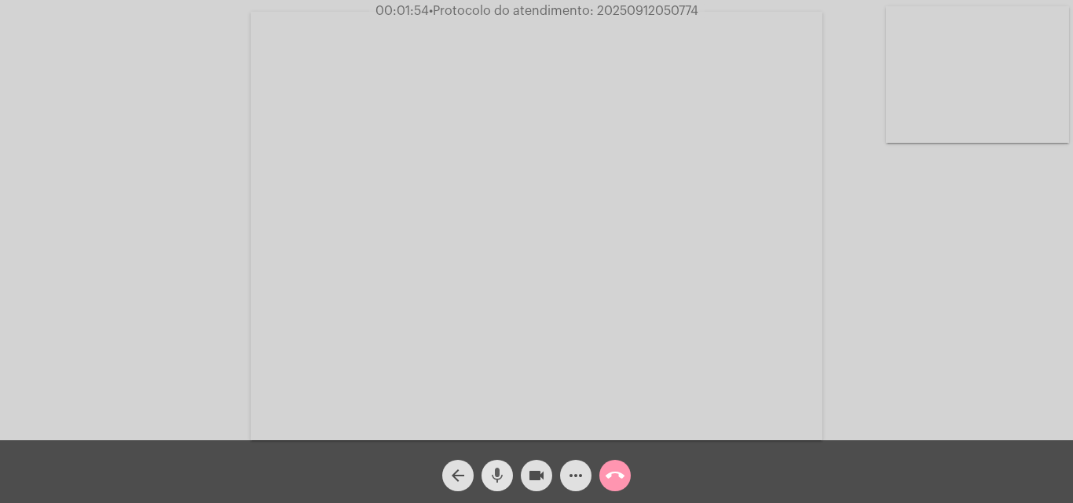
click at [495, 475] on mat-icon "mic" at bounding box center [497, 475] width 19 height 19
click at [501, 469] on mat-icon "mic_off" at bounding box center [497, 475] width 19 height 19
click at [494, 477] on mat-icon "mic" at bounding box center [497, 475] width 19 height 19
click at [498, 467] on mat-icon "mic_off" at bounding box center [497, 475] width 19 height 19
click at [497, 466] on mat-icon "mic" at bounding box center [497, 475] width 19 height 19
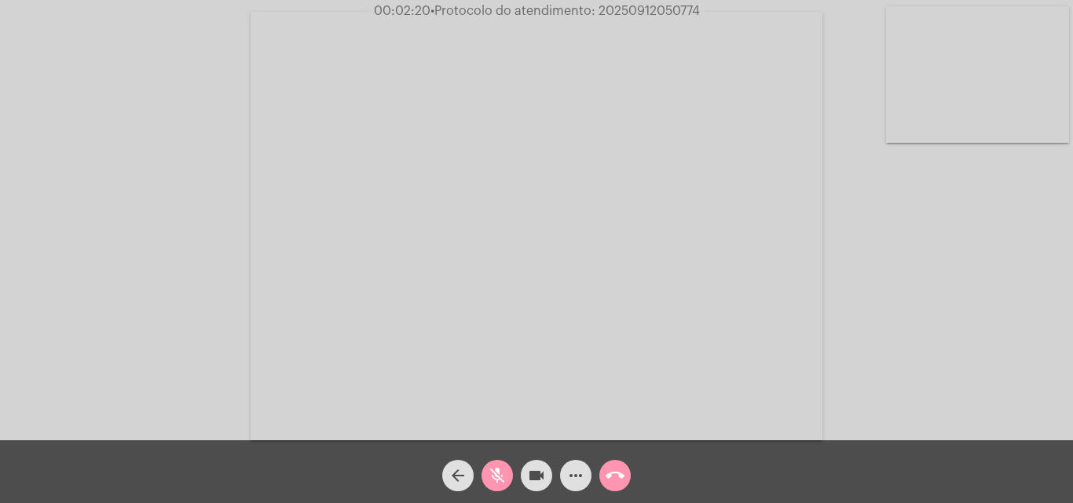
click at [494, 476] on mat-icon "mic_off" at bounding box center [497, 475] width 19 height 19
click at [494, 478] on mat-icon "mic" at bounding box center [497, 475] width 19 height 19
click at [530, 477] on mat-icon "videocam" at bounding box center [536, 475] width 19 height 19
click at [489, 470] on mat-icon "mic_off" at bounding box center [497, 475] width 19 height 19
click at [528, 478] on mat-icon "videocam_off" at bounding box center [536, 475] width 19 height 19
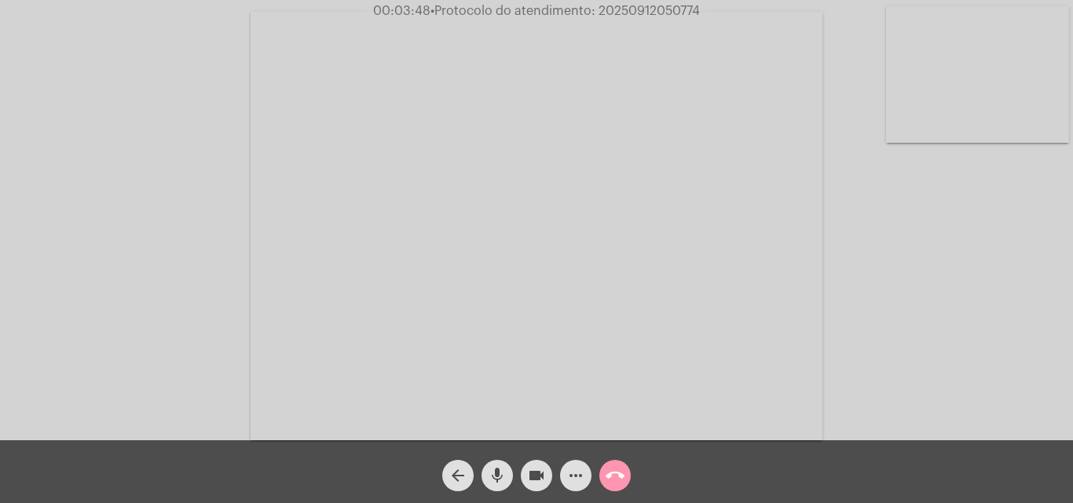
click at [503, 472] on mat-icon "mic" at bounding box center [497, 475] width 19 height 19
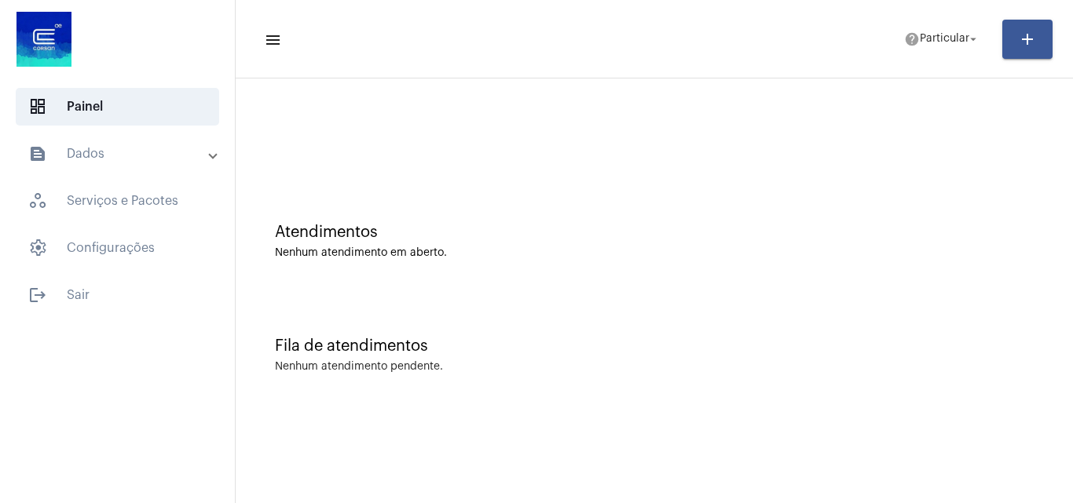
click at [995, 206] on div "Atendimentos Nenhum atendimento em aberto." at bounding box center [653, 234] width 821 height 114
click at [920, 40] on span "Particular" at bounding box center [944, 39] width 49 height 11
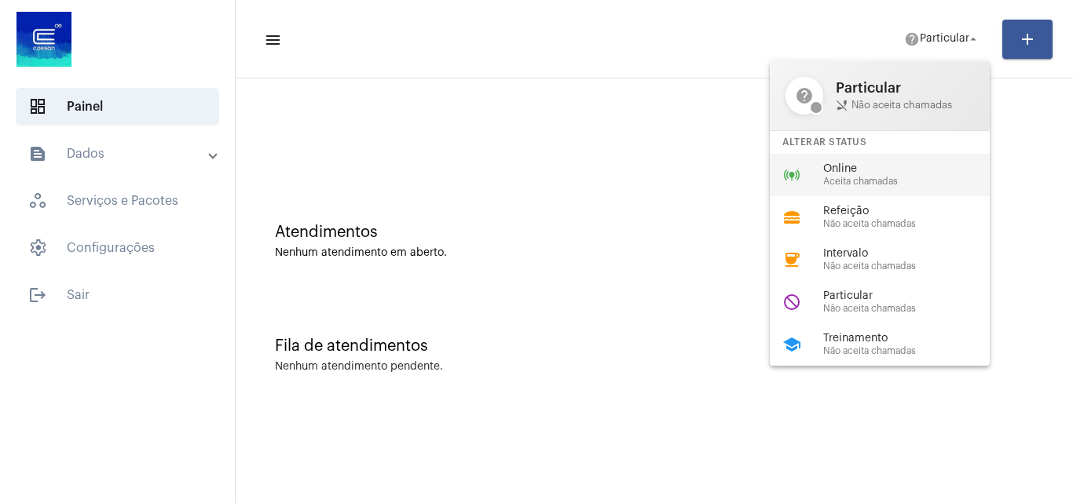
click at [824, 170] on span "Online" at bounding box center [912, 169] width 179 height 12
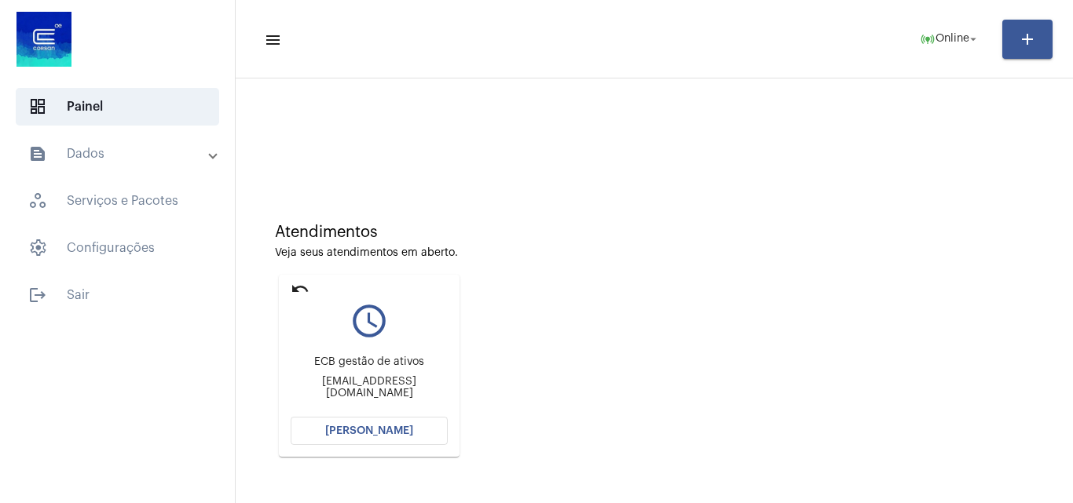
click at [370, 426] on span "[PERSON_NAME]" at bounding box center [369, 431] width 88 height 11
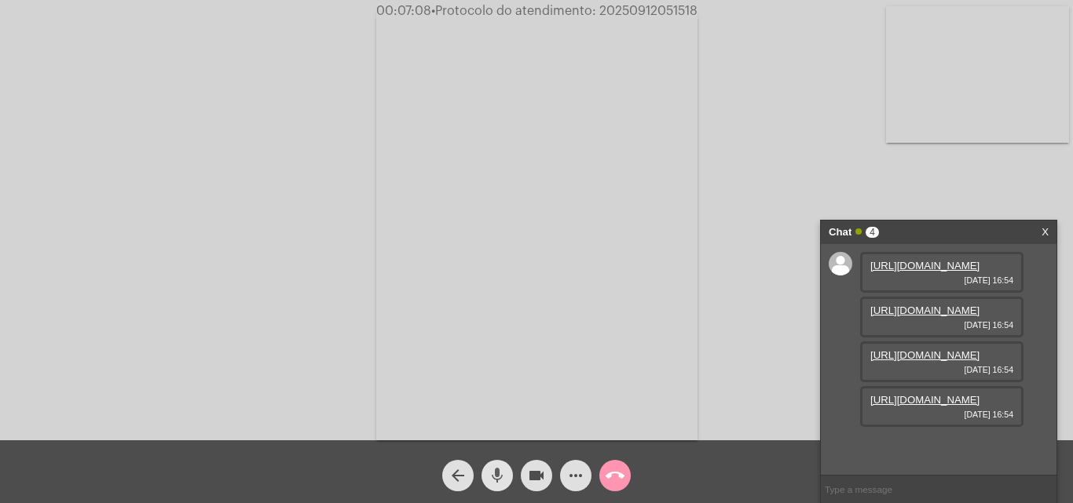
click at [497, 477] on mat-icon "mic" at bounding box center [497, 475] width 19 height 19
click at [909, 272] on link "[URL][DOMAIN_NAME]" at bounding box center [924, 266] width 109 height 12
click at [938, 305] on link "[URL][DOMAIN_NAME]" at bounding box center [924, 311] width 109 height 12
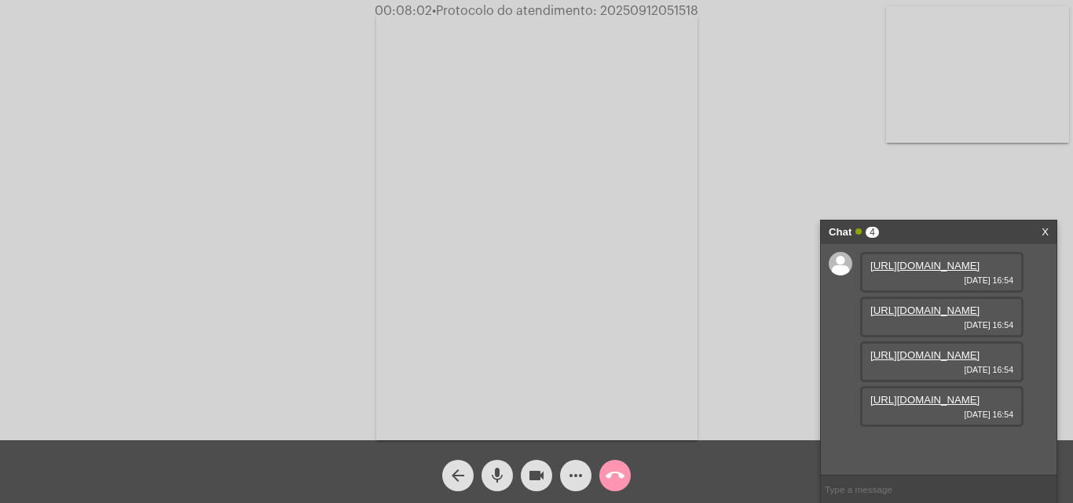
click at [934, 484] on input "text" at bounding box center [939, 489] width 236 height 27
type input "ESTOU SALVANDO OS DOCUMENTOS SÓ UM MOMENTO"
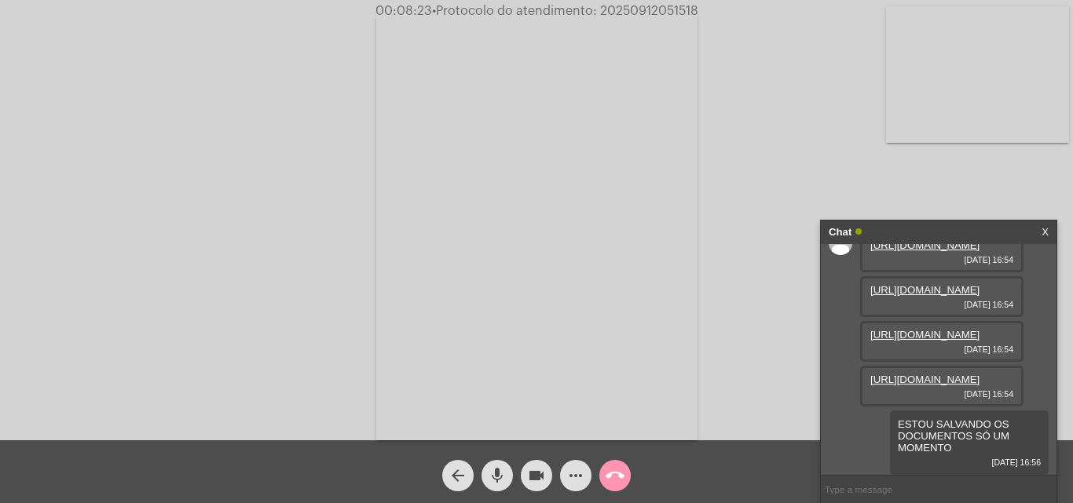
click at [926, 341] on link "[URL][DOMAIN_NAME]" at bounding box center [924, 335] width 109 height 12
click at [921, 375] on link "[URL][DOMAIN_NAME]" at bounding box center [924, 380] width 109 height 12
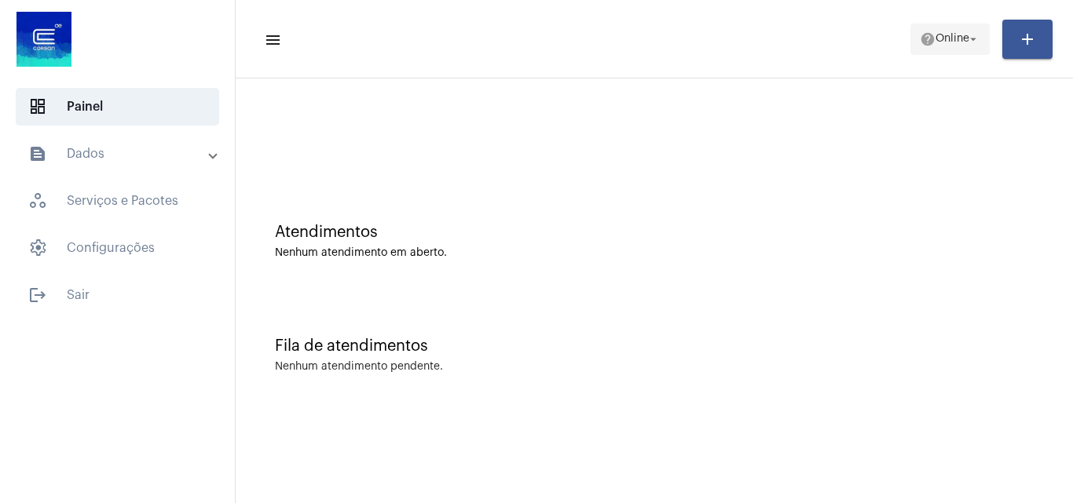
click at [948, 17] on mat-toolbar-row "menu help Online arrow_drop_down add" at bounding box center [654, 39] width 837 height 50
click at [950, 27] on span "help Online arrow_drop_down" at bounding box center [950, 38] width 60 height 28
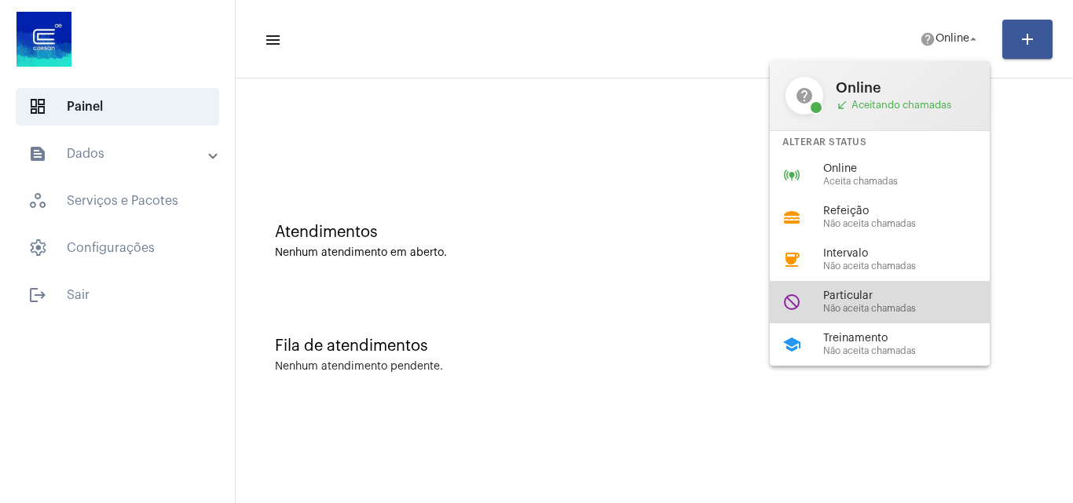
click at [859, 306] on span "Não aceita chamadas" at bounding box center [912, 309] width 179 height 10
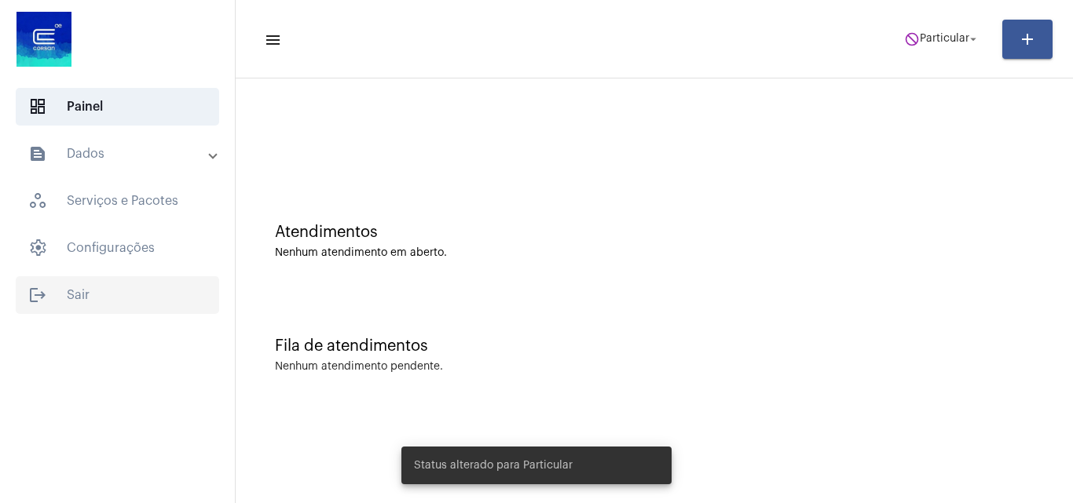
click at [84, 285] on span "logout Sair" at bounding box center [117, 295] width 203 height 38
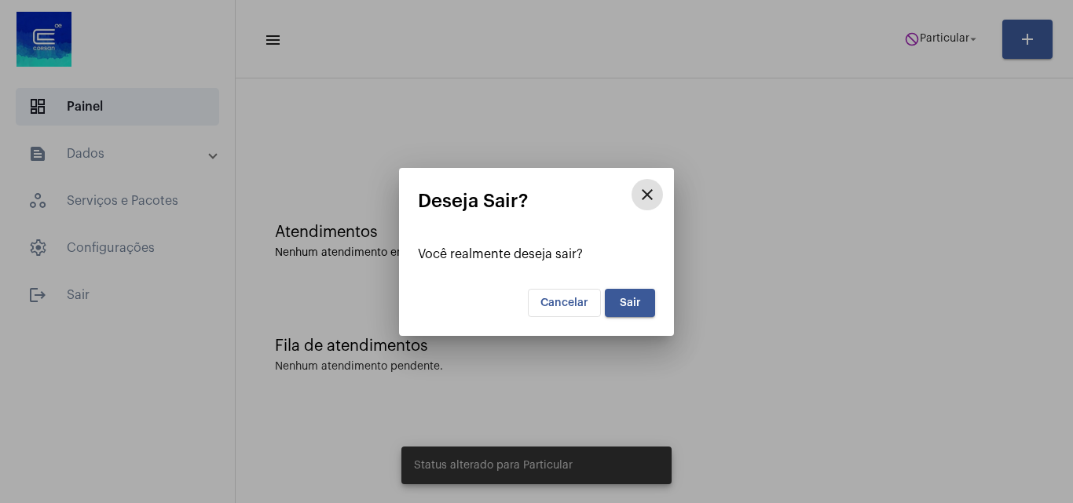
click at [626, 304] on span "Sair" at bounding box center [630, 303] width 21 height 11
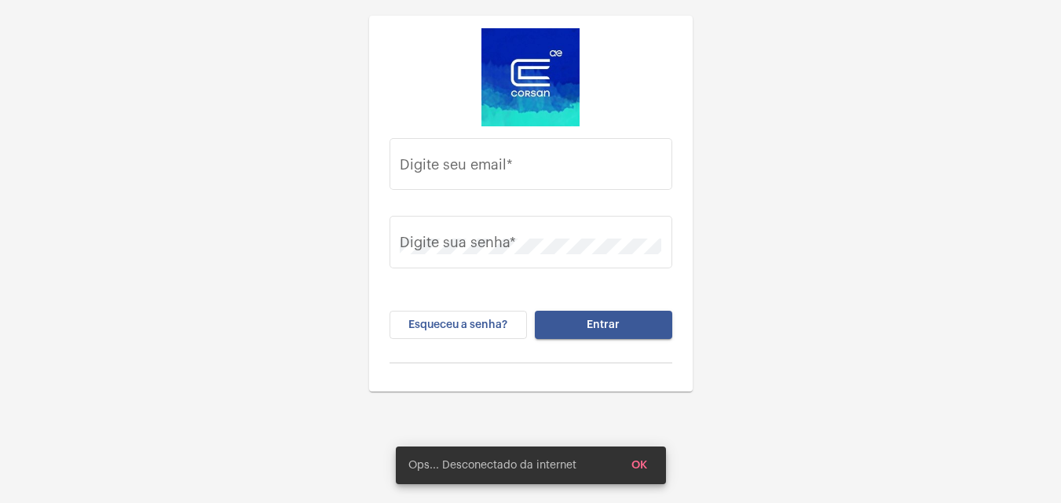
type input "[EMAIL_ADDRESS][PERSON_NAME][DOMAIN_NAME]"
